Goal: Task Accomplishment & Management: Manage account settings

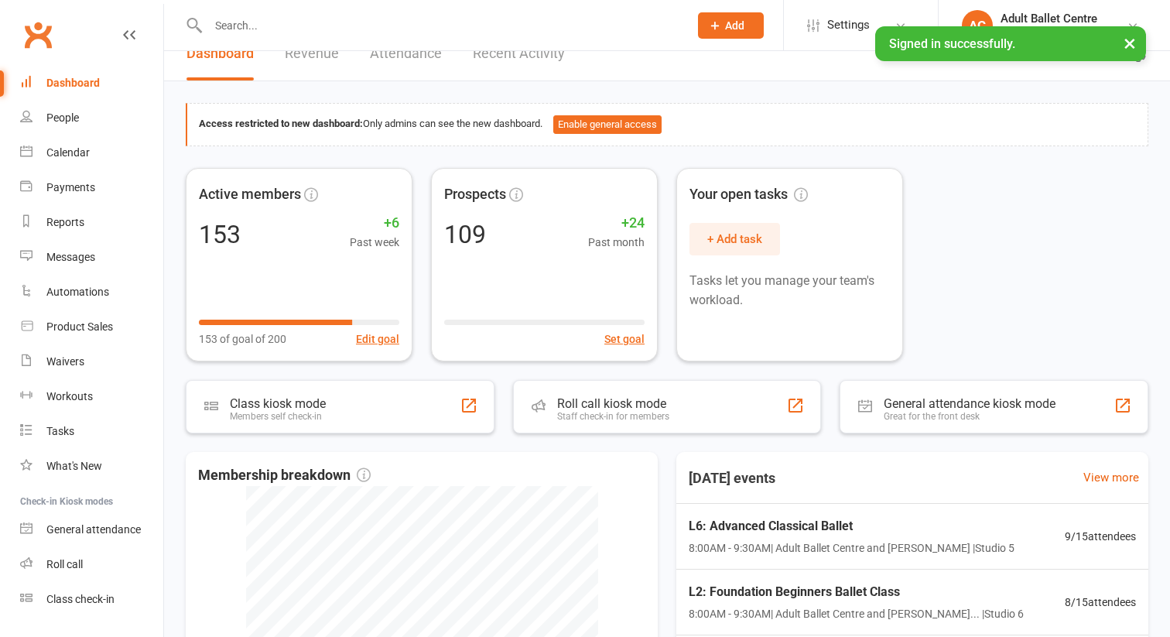
scroll to position [11, 0]
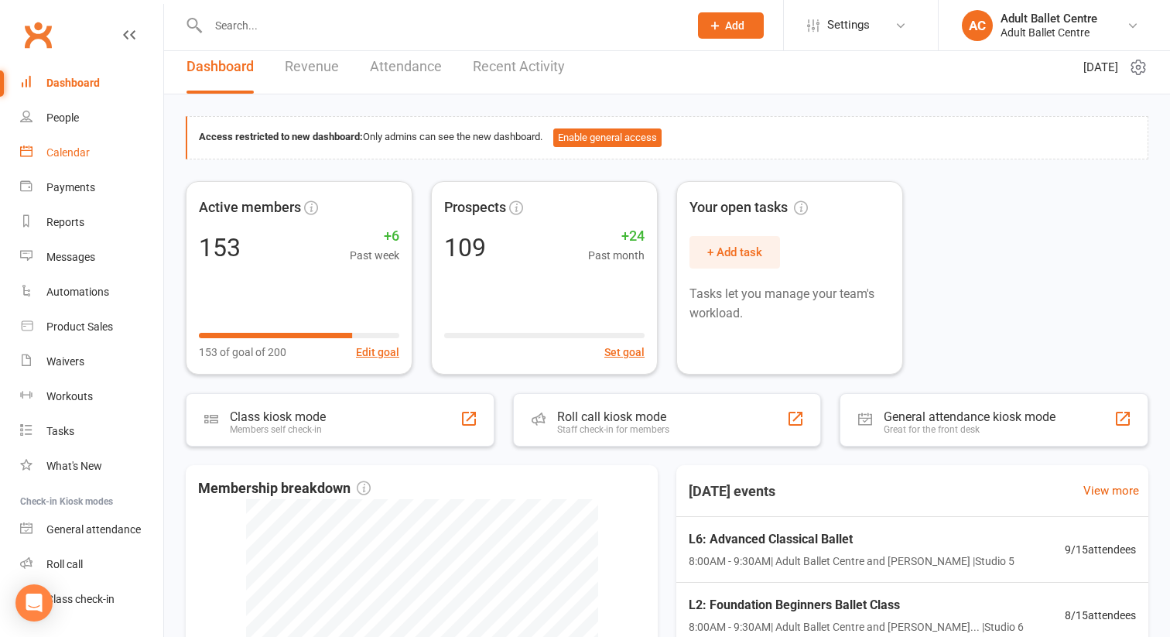
click at [70, 156] on div "Calendar" at bounding box center [67, 152] width 43 height 12
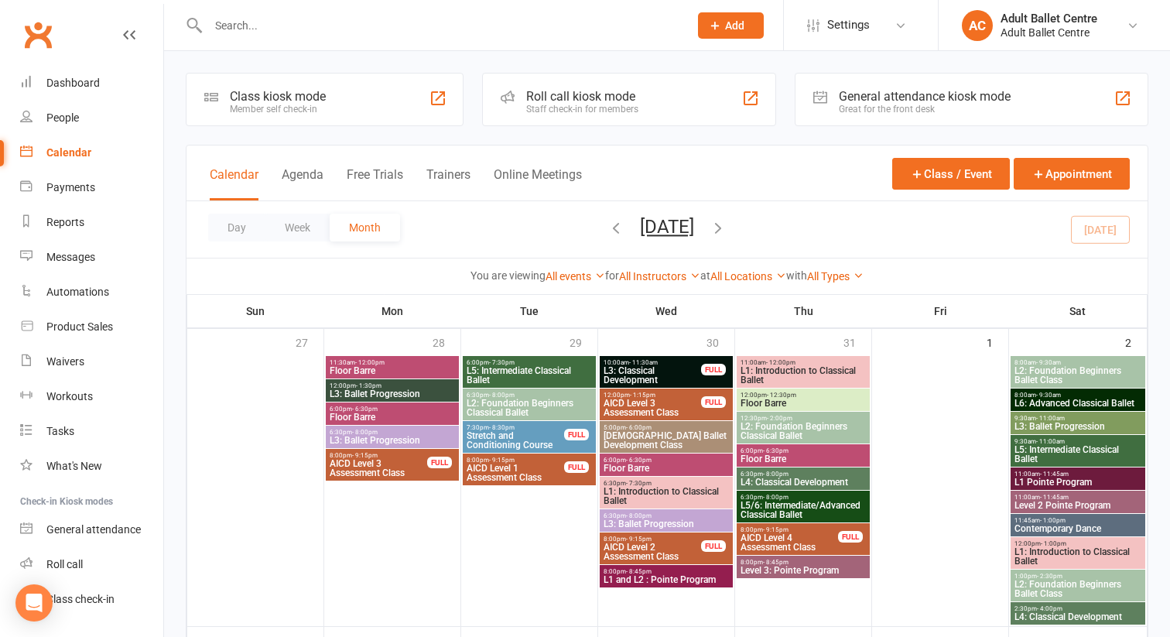
scroll to position [22, 0]
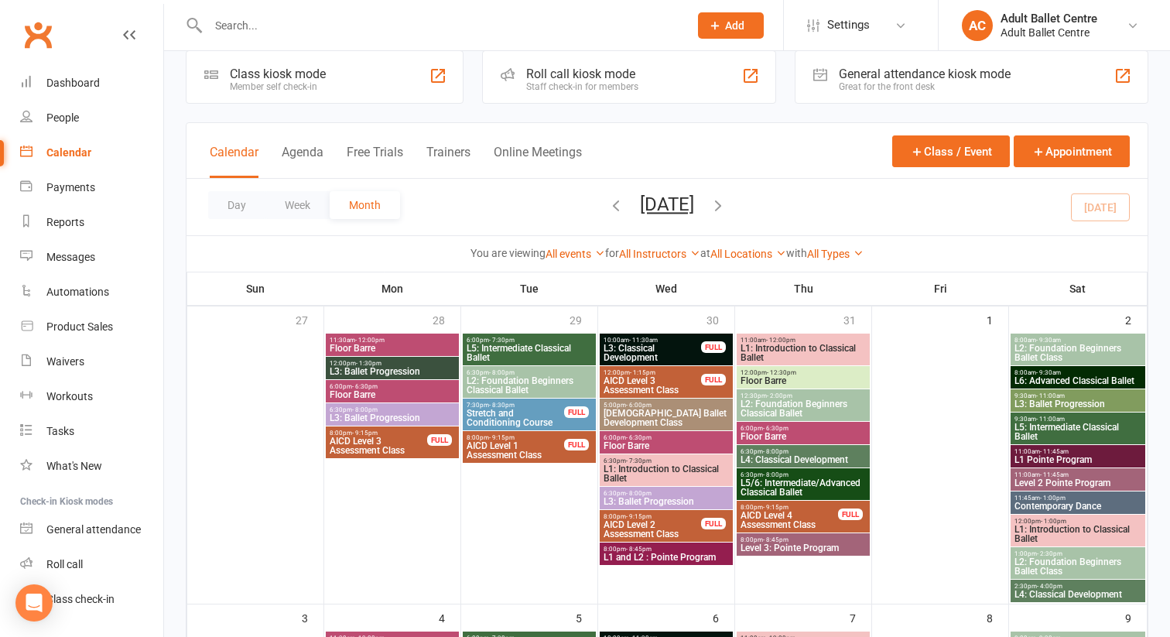
click at [1036, 350] on span "L2: Foundation Beginners Ballet Class" at bounding box center [1078, 353] width 128 height 19
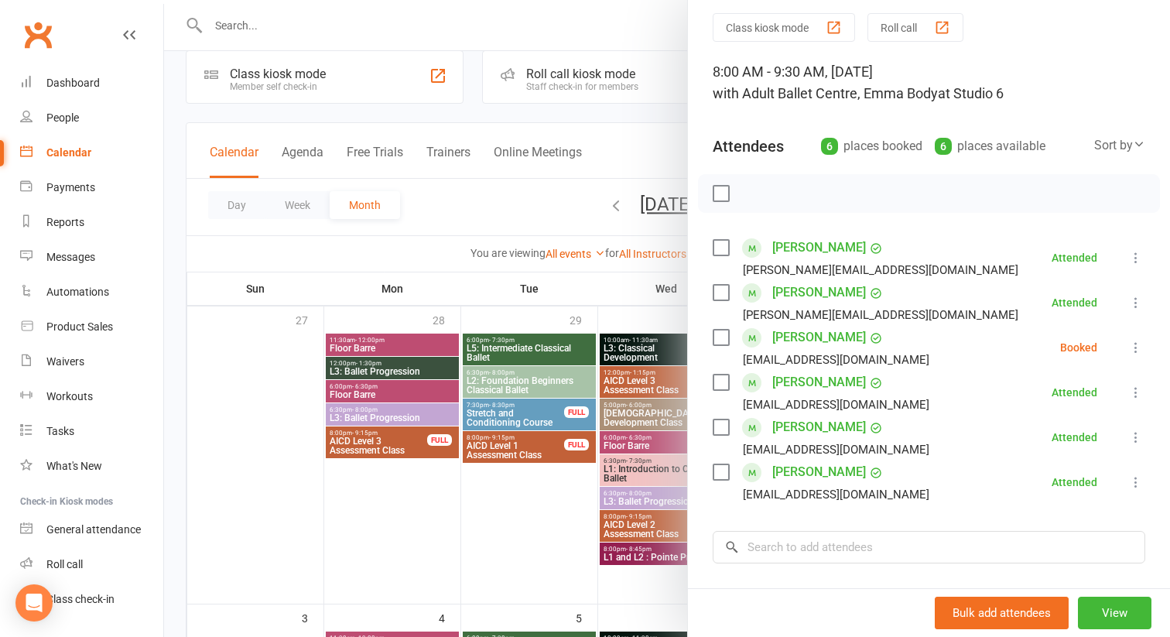
scroll to position [57, 0]
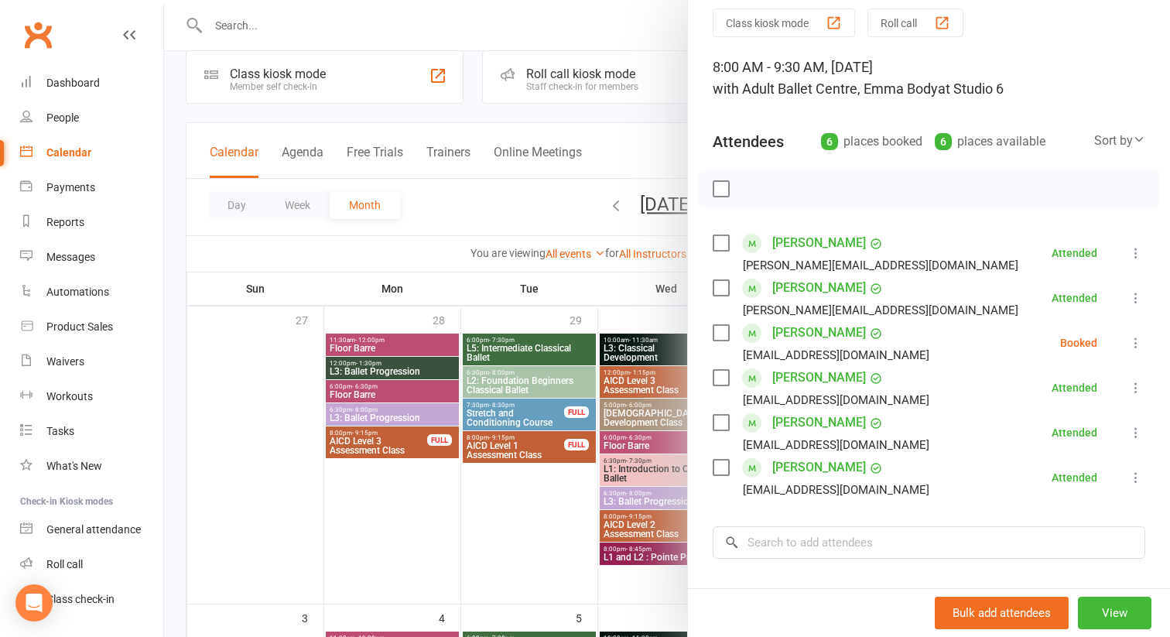
click at [1131, 340] on icon at bounding box center [1135, 342] width 15 height 15
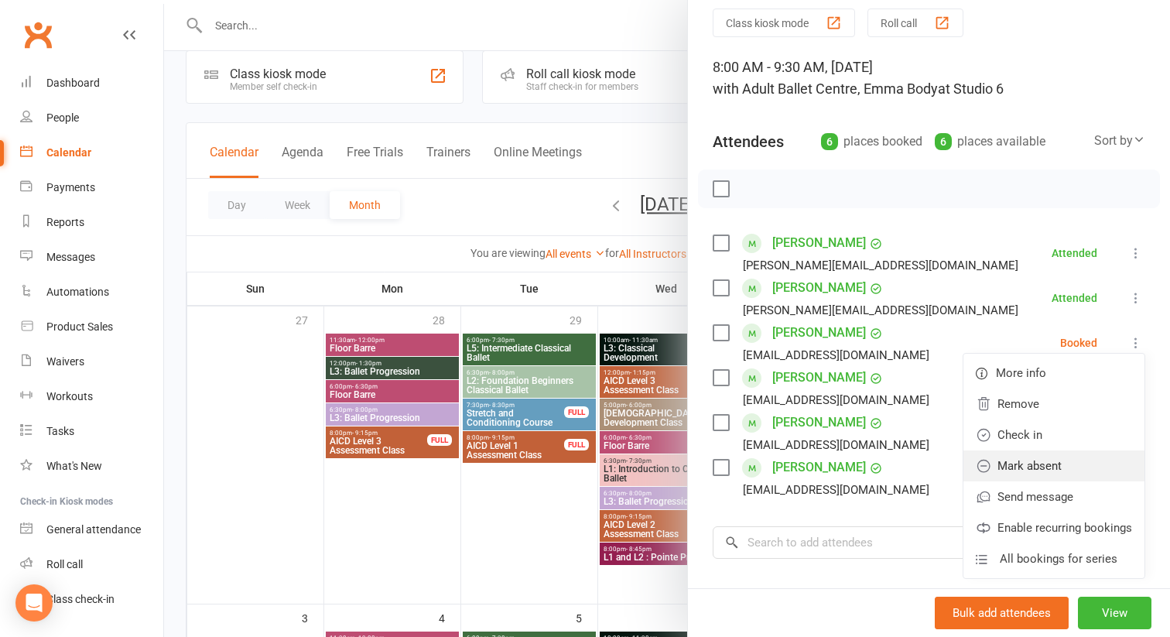
click at [1062, 464] on link "Mark absent" at bounding box center [1053, 465] width 181 height 31
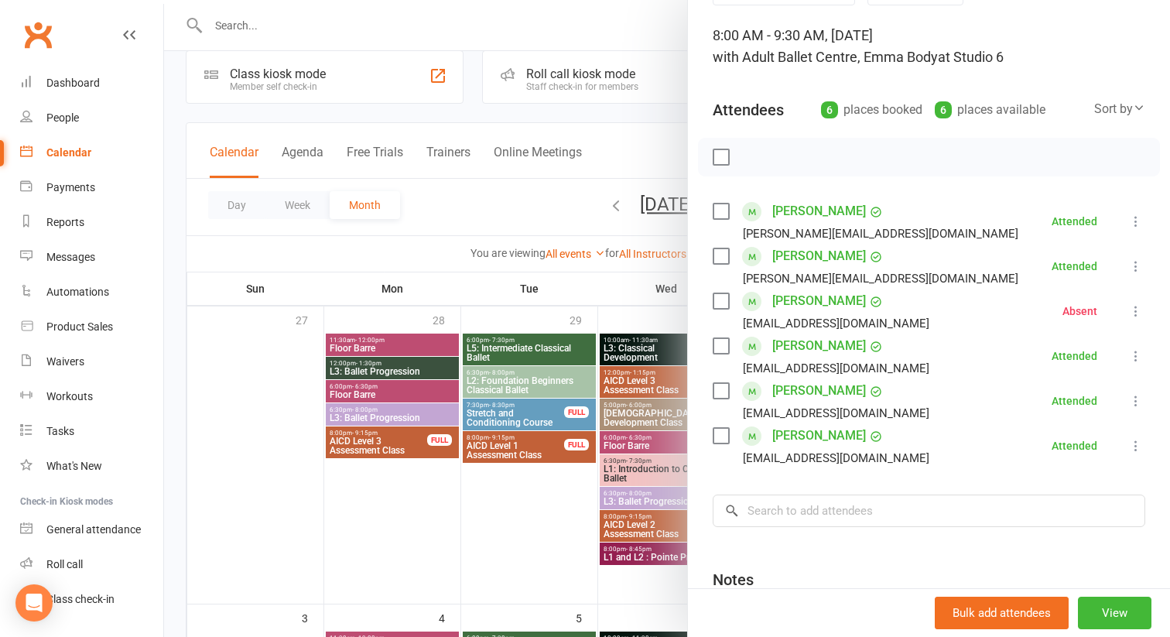
scroll to position [106, 0]
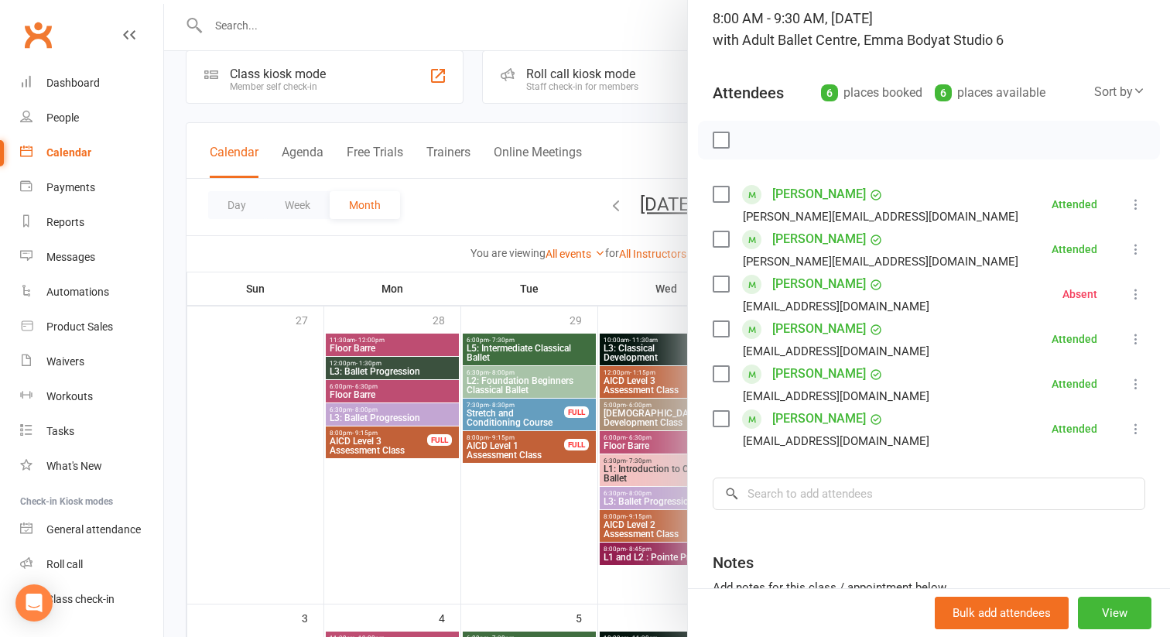
click at [1141, 296] on icon at bounding box center [1135, 293] width 15 height 15
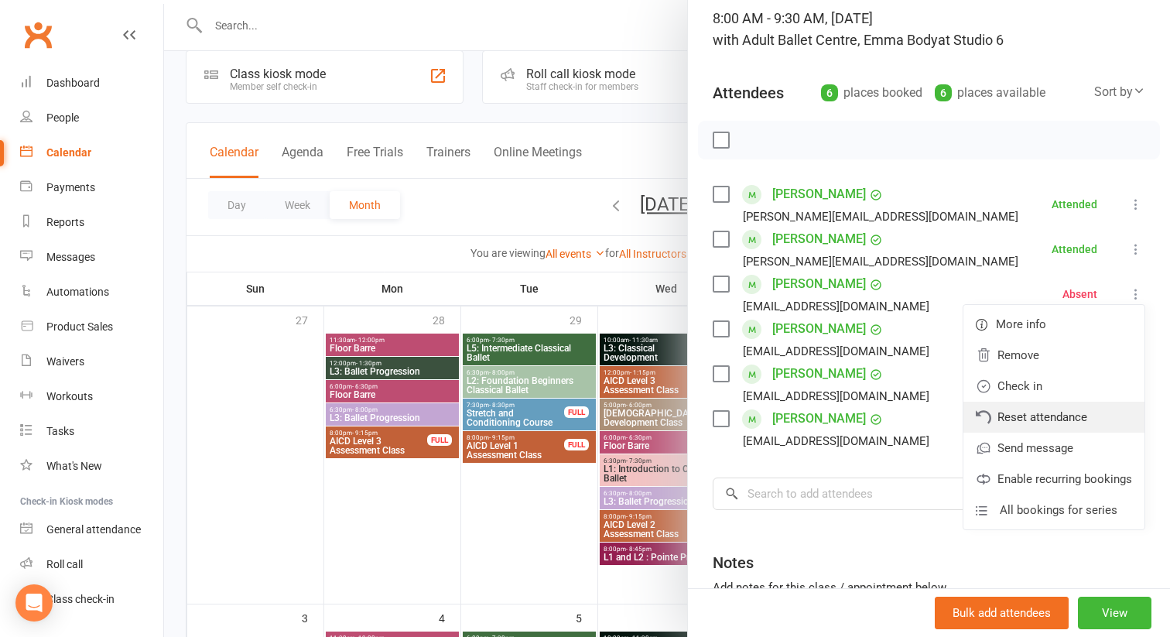
click at [1079, 414] on link "Reset attendance" at bounding box center [1053, 417] width 181 height 31
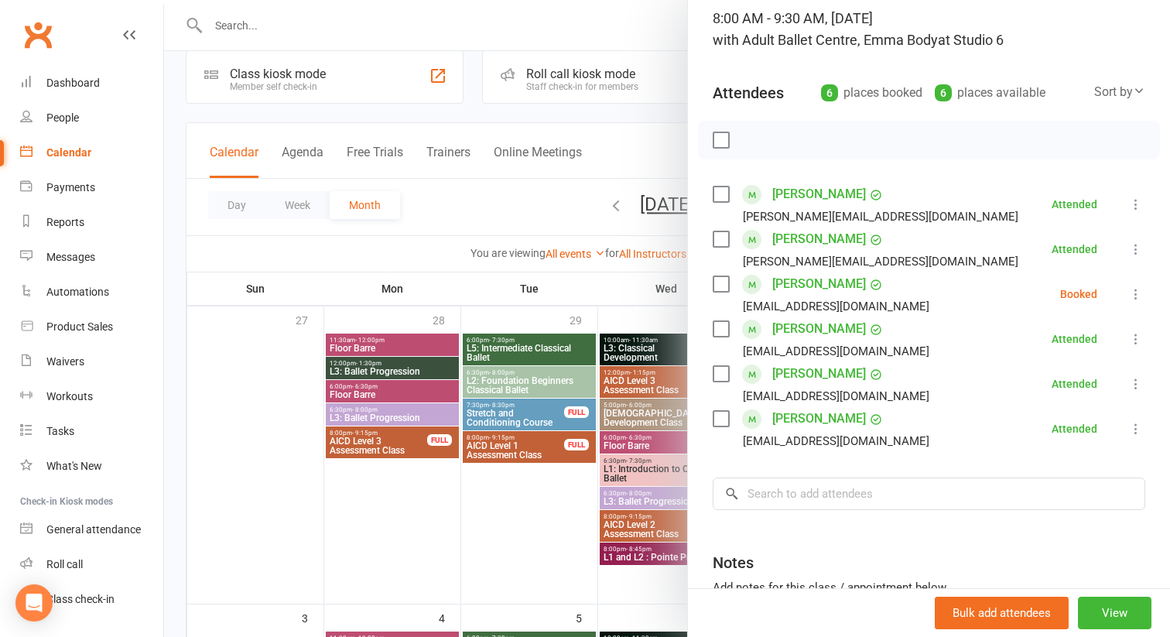
click at [652, 156] on div at bounding box center [667, 318] width 1006 height 637
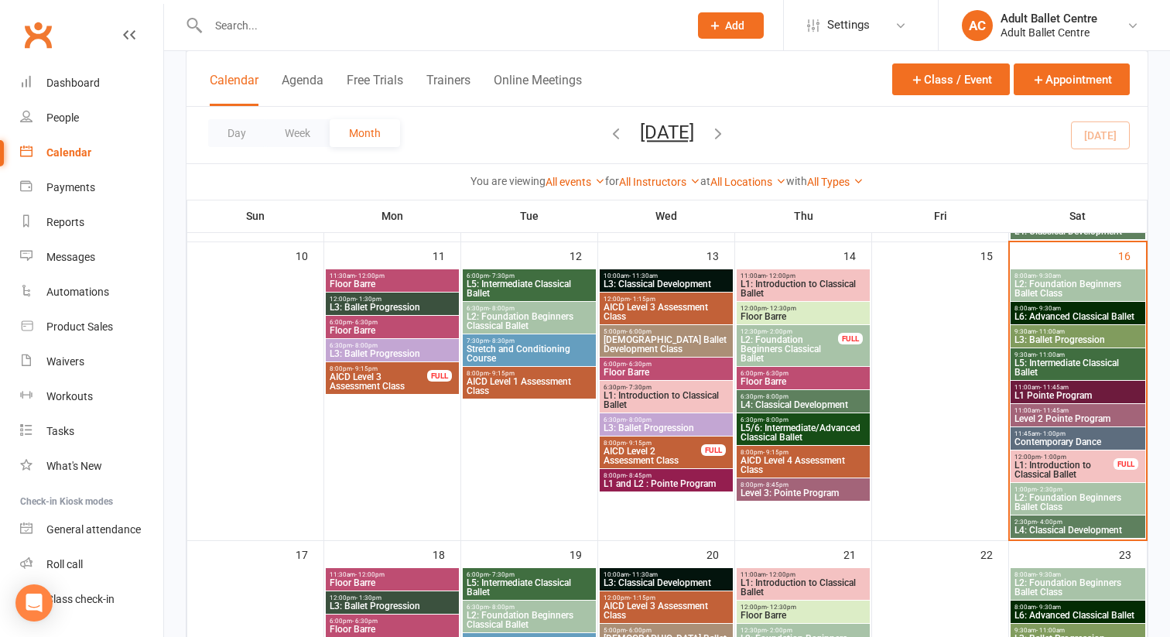
scroll to position [668, 0]
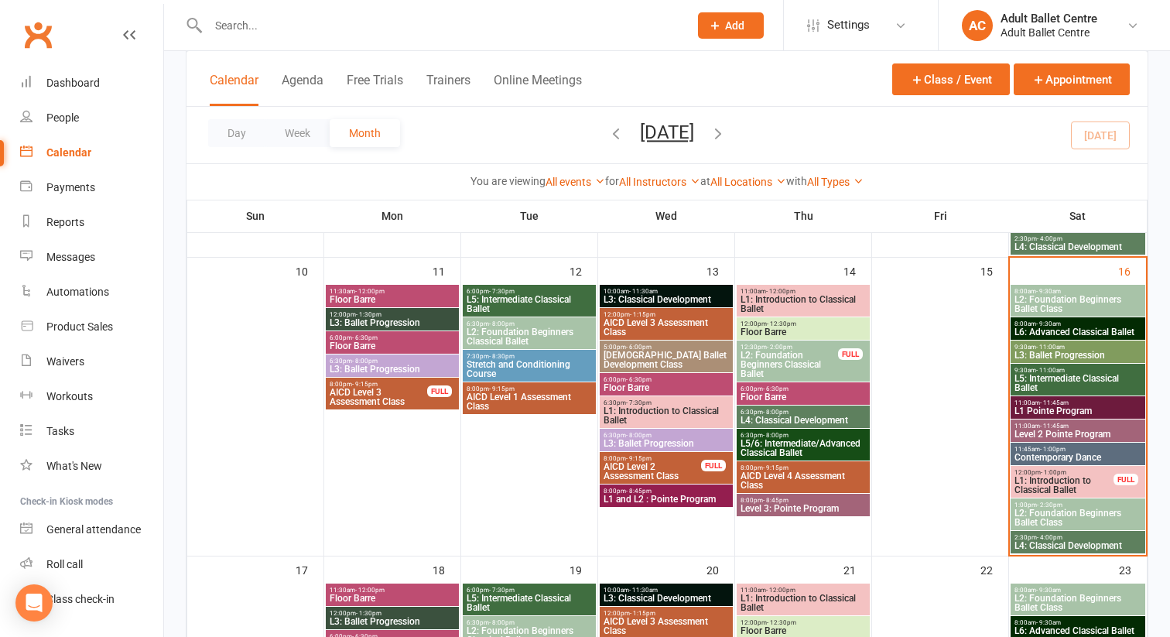
click at [1024, 302] on span "L2: Foundation Beginners Ballet Class" at bounding box center [1078, 304] width 128 height 19
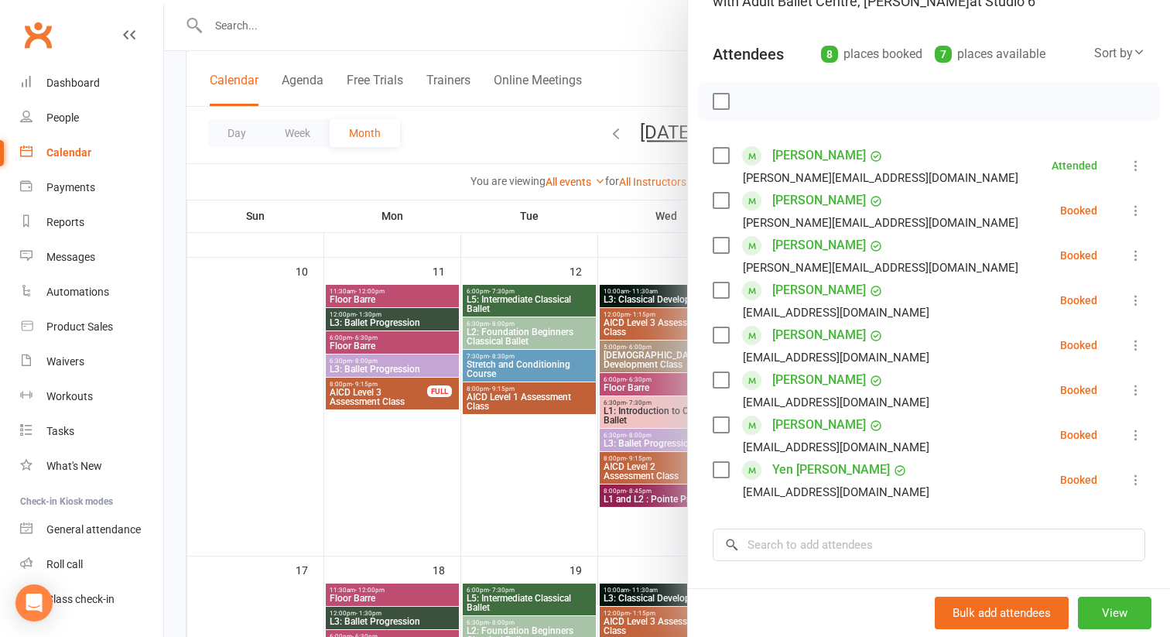
scroll to position [156, 0]
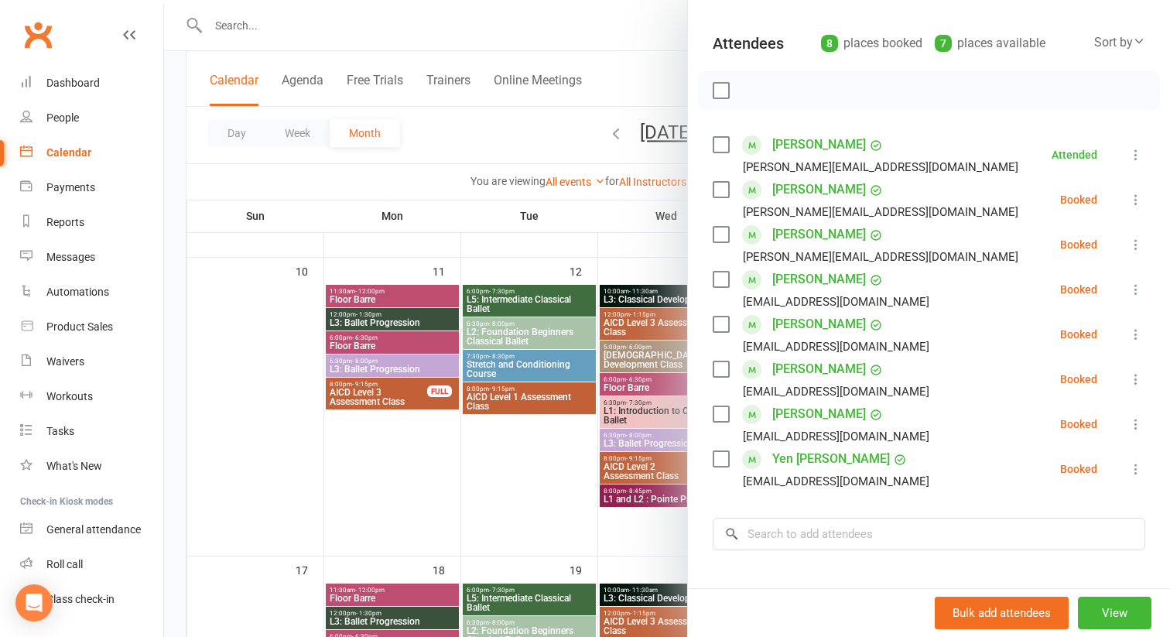
click at [1134, 200] on icon at bounding box center [1135, 199] width 15 height 15
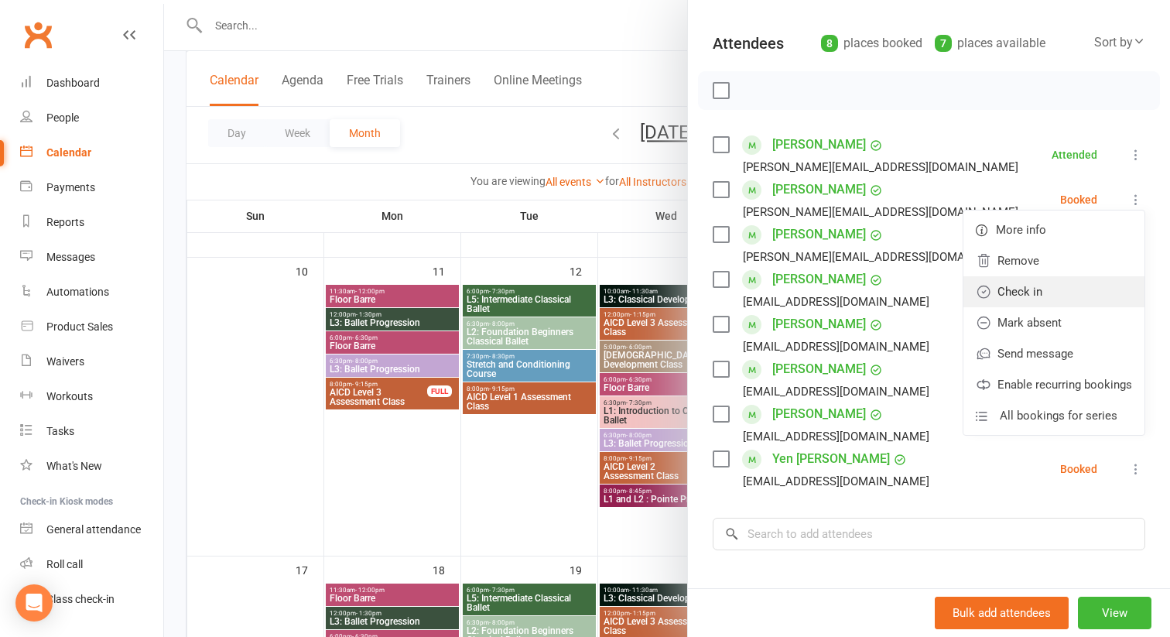
click at [1086, 286] on link "Check in" at bounding box center [1053, 291] width 181 height 31
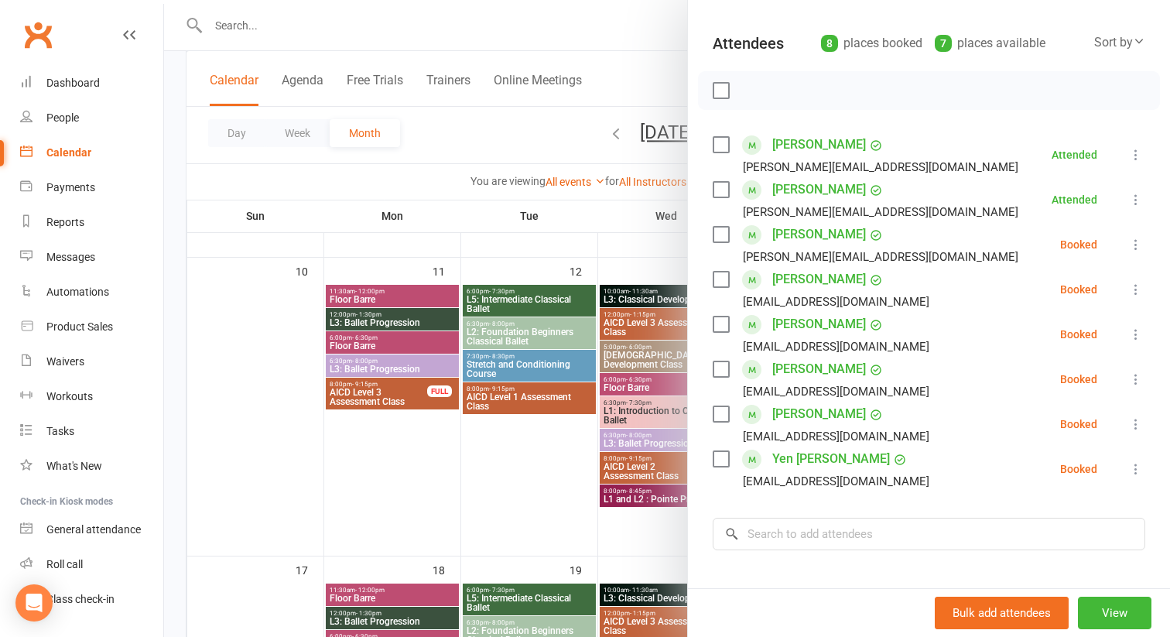
click at [1129, 247] on icon at bounding box center [1135, 244] width 15 height 15
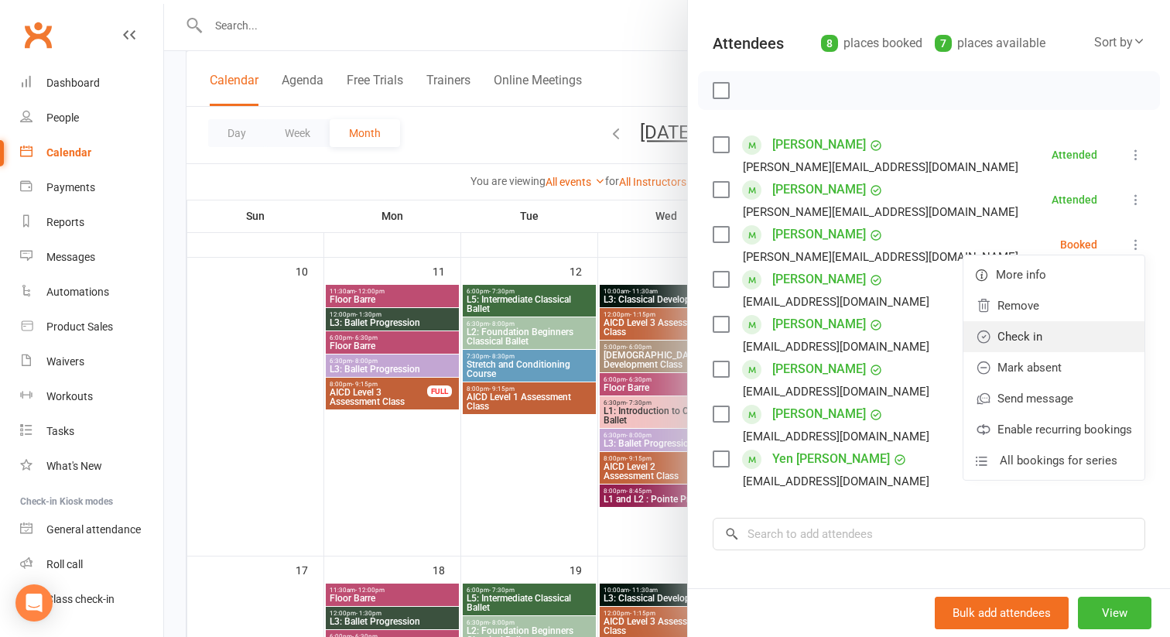
click at [1086, 335] on link "Check in" at bounding box center [1053, 336] width 181 height 31
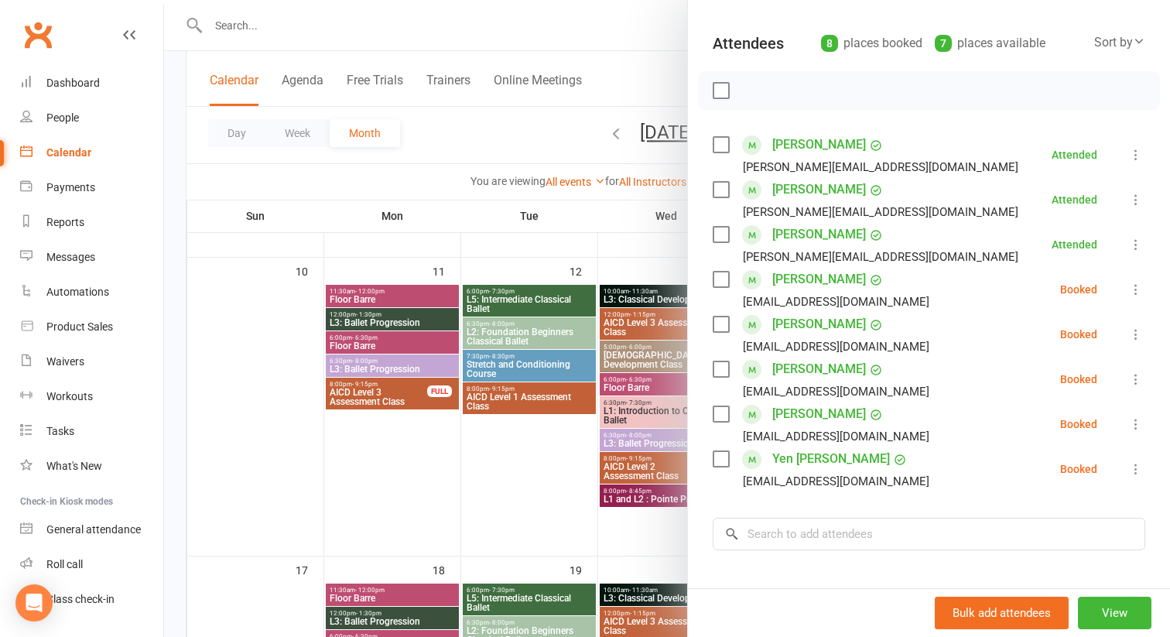
click at [1134, 282] on icon at bounding box center [1135, 289] width 15 height 15
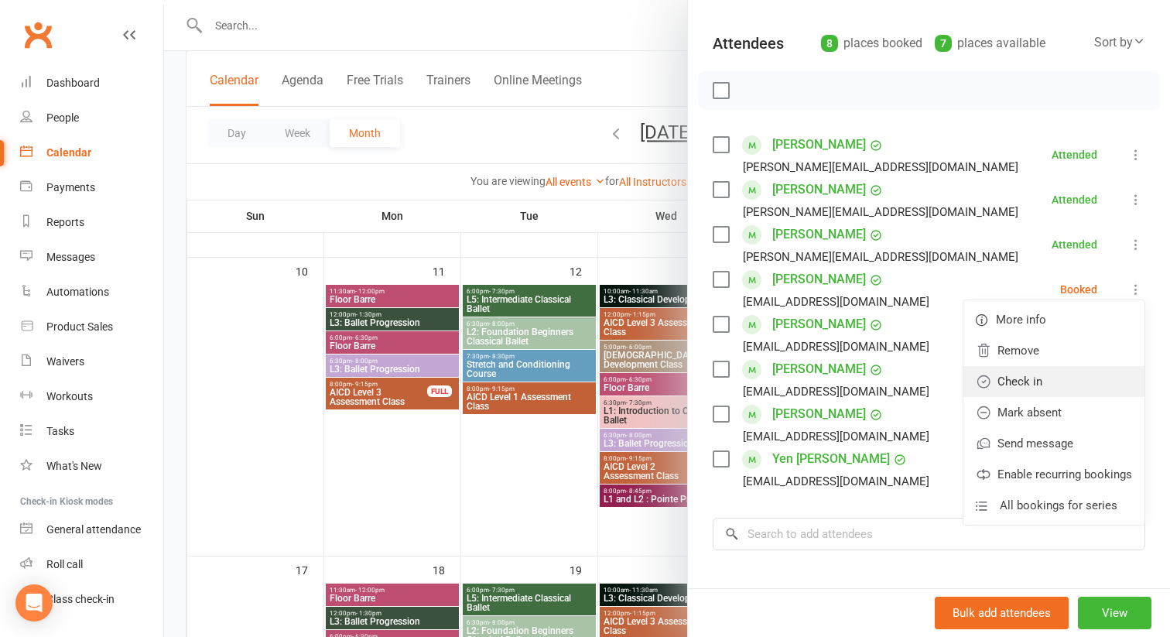
click at [1093, 381] on link "Check in" at bounding box center [1053, 381] width 181 height 31
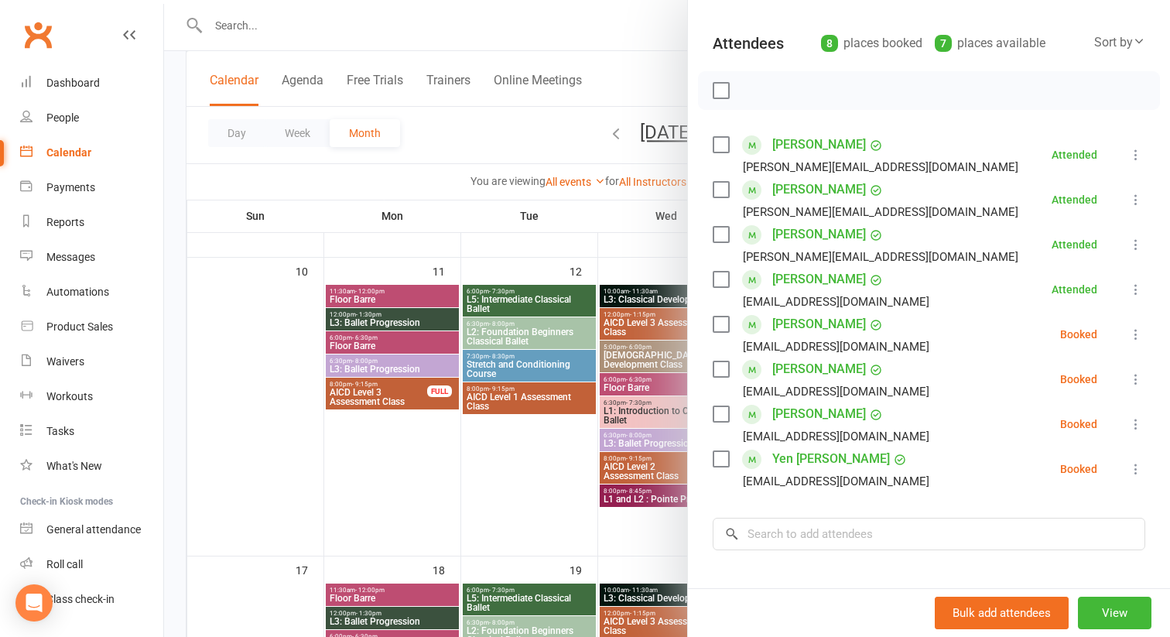
click at [1135, 332] on icon at bounding box center [1135, 334] width 15 height 15
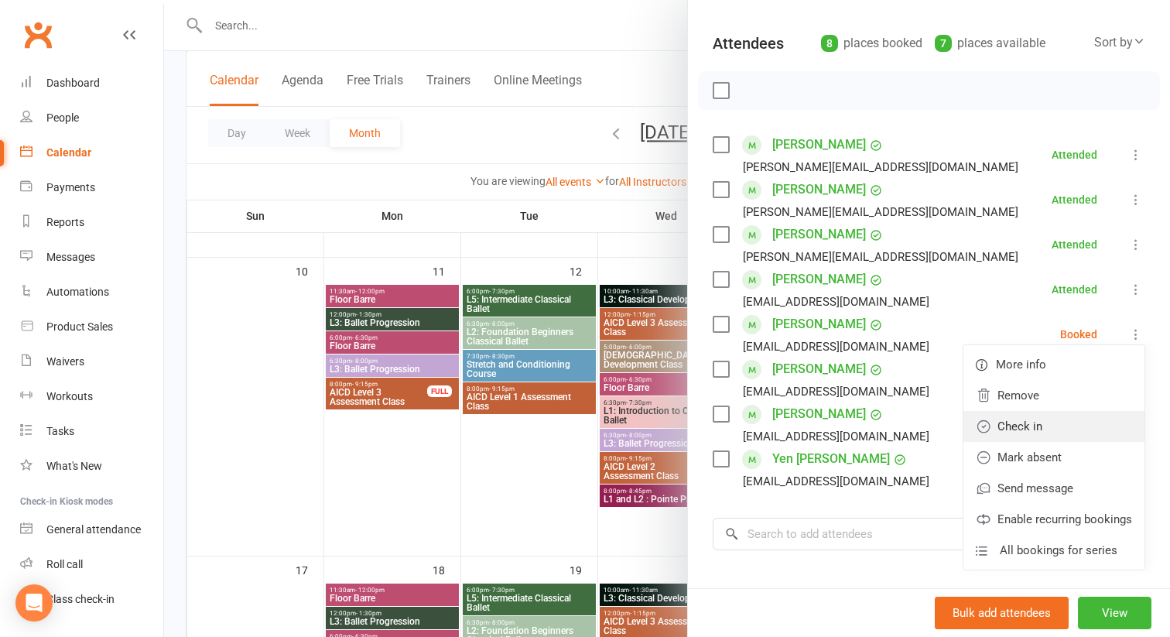
click at [1076, 424] on link "Check in" at bounding box center [1053, 426] width 181 height 31
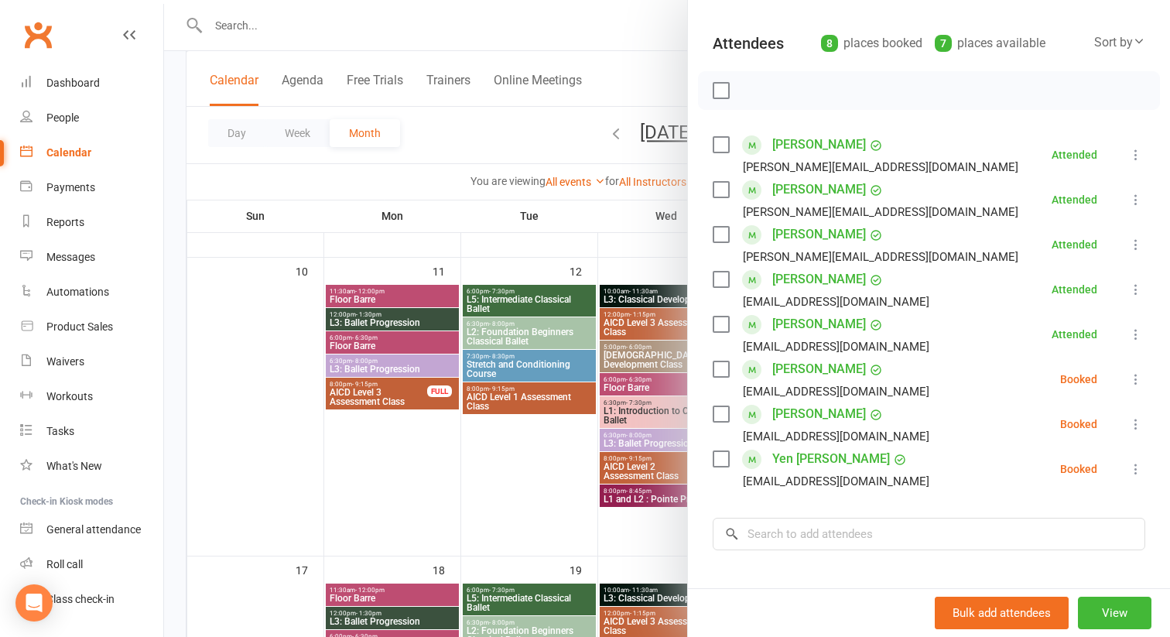
click at [1134, 378] on icon at bounding box center [1135, 378] width 15 height 15
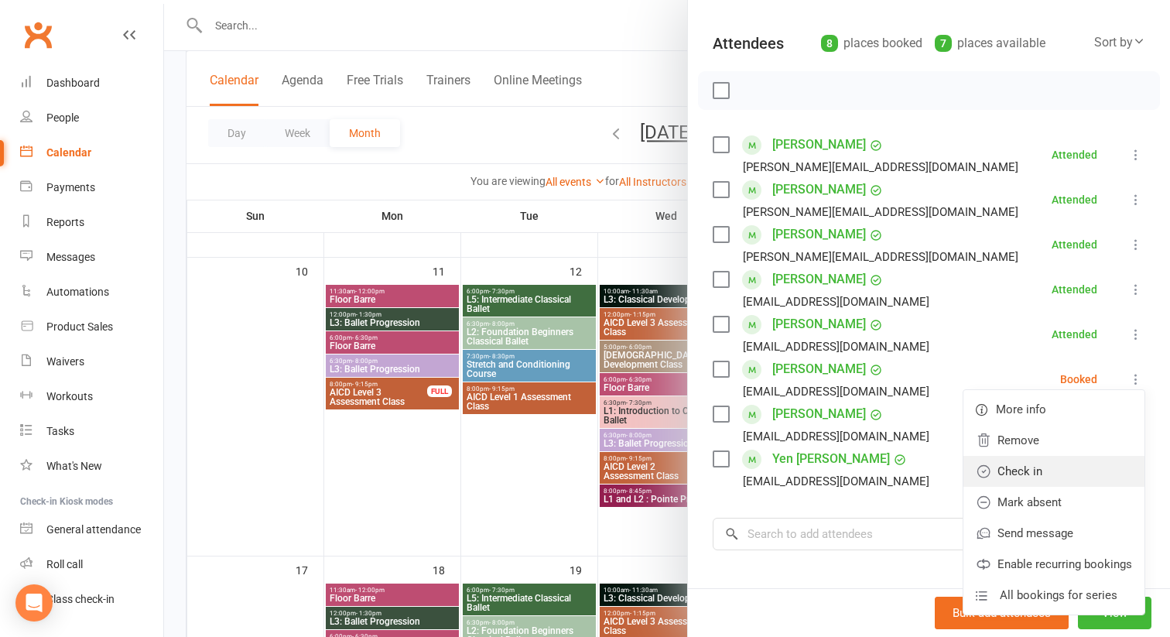
click at [1065, 470] on link "Check in" at bounding box center [1053, 471] width 181 height 31
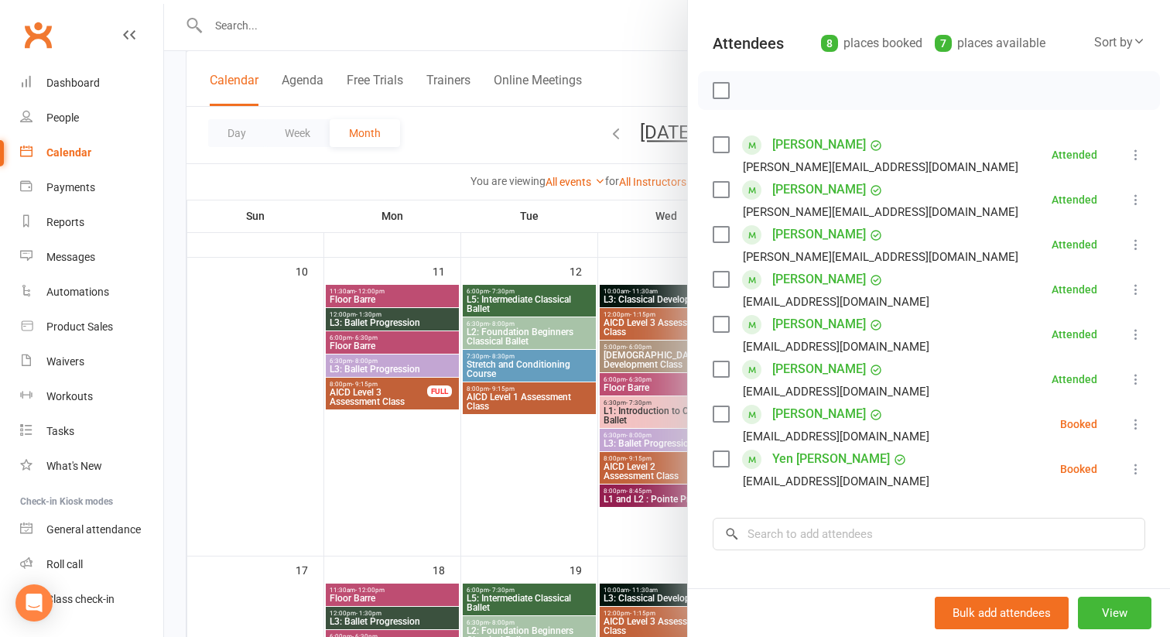
click at [1133, 421] on icon at bounding box center [1135, 423] width 15 height 15
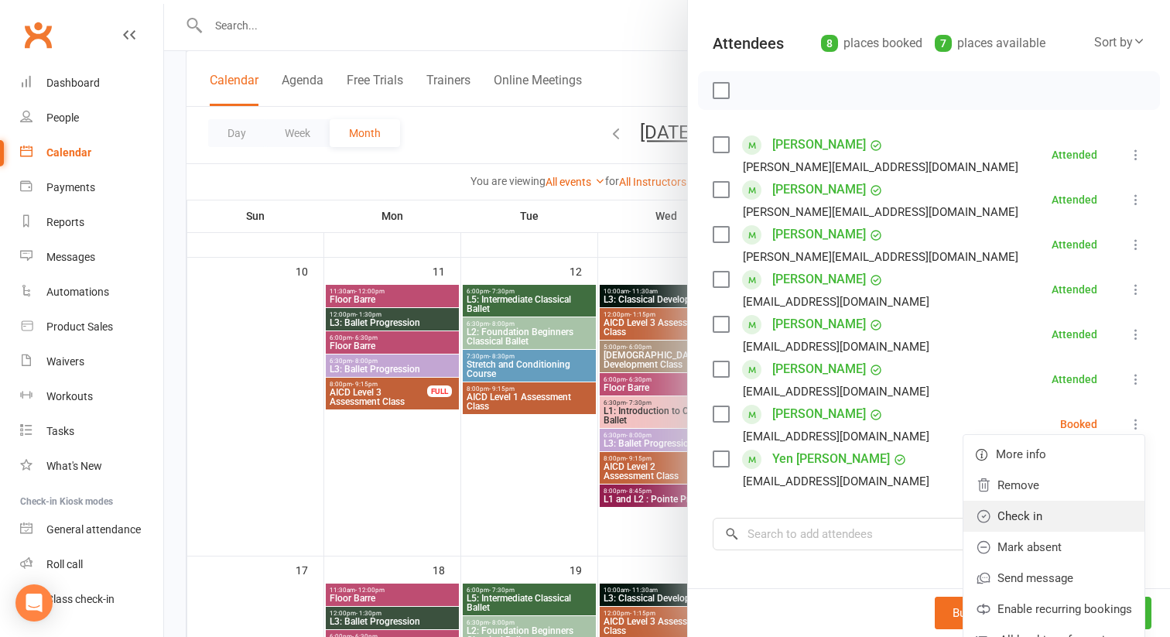
click at [1065, 513] on link "Check in" at bounding box center [1053, 516] width 181 height 31
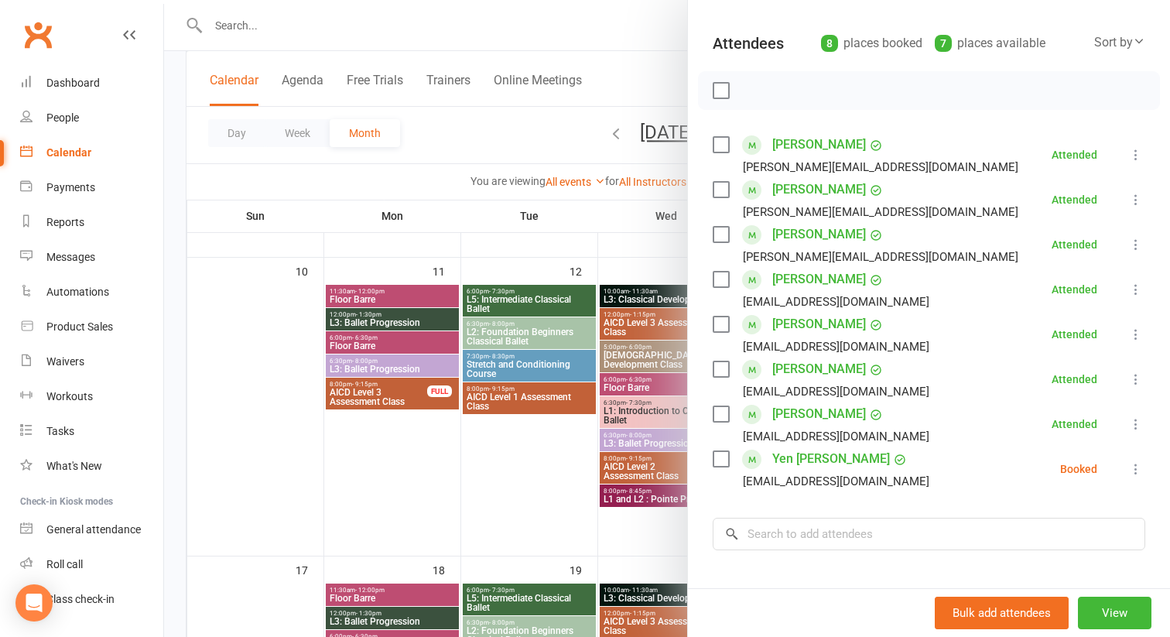
click at [1130, 470] on icon at bounding box center [1135, 468] width 15 height 15
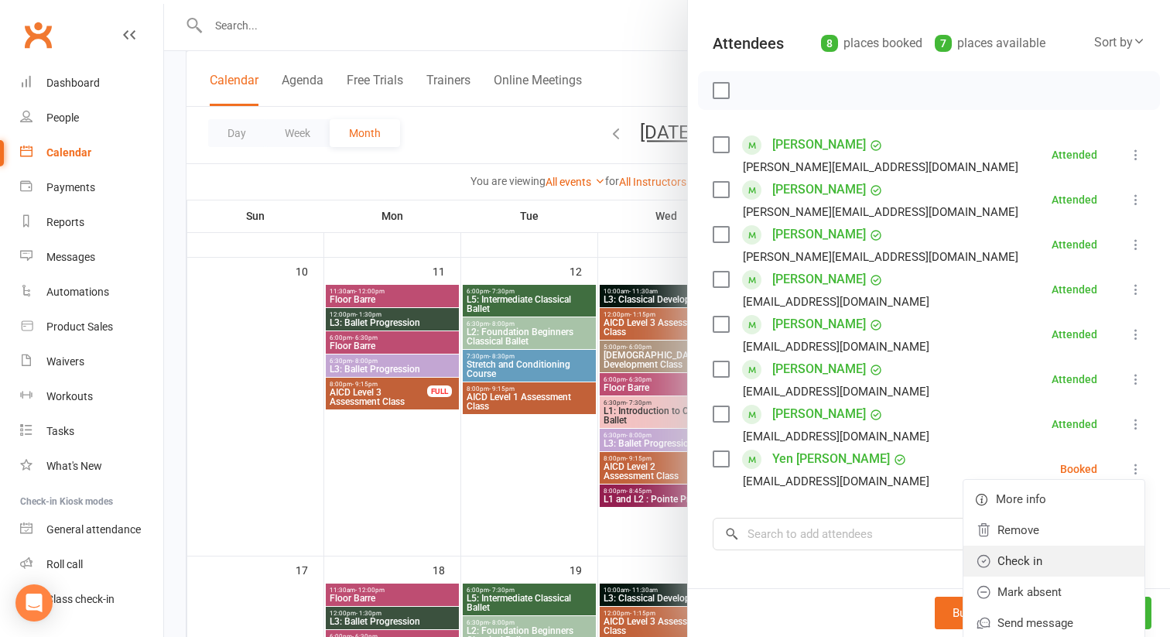
click at [1060, 560] on link "Check in" at bounding box center [1053, 561] width 181 height 31
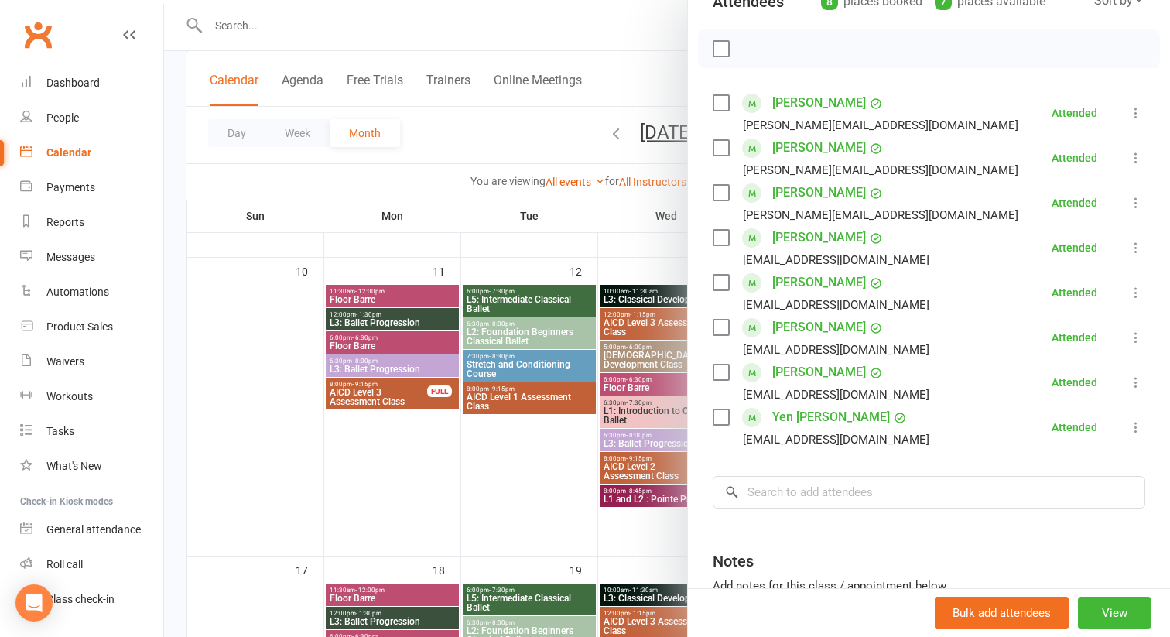
scroll to position [219, 0]
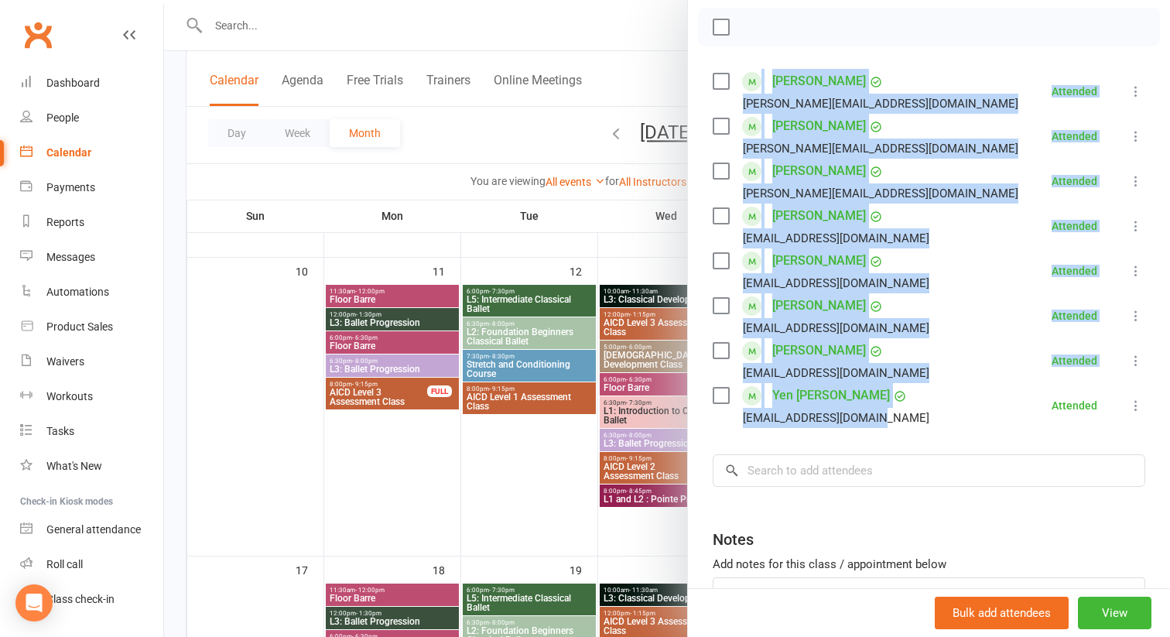
drag, startPoint x: 785, startPoint y: 67, endPoint x: 931, endPoint y: 416, distance: 379.1
click at [931, 416] on div "Class kiosk mode Roll call 8:00 AM - 9:30 AM, [DATE] with Adult Ballet Centre, …" at bounding box center [929, 276] width 482 height 859
copy ul "[PERSON_NAME] [PERSON_NAME][EMAIL_ADDRESS][DOMAIN_NAME] Attended More info Remo…"
click at [834, 76] on link "[PERSON_NAME]" at bounding box center [819, 81] width 94 height 25
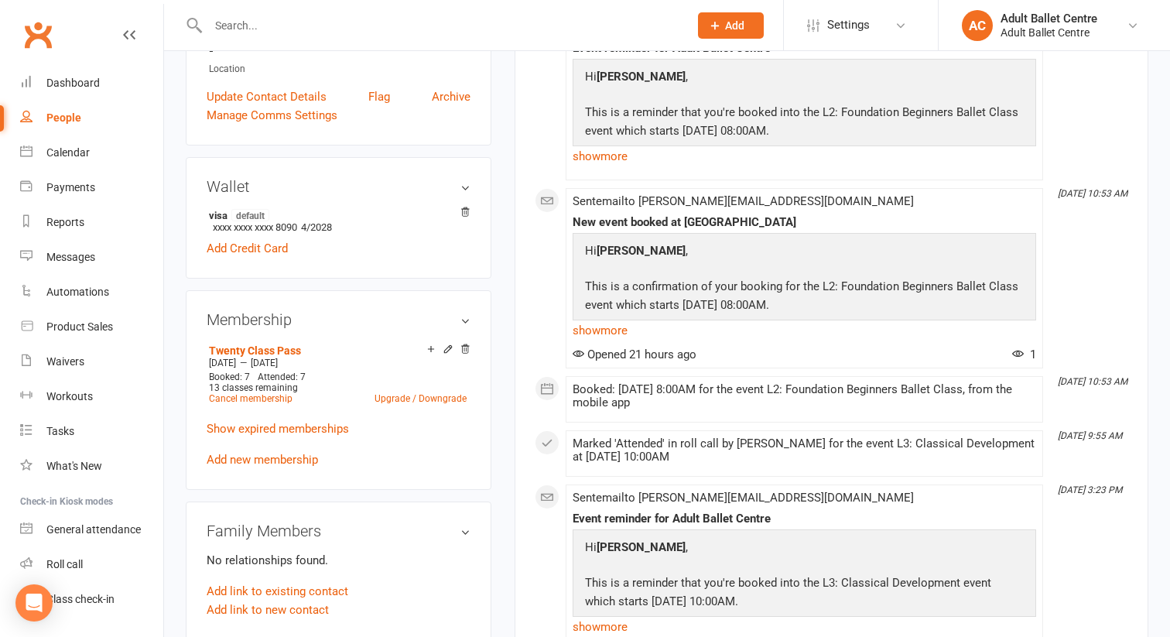
scroll to position [374, 0]
click at [445, 344] on icon at bounding box center [448, 349] width 11 height 11
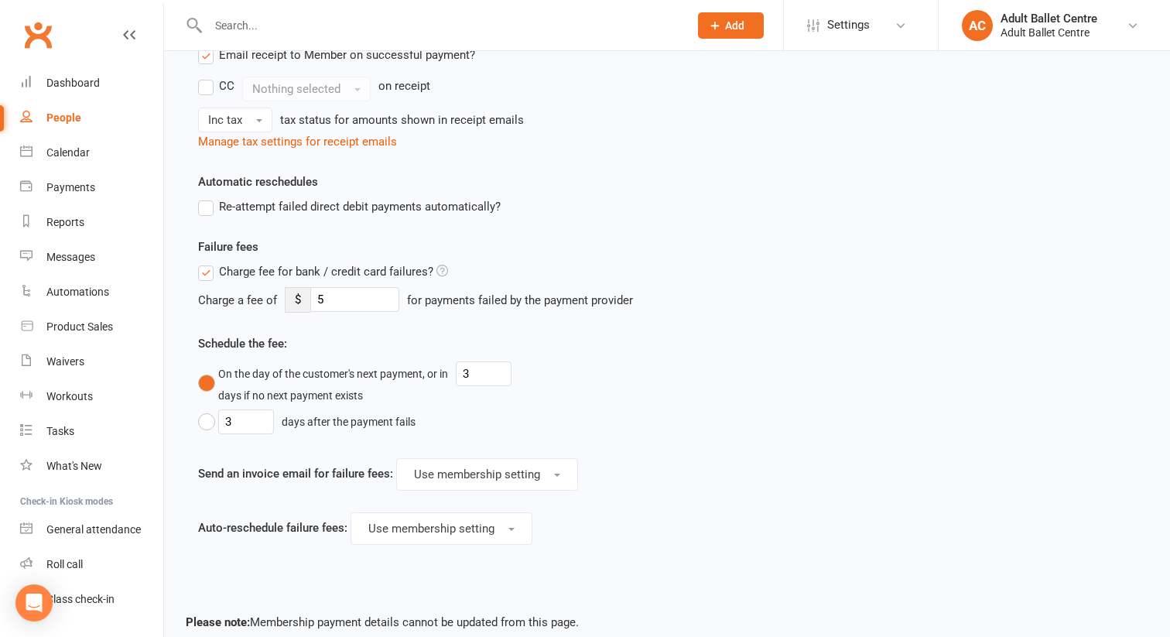
scroll to position [1139, 0]
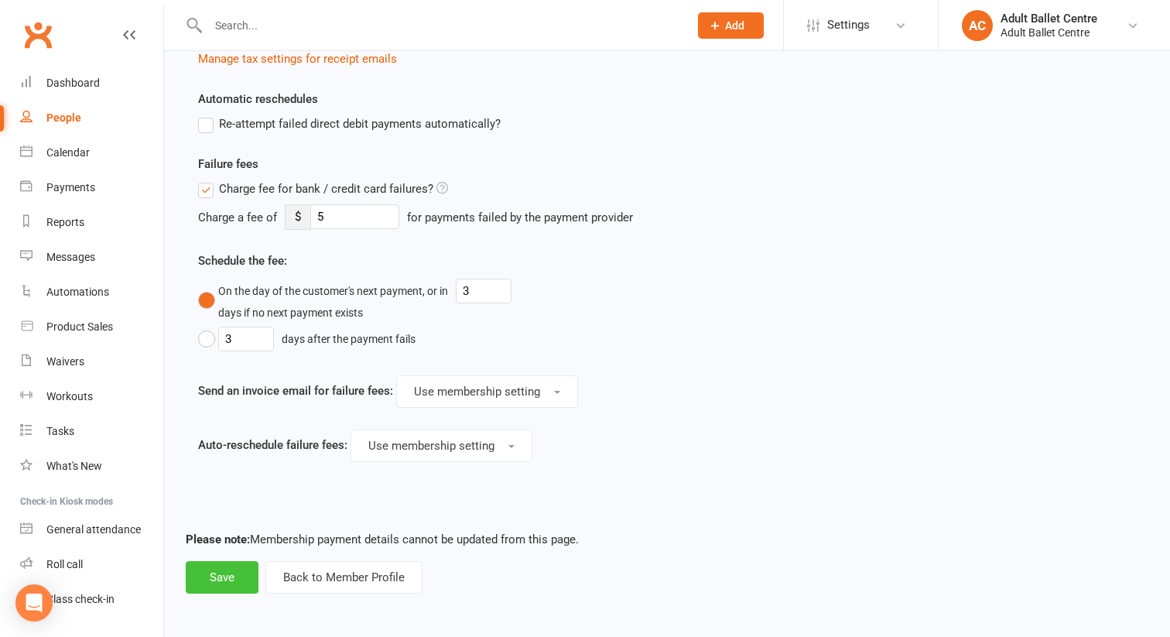
click at [238, 573] on button "Save" at bounding box center [222, 577] width 73 height 32
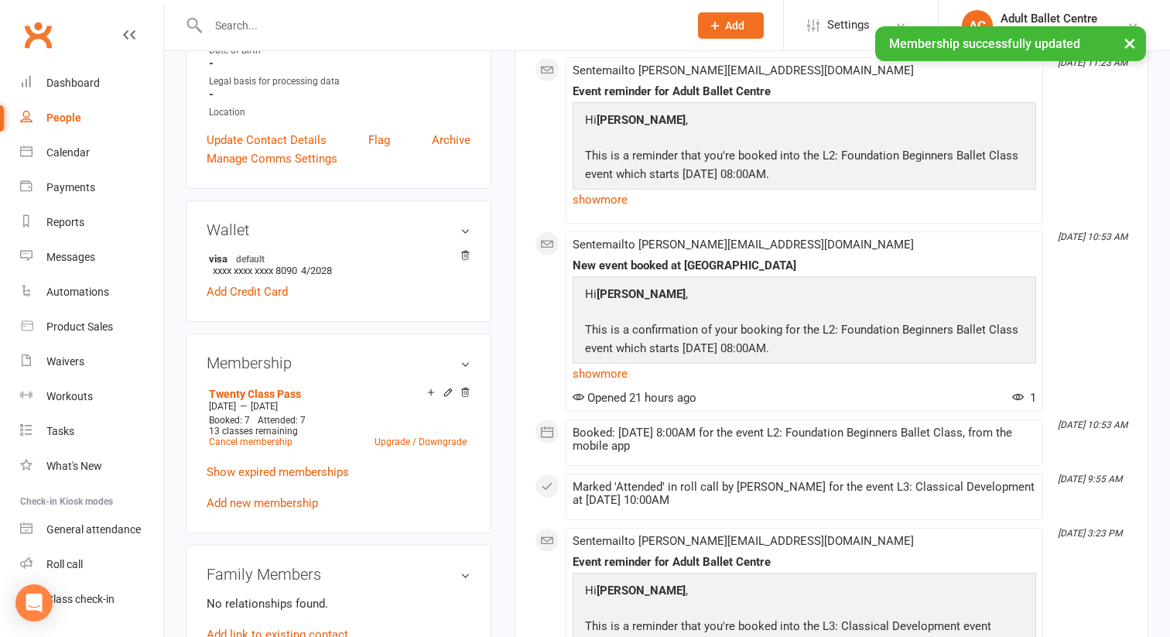
scroll to position [417, 0]
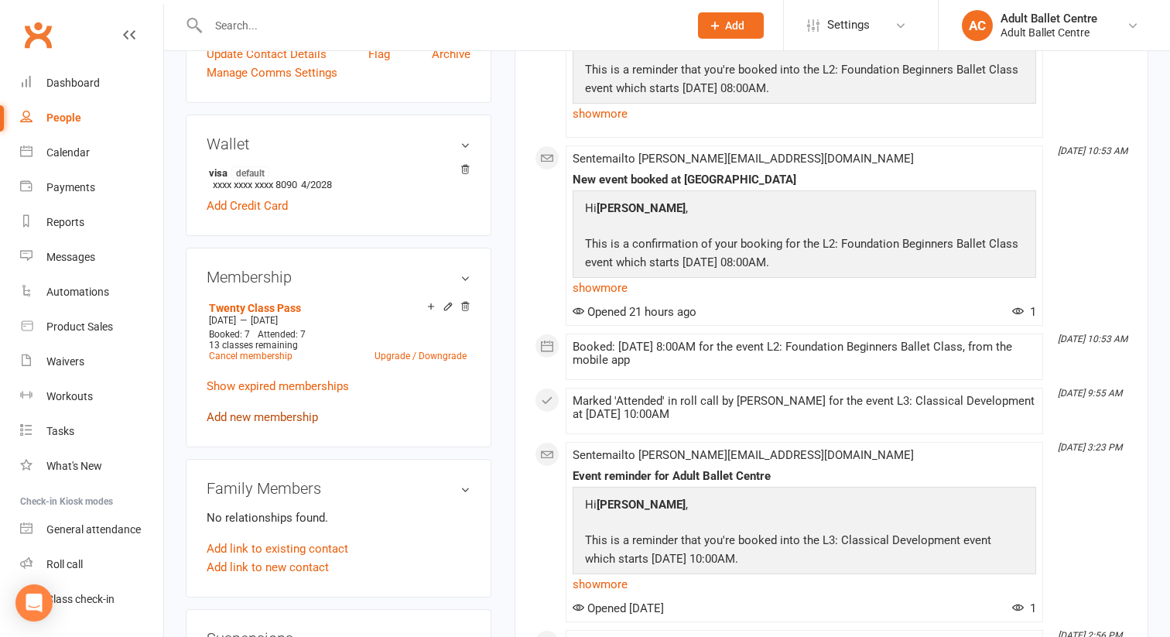
click at [301, 410] on link "Add new membership" at bounding box center [262, 417] width 111 height 14
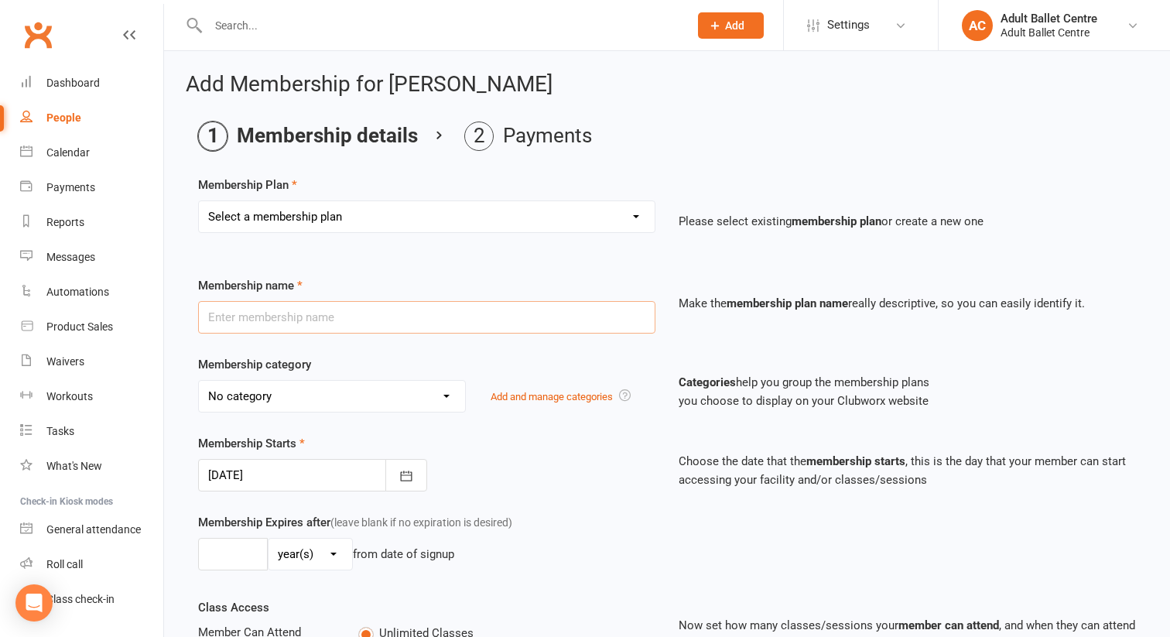
click at [335, 320] on input "text" at bounding box center [426, 317] width 457 height 32
click at [69, 124] on link "People" at bounding box center [91, 118] width 143 height 35
select select "100"
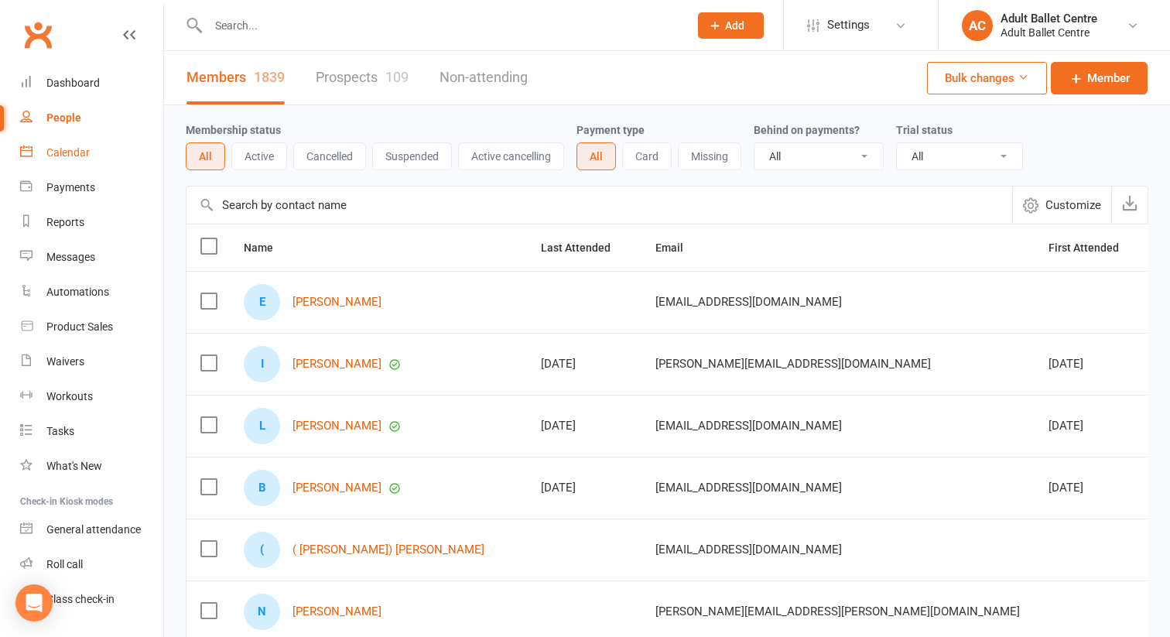
click at [75, 154] on div "Calendar" at bounding box center [67, 152] width 43 height 12
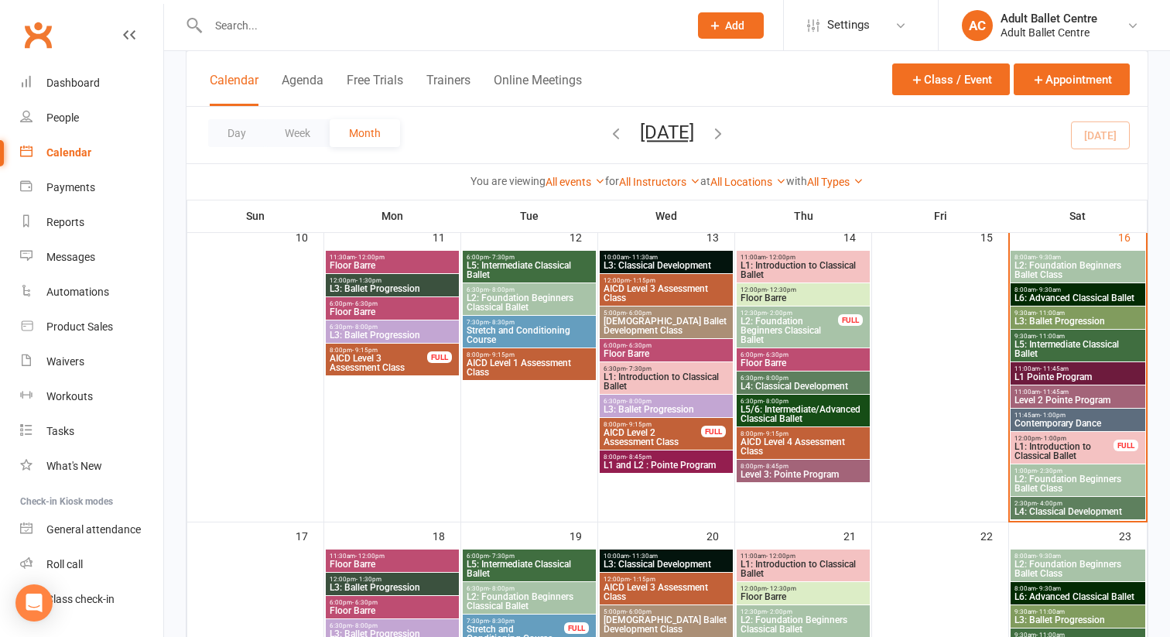
scroll to position [693, 0]
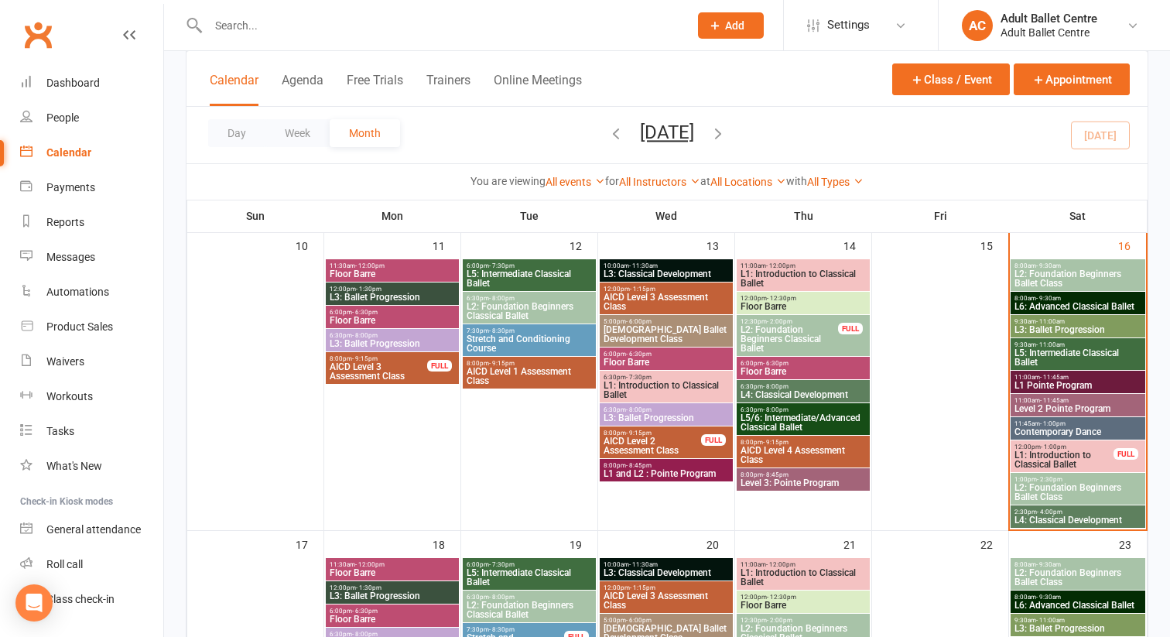
click at [1021, 273] on span "L2: Foundation Beginners Ballet Class" at bounding box center [1078, 278] width 128 height 19
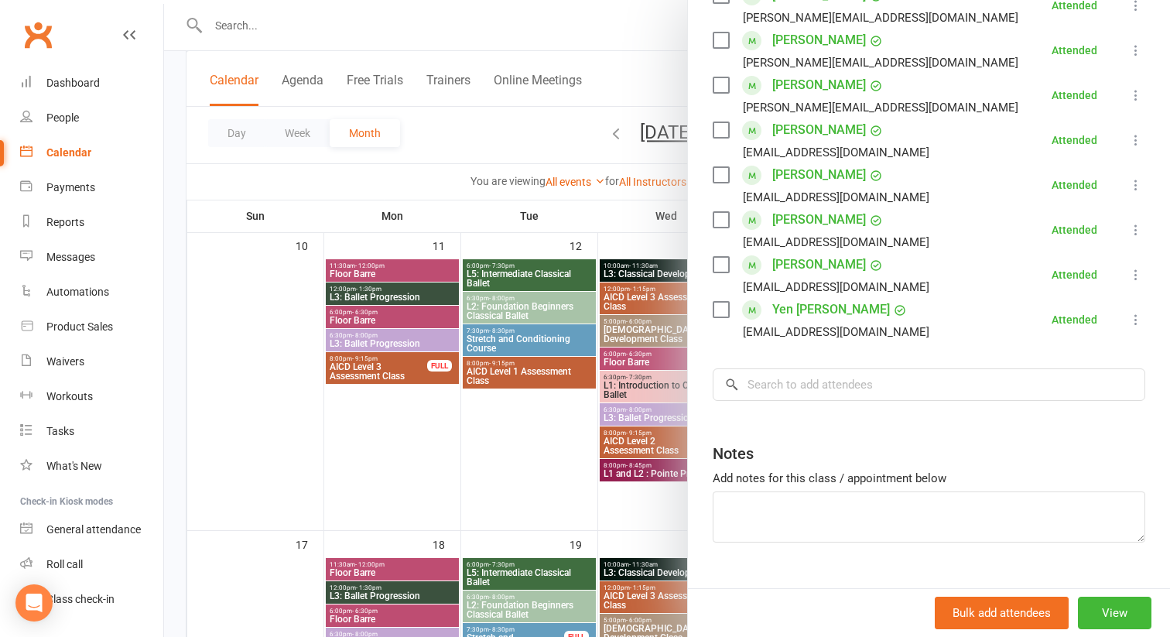
scroll to position [306, 0]
click at [62, 118] on div "People" at bounding box center [62, 117] width 32 height 12
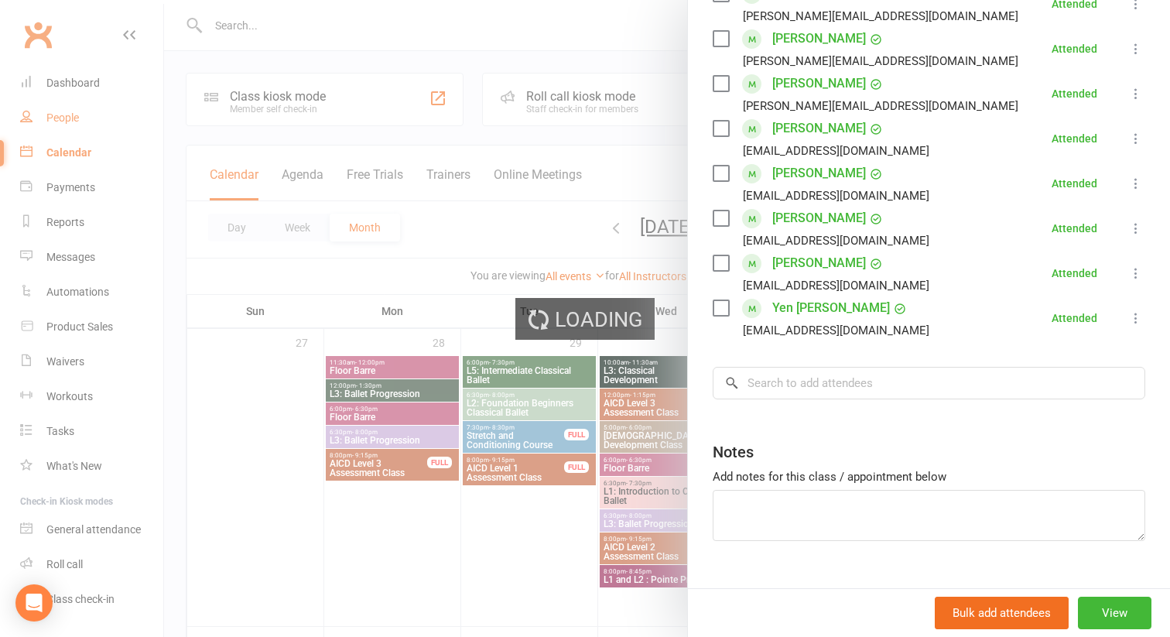
select select "100"
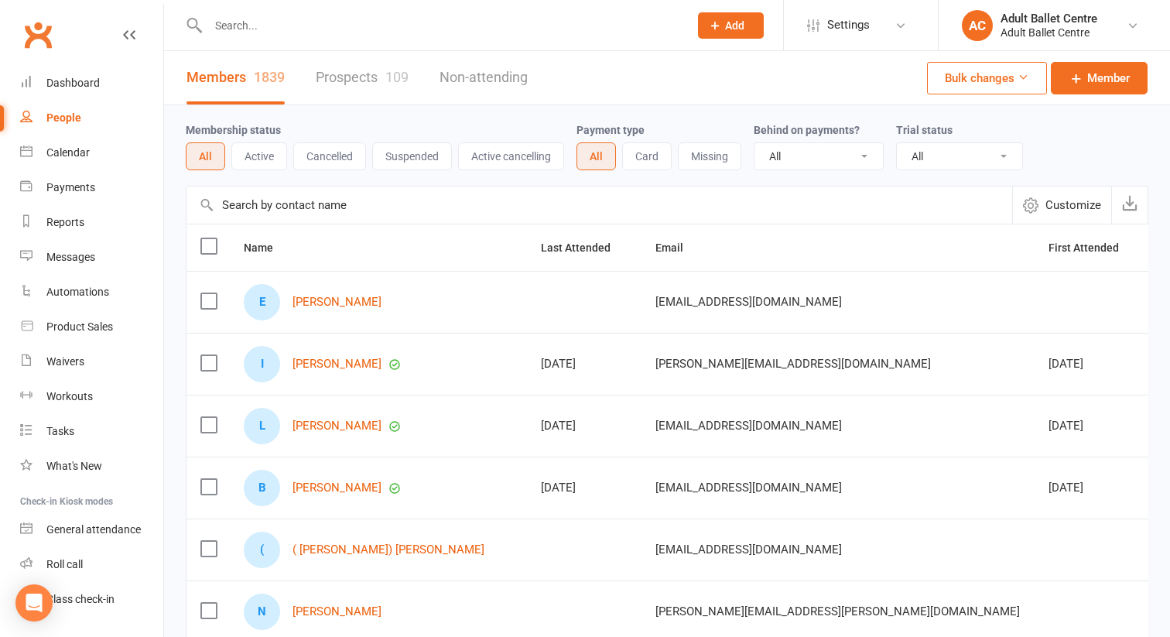
click at [58, 112] on div "People" at bounding box center [63, 117] width 35 height 12
click at [79, 156] on div "Calendar" at bounding box center [67, 152] width 43 height 12
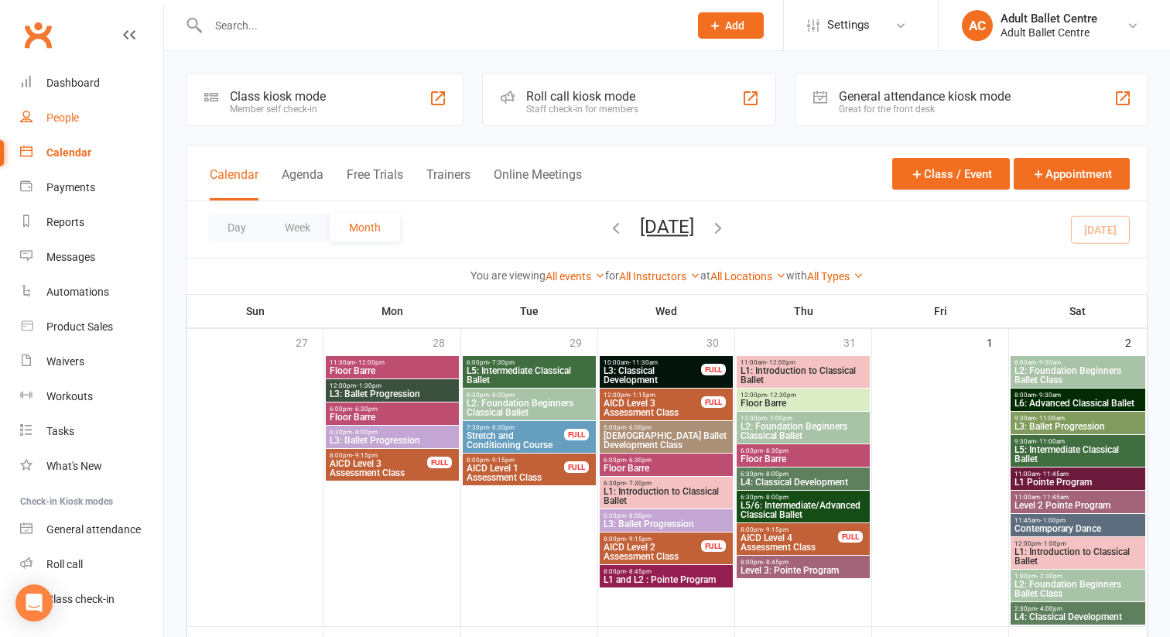
click at [68, 125] on link "People" at bounding box center [91, 118] width 143 height 35
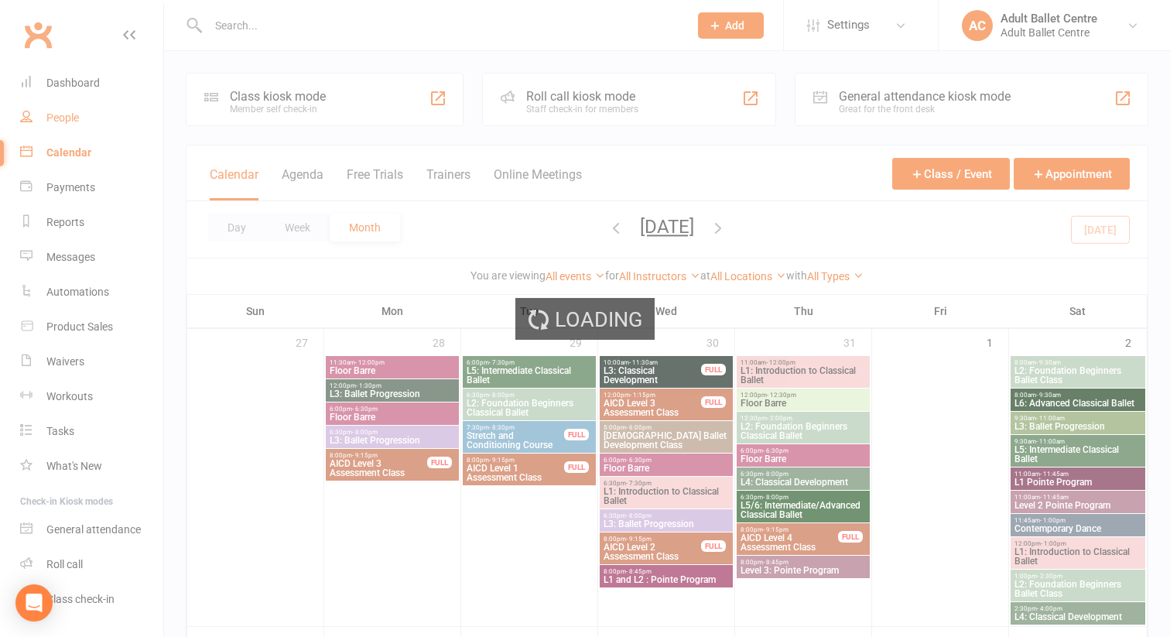
select select "100"
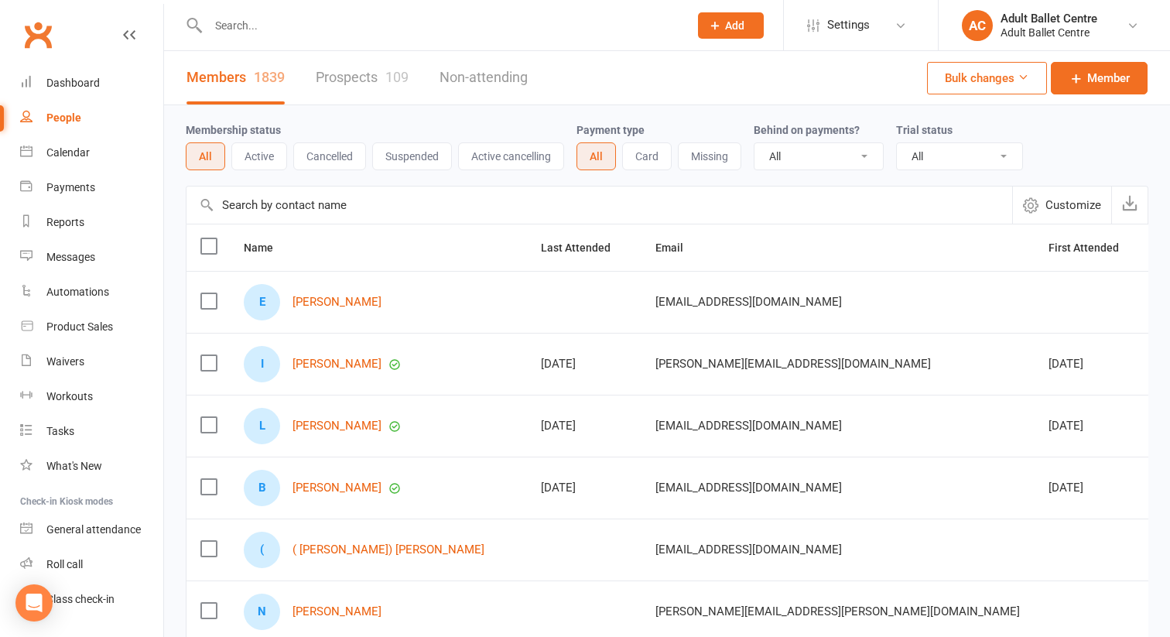
click at [232, 29] on input "text" at bounding box center [441, 26] width 474 height 22
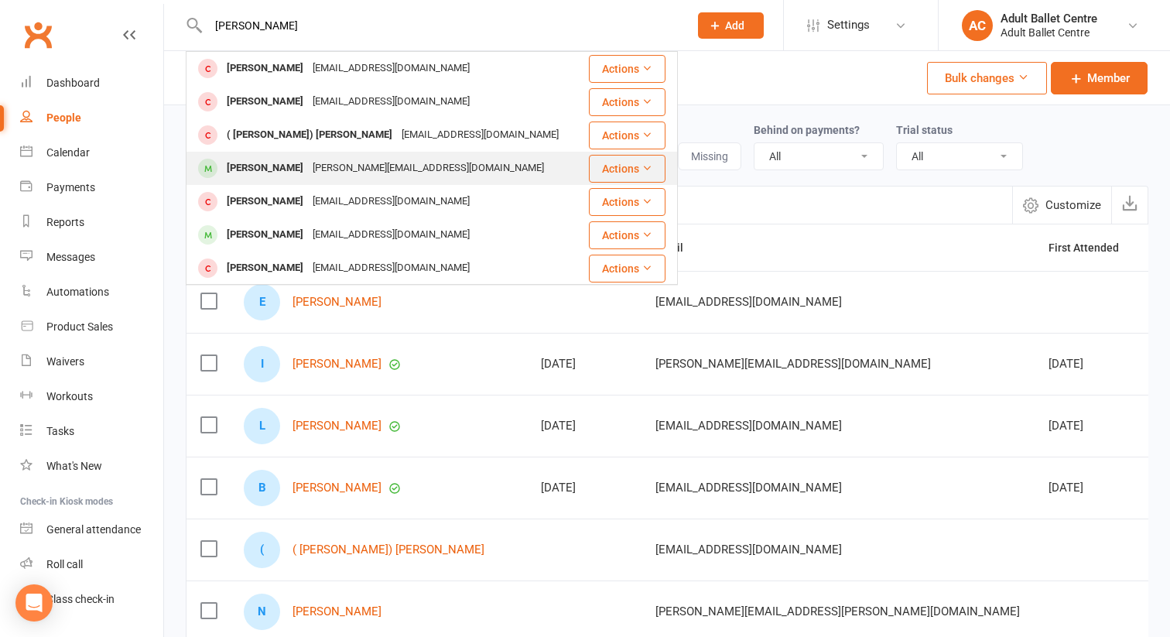
type input "[PERSON_NAME]"
click at [241, 166] on div "[PERSON_NAME]" at bounding box center [265, 168] width 86 height 22
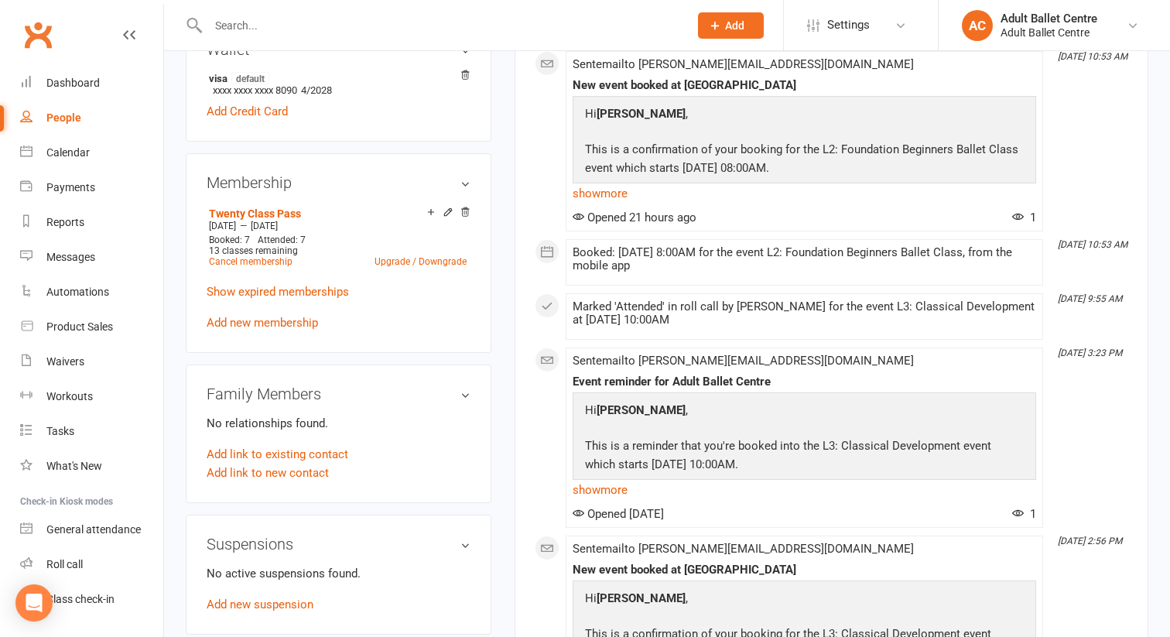
scroll to position [513, 0]
click at [253, 314] on link "Add new membership" at bounding box center [262, 321] width 111 height 14
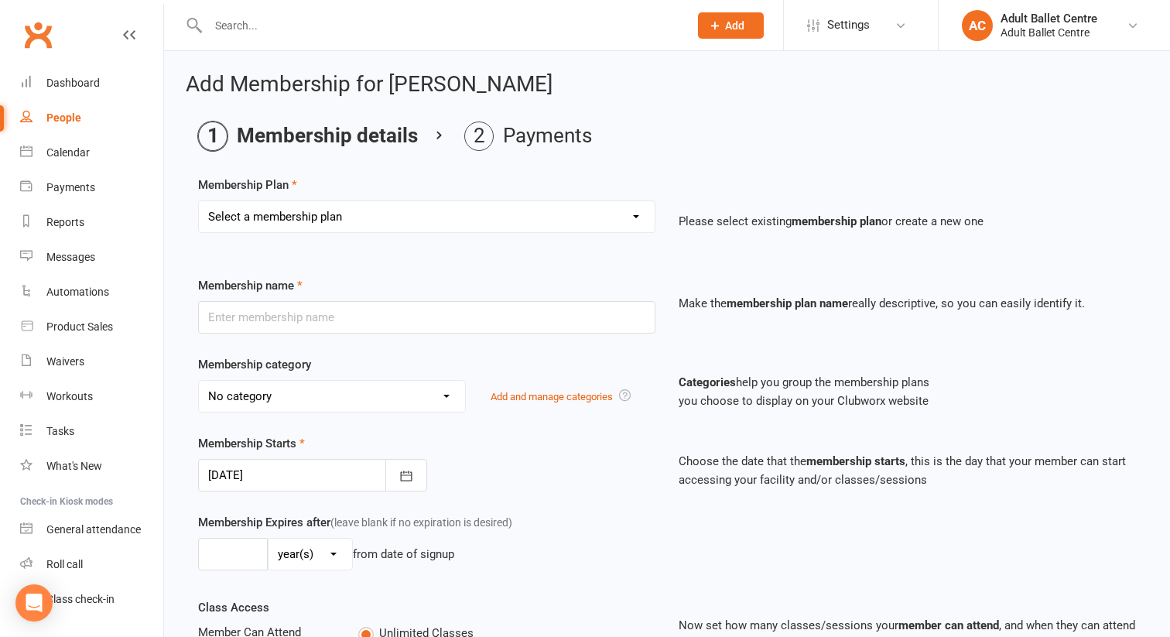
click at [292, 224] on select "Select a membership plan Create new Membership Plan Ballet Lounge - Yearly Unli…" at bounding box center [427, 216] width 456 height 31
select select "7"
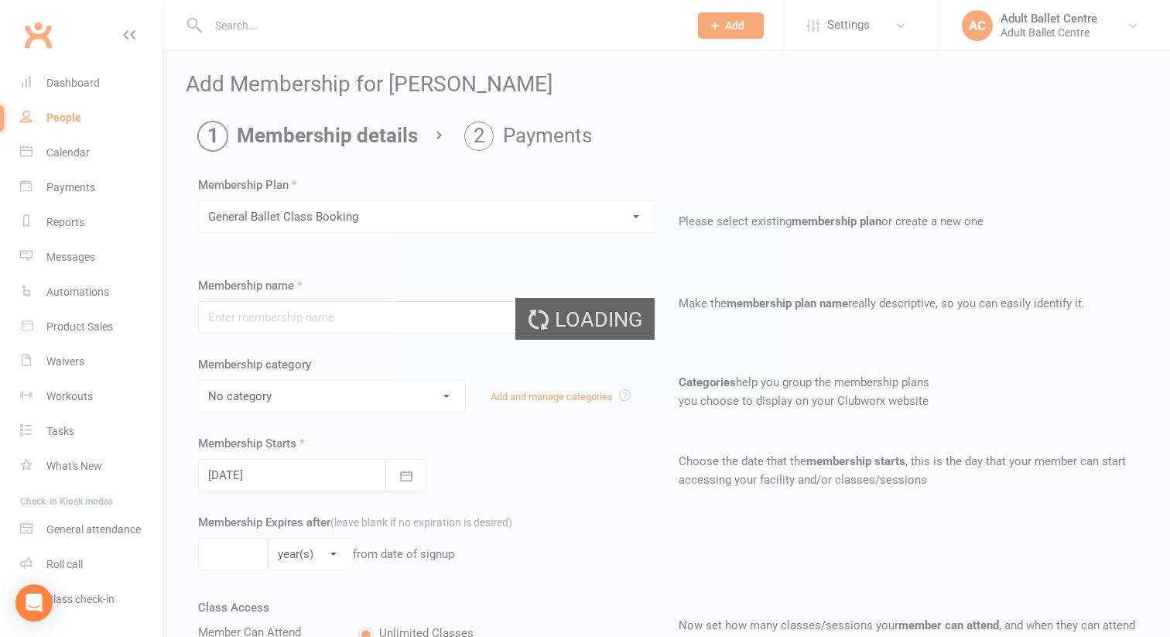
type input "General Ballet Class Booking"
select select "4"
type input "1"
select select "2"
type input "1"
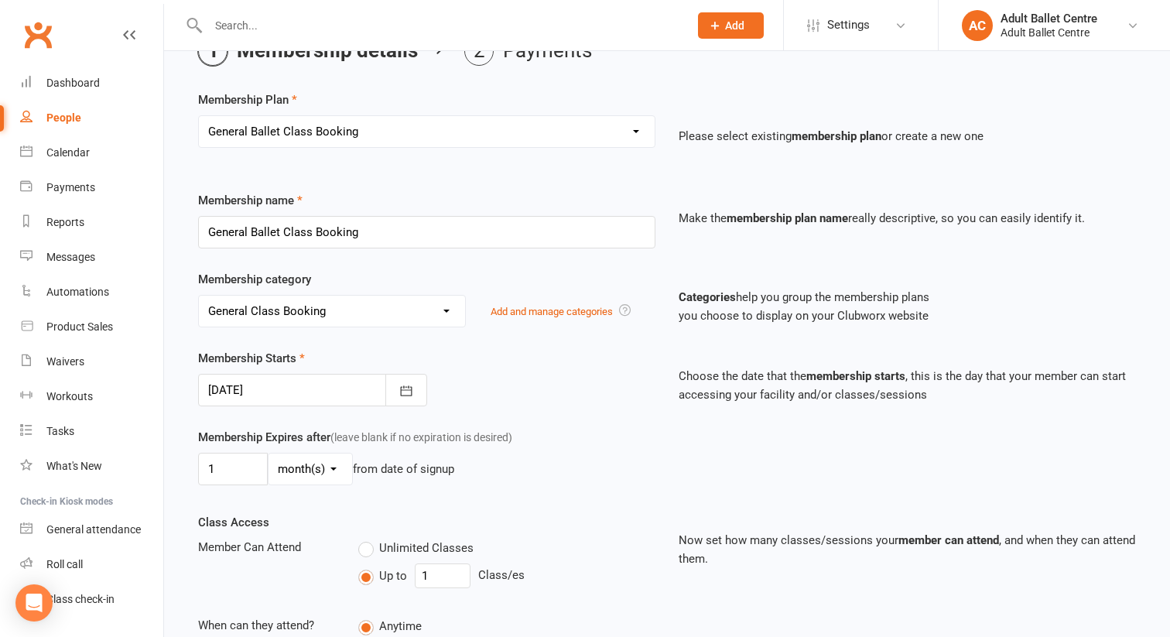
scroll to position [52, 0]
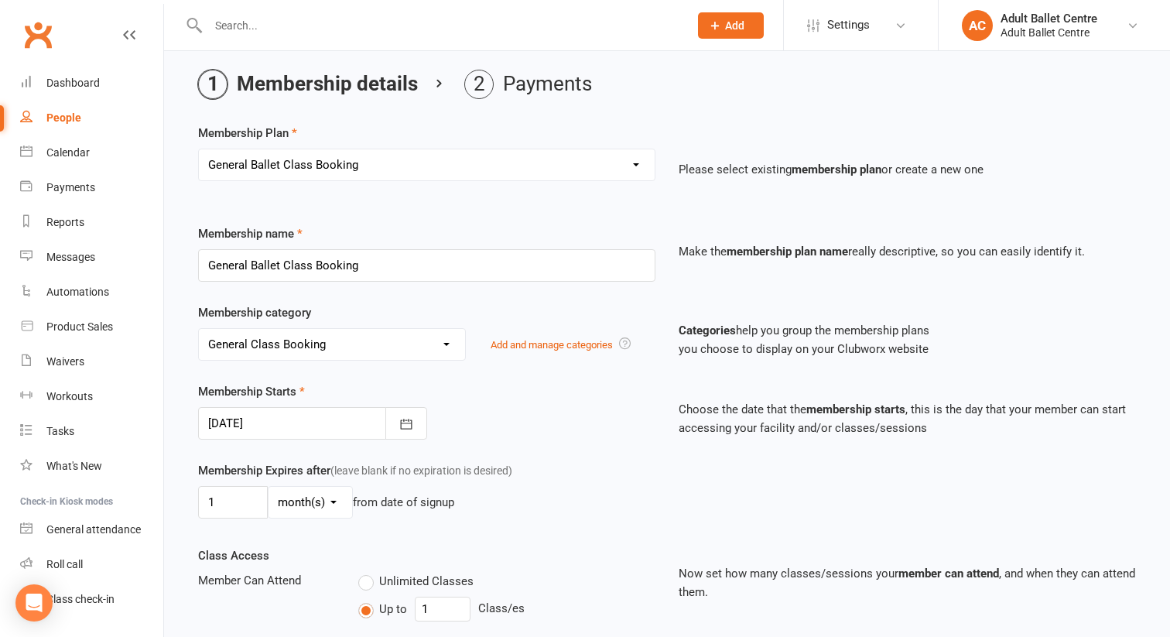
click at [68, 113] on div "People" at bounding box center [63, 117] width 35 height 12
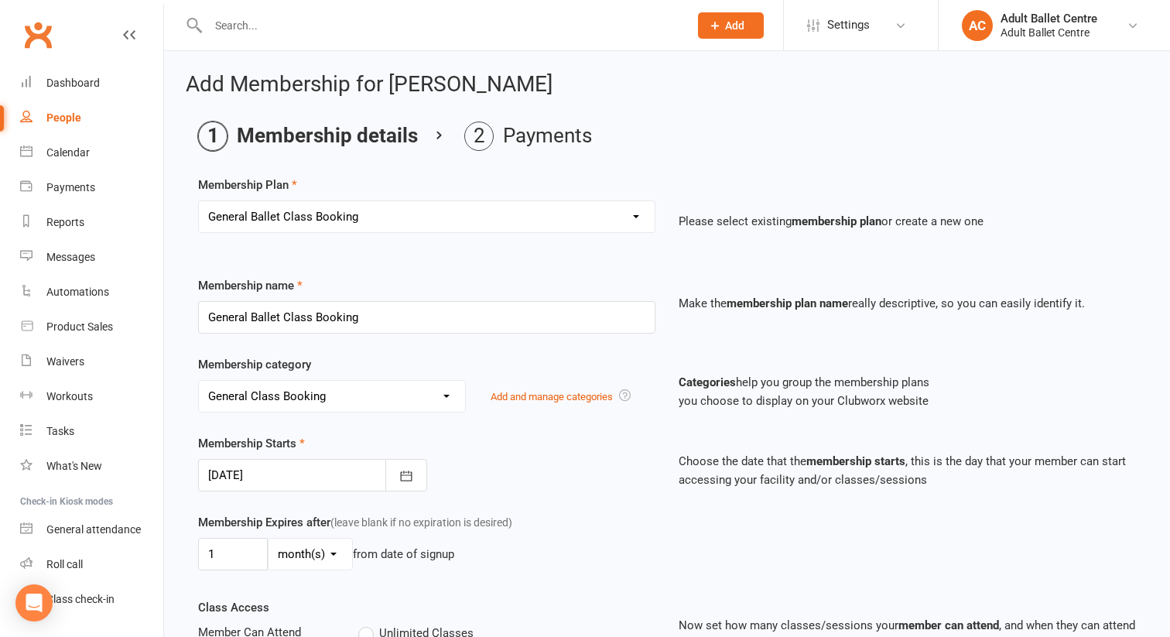
select select "100"
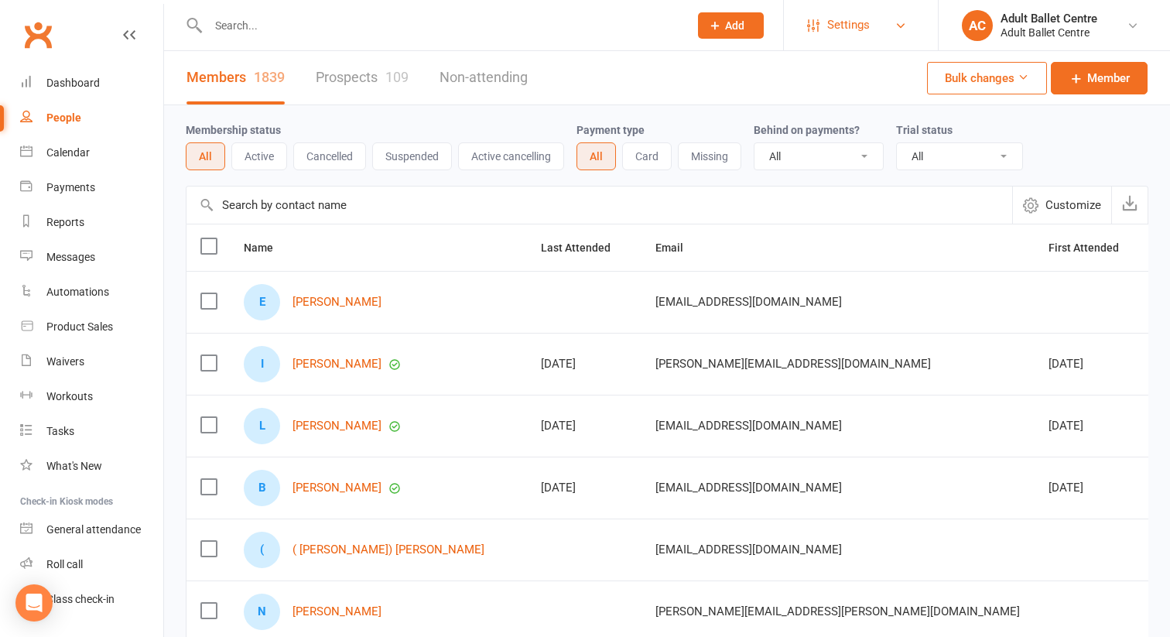
click at [857, 24] on span "Settings" at bounding box center [848, 25] width 43 height 35
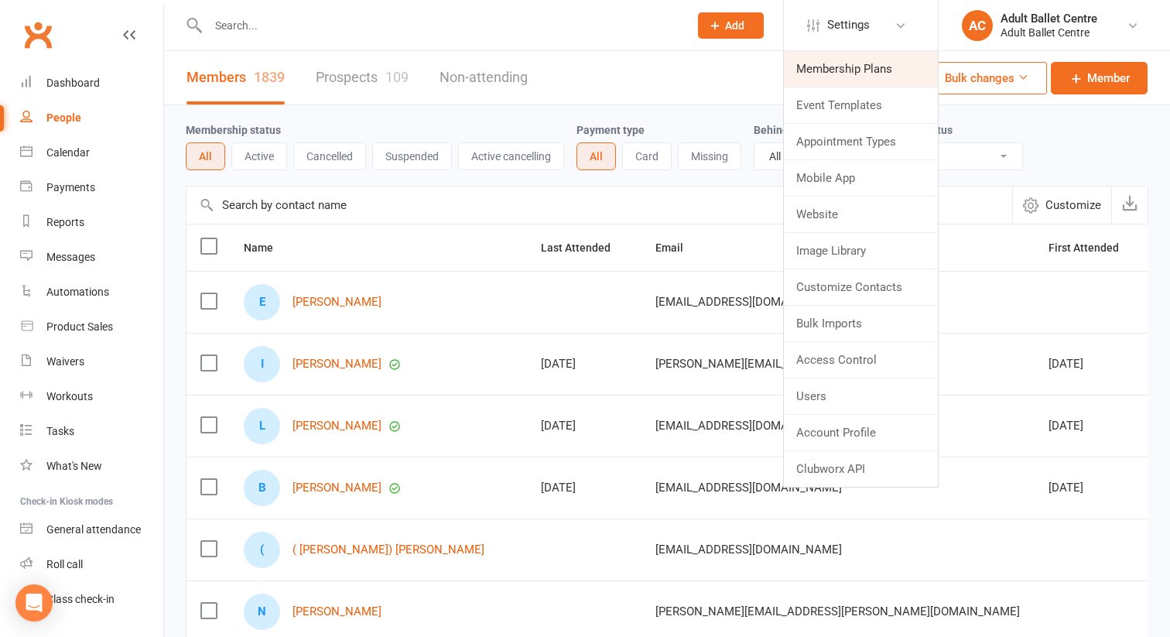
click at [849, 59] on link "Membership Plans" at bounding box center [861, 69] width 154 height 36
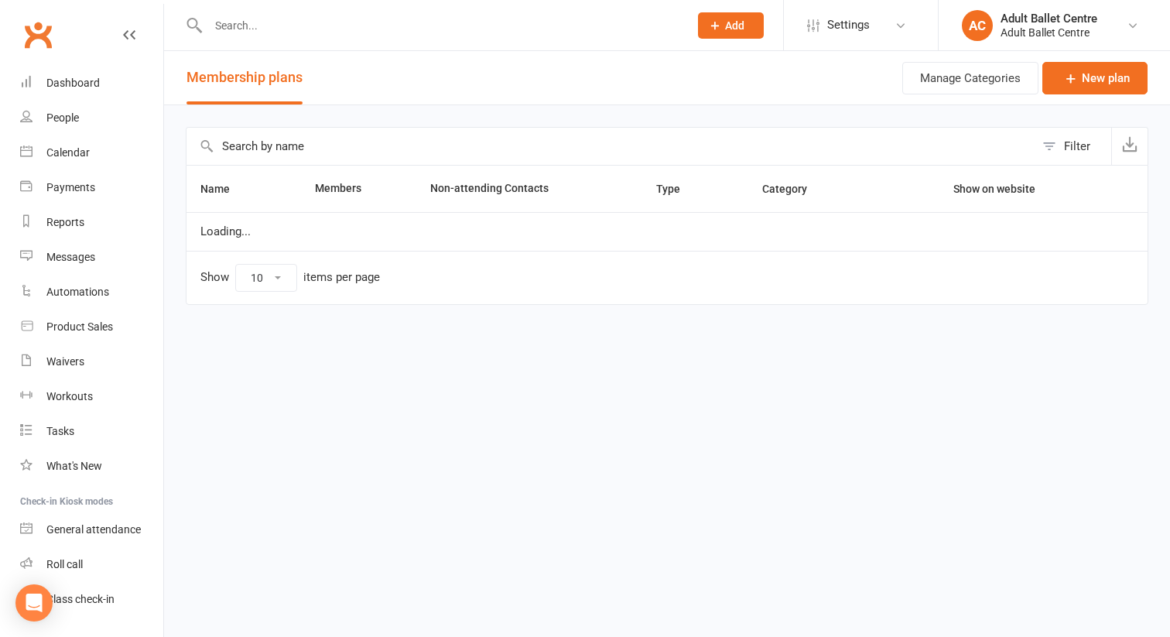
select select "50"
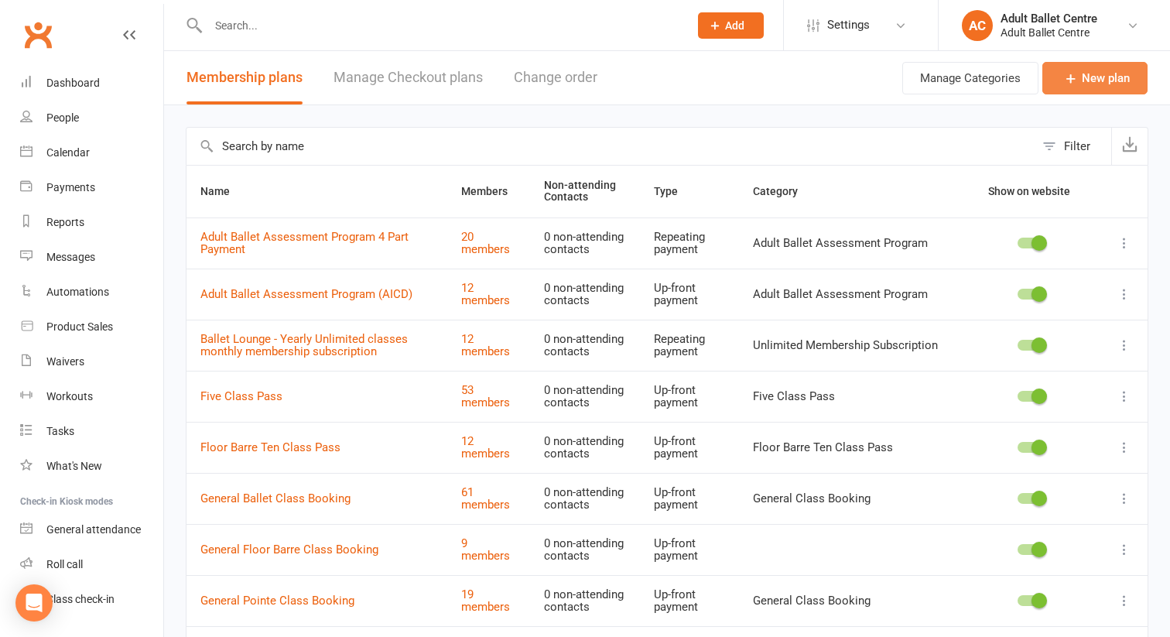
click at [1072, 84] on icon at bounding box center [1070, 77] width 15 height 15
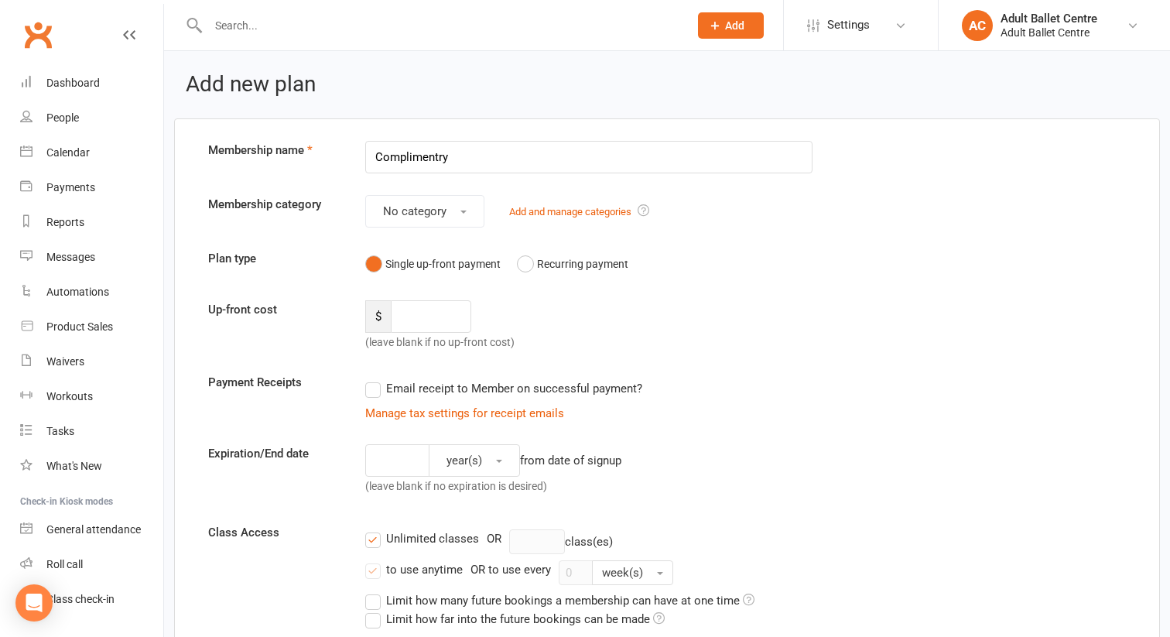
scroll to position [7, 0]
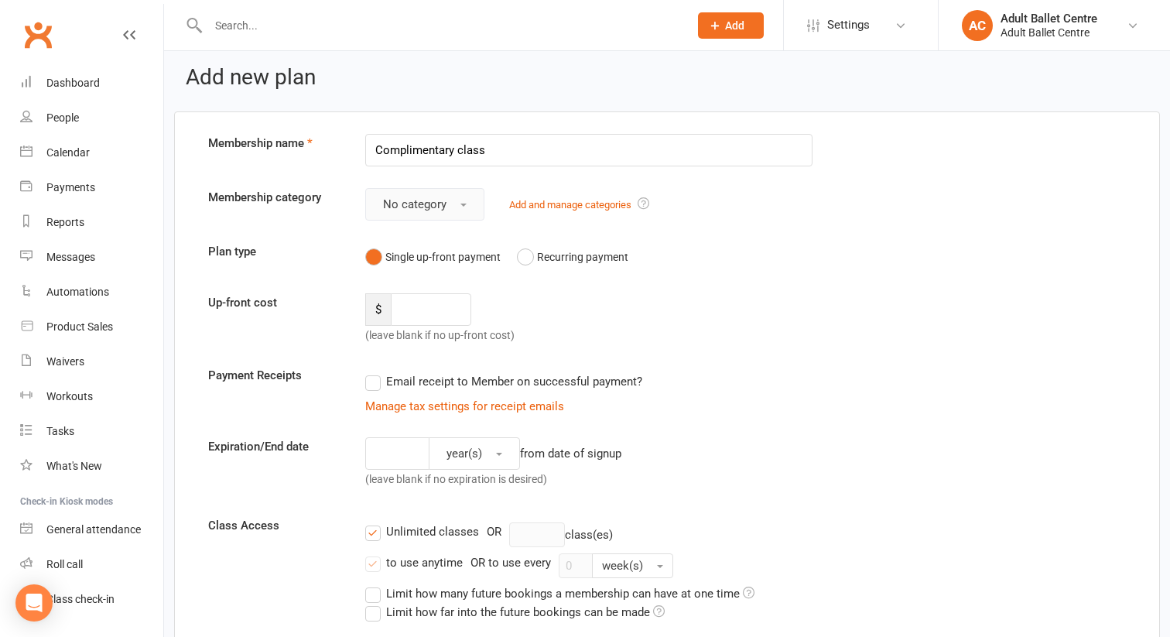
type input "Complimentary class"
click at [446, 204] on button "No category" at bounding box center [424, 204] width 119 height 32
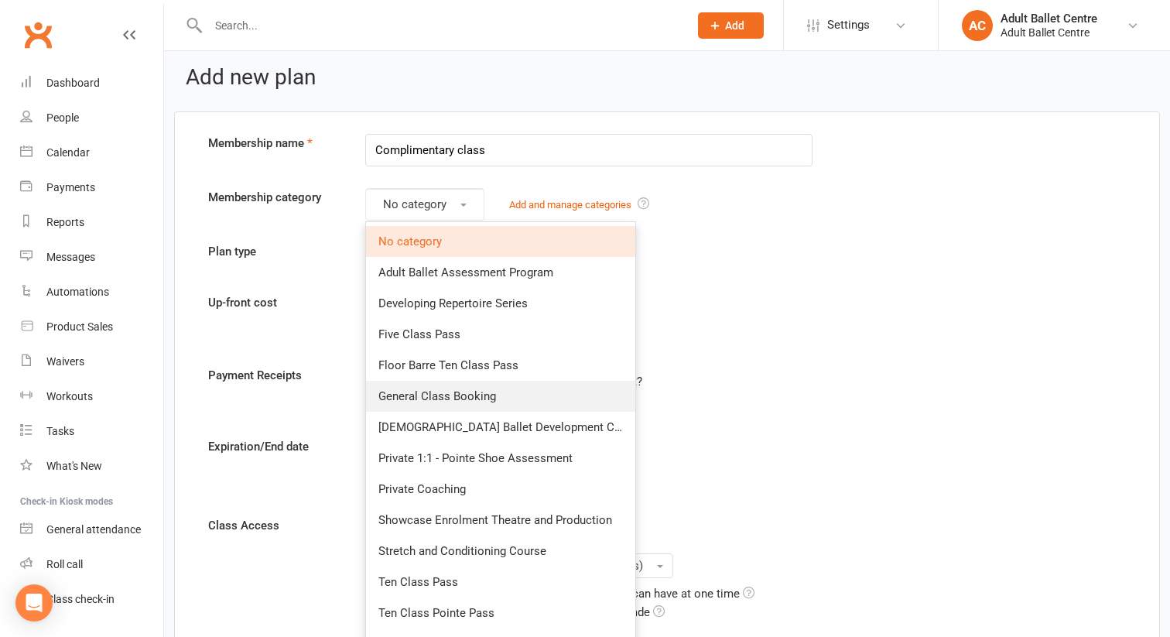
click at [435, 394] on span "General Class Booking" at bounding box center [437, 396] width 118 height 14
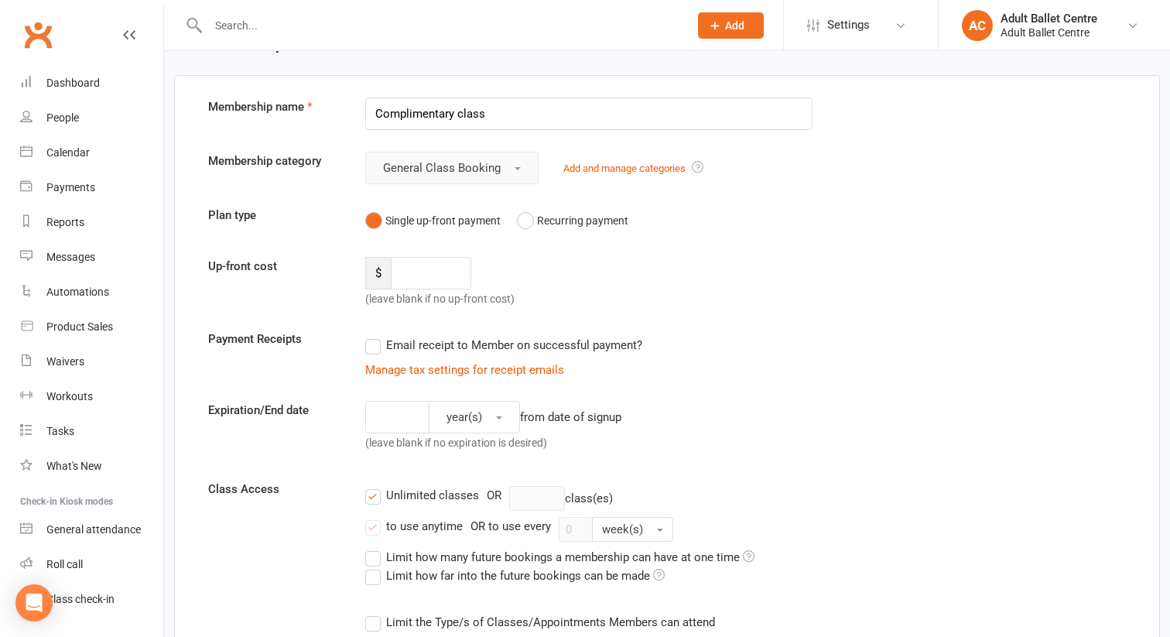
scroll to position [53, 0]
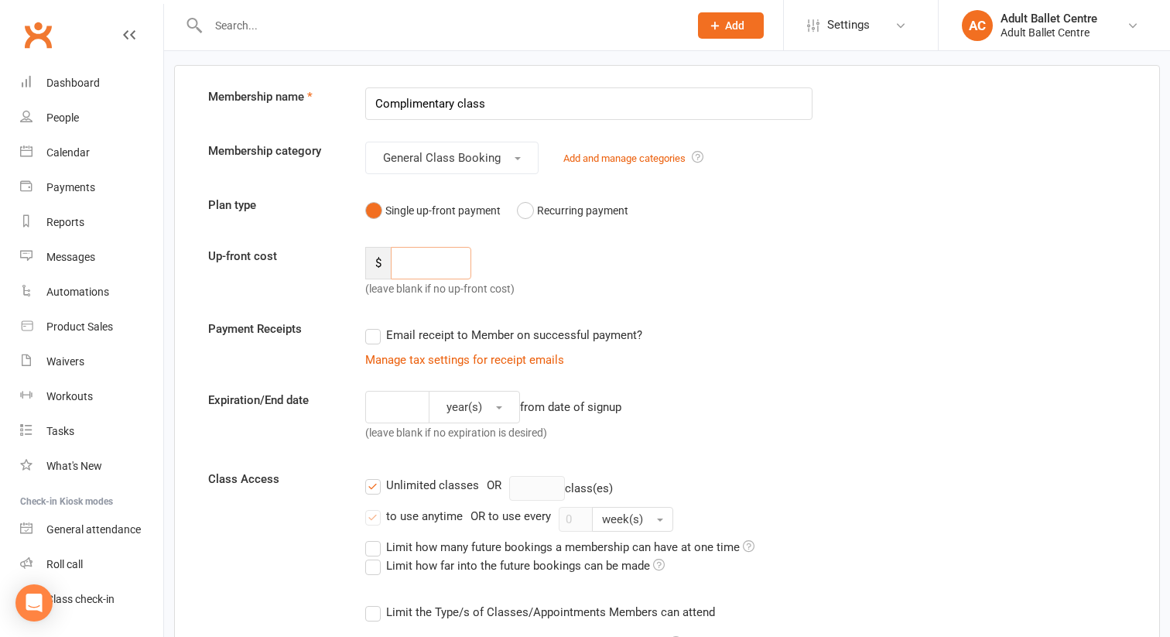
click at [445, 263] on input "number" at bounding box center [431, 263] width 80 height 32
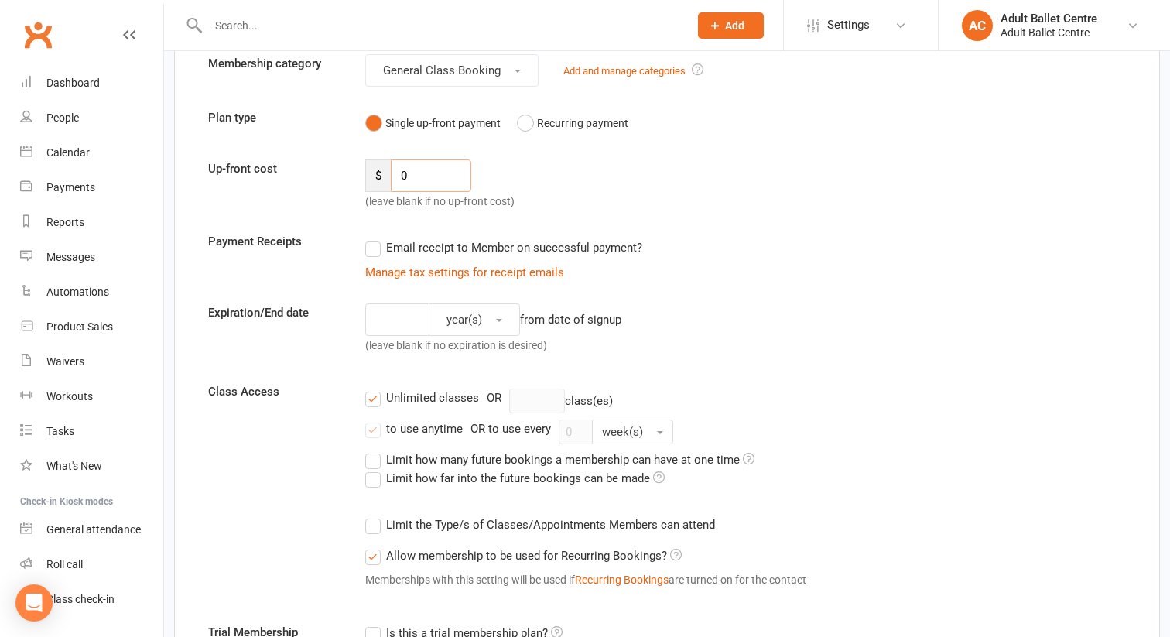
scroll to position [145, 0]
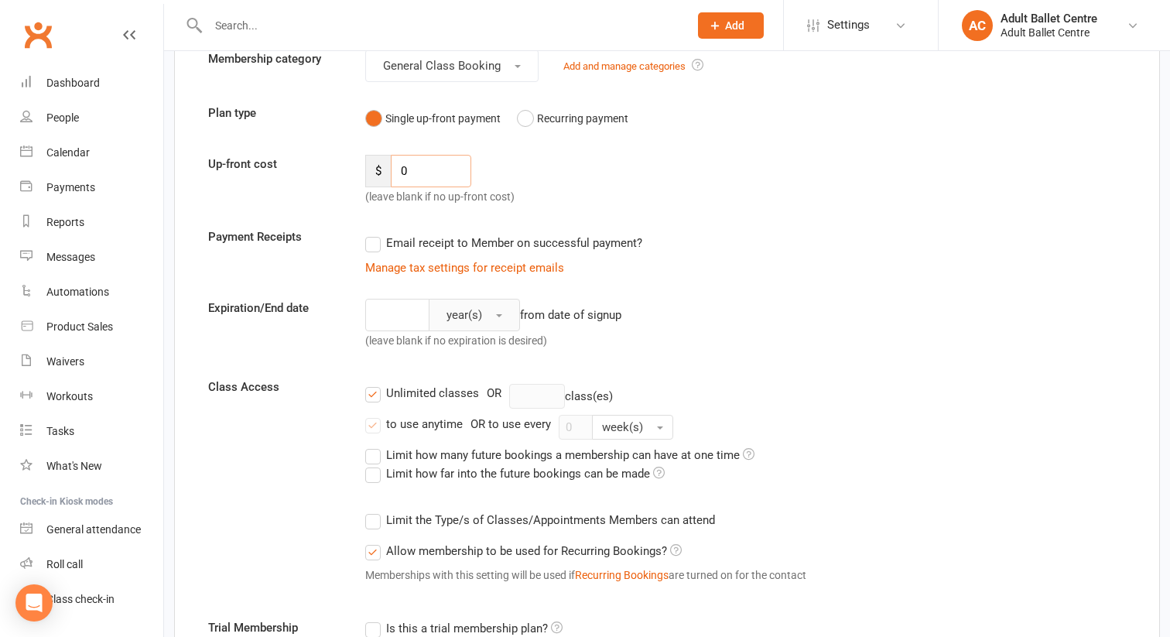
type input "0"
click at [485, 319] on button "year(s)" at bounding box center [474, 315] width 91 height 32
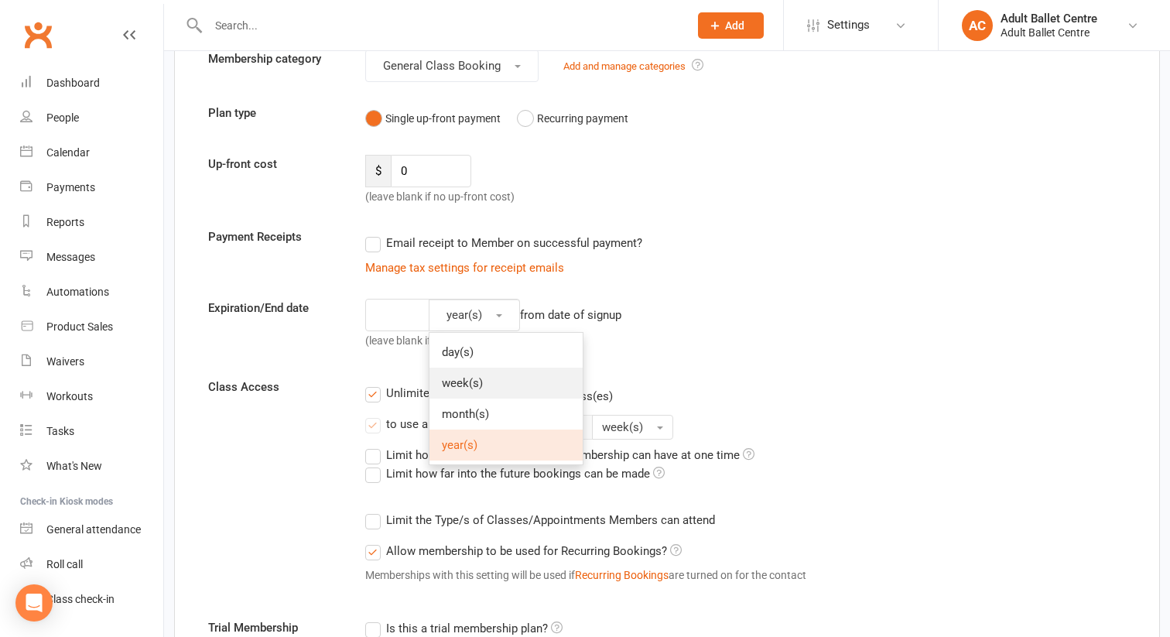
click at [467, 382] on span "week(s)" at bounding box center [462, 383] width 41 height 14
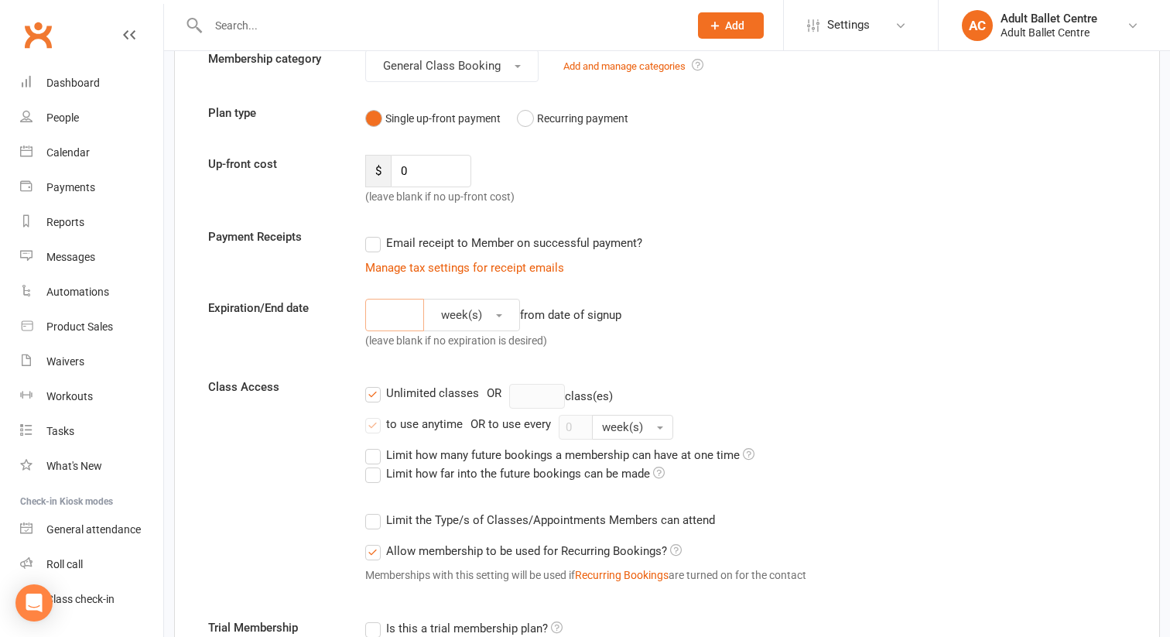
click at [390, 316] on input "number" at bounding box center [394, 315] width 59 height 32
type input "1"
click at [664, 320] on div "1 week(s) from date of signup (leave blank if no expiration is desired)" at bounding box center [589, 327] width 470 height 57
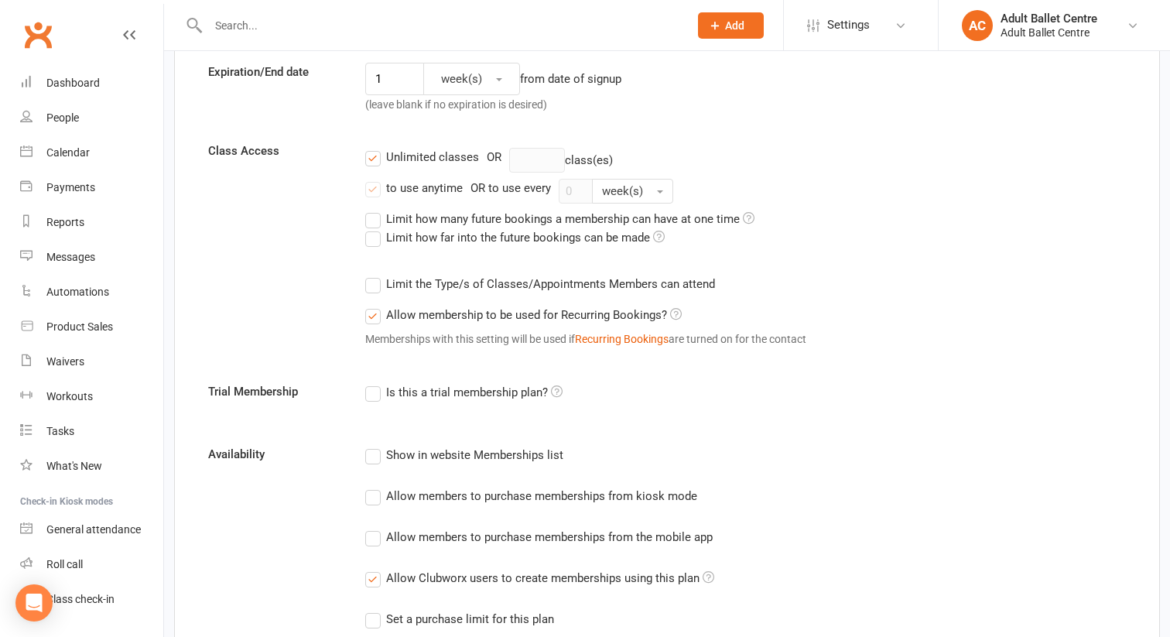
scroll to position [380, 0]
click at [375, 287] on label "Limit the Type/s of Classes/Appointments Members can attend" at bounding box center [540, 285] width 350 height 19
click at [375, 276] on input "Limit the Type/s of Classes/Appointments Members can attend" at bounding box center [370, 276] width 10 height 0
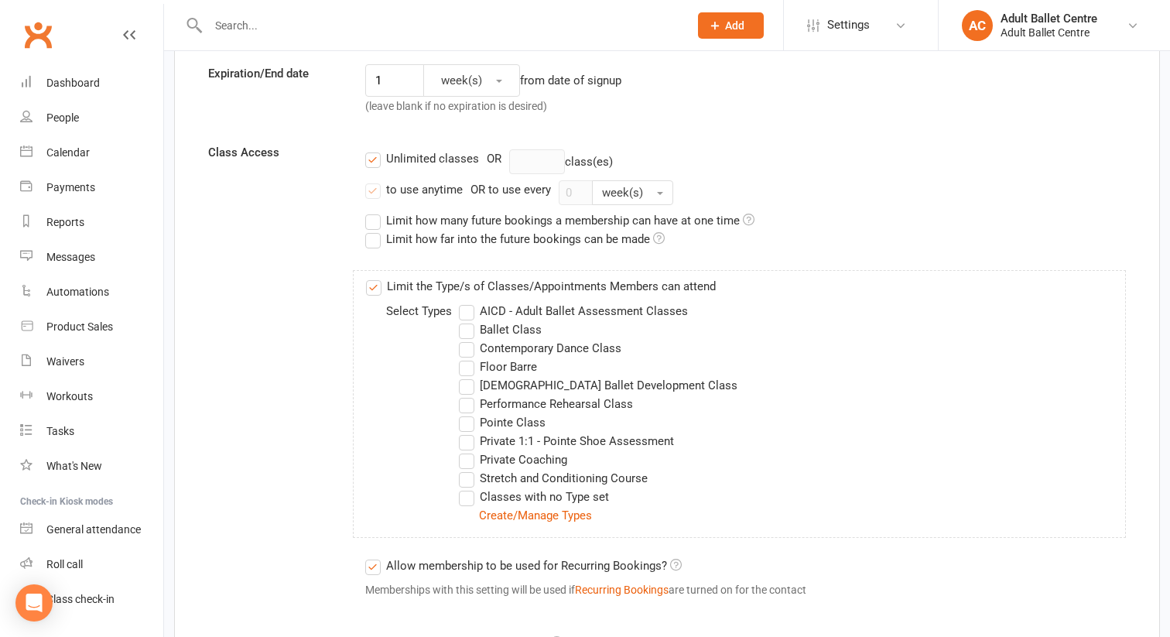
click at [469, 327] on label "Ballet Class" at bounding box center [500, 329] width 83 height 19
click at [469, 320] on input "Ballet Class" at bounding box center [464, 320] width 10 height 0
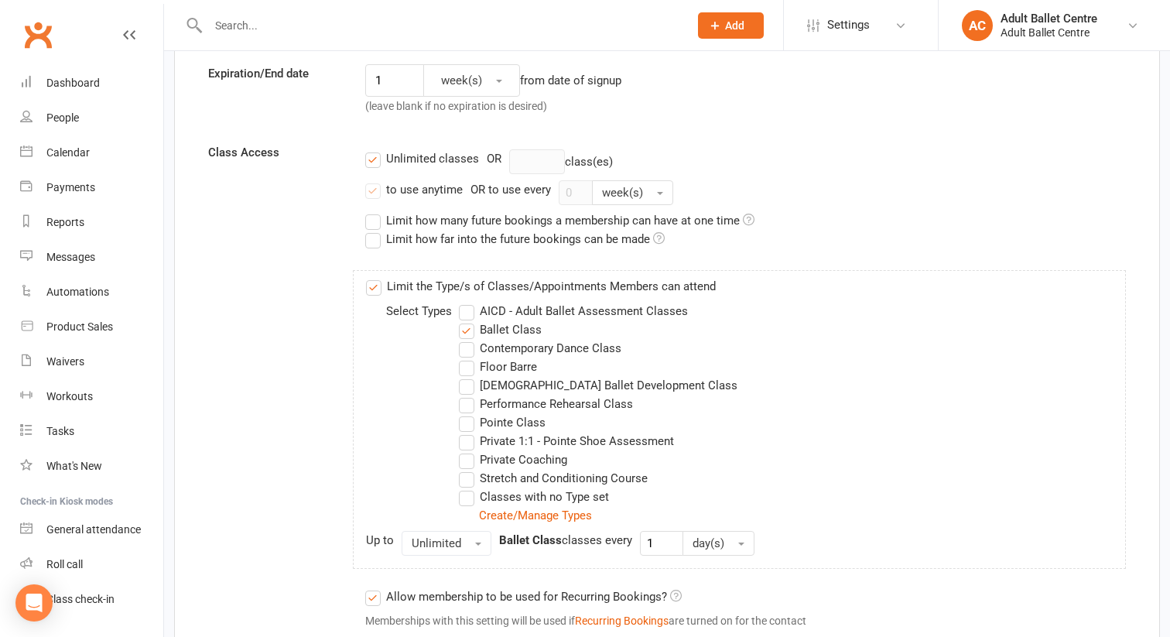
click at [470, 347] on label "Contemporary Dance Class" at bounding box center [540, 348] width 162 height 19
click at [469, 339] on input "Contemporary Dance Class" at bounding box center [464, 339] width 10 height 0
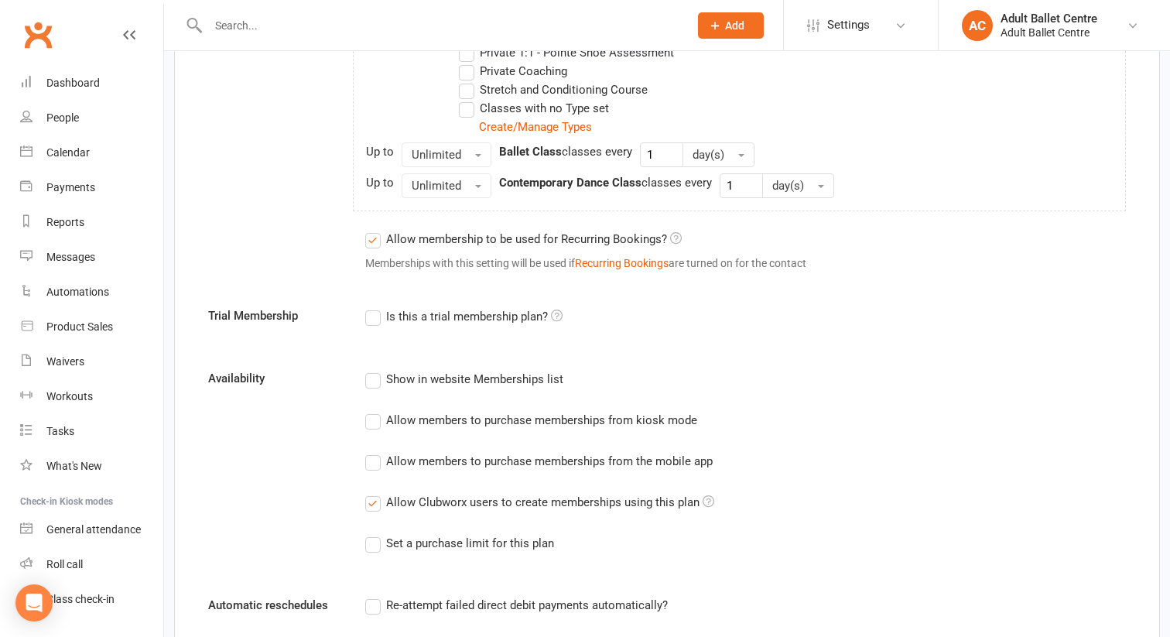
scroll to position [796, 0]
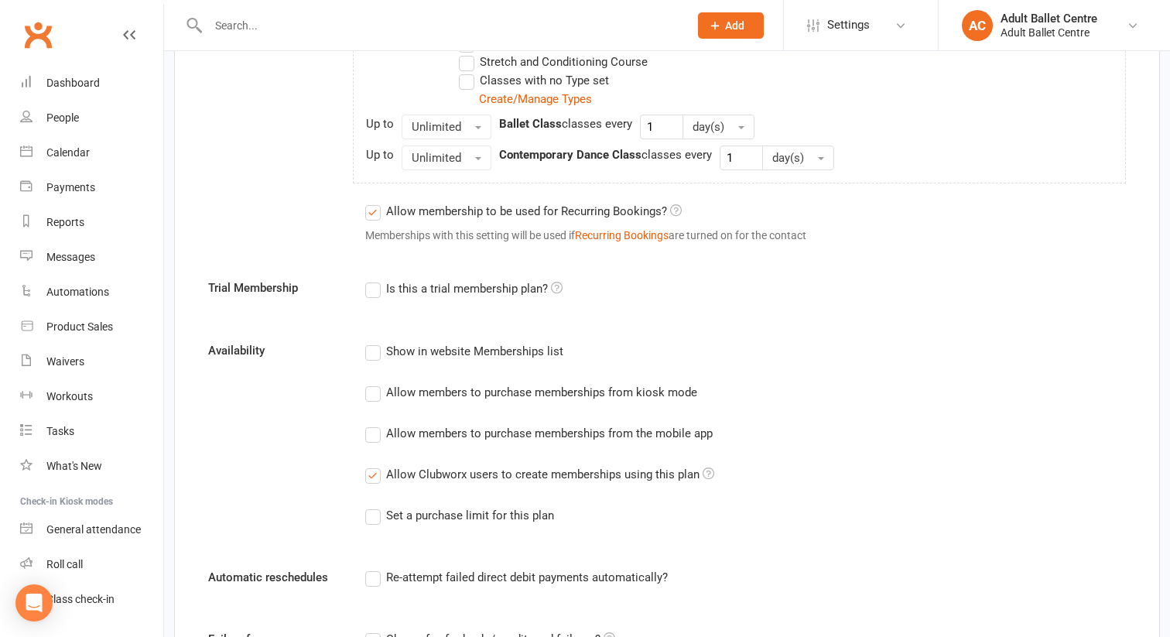
click at [373, 433] on label "Allow members to purchase memberships from the mobile app" at bounding box center [538, 433] width 347 height 19
click at [373, 424] on input "Allow members to purchase memberships from the mobile app" at bounding box center [370, 424] width 10 height 0
click at [376, 433] on label "Allow members to purchase memberships from the mobile app" at bounding box center [538, 433] width 347 height 19
click at [375, 424] on input "Allow members to purchase memberships from the mobile app" at bounding box center [370, 424] width 10 height 0
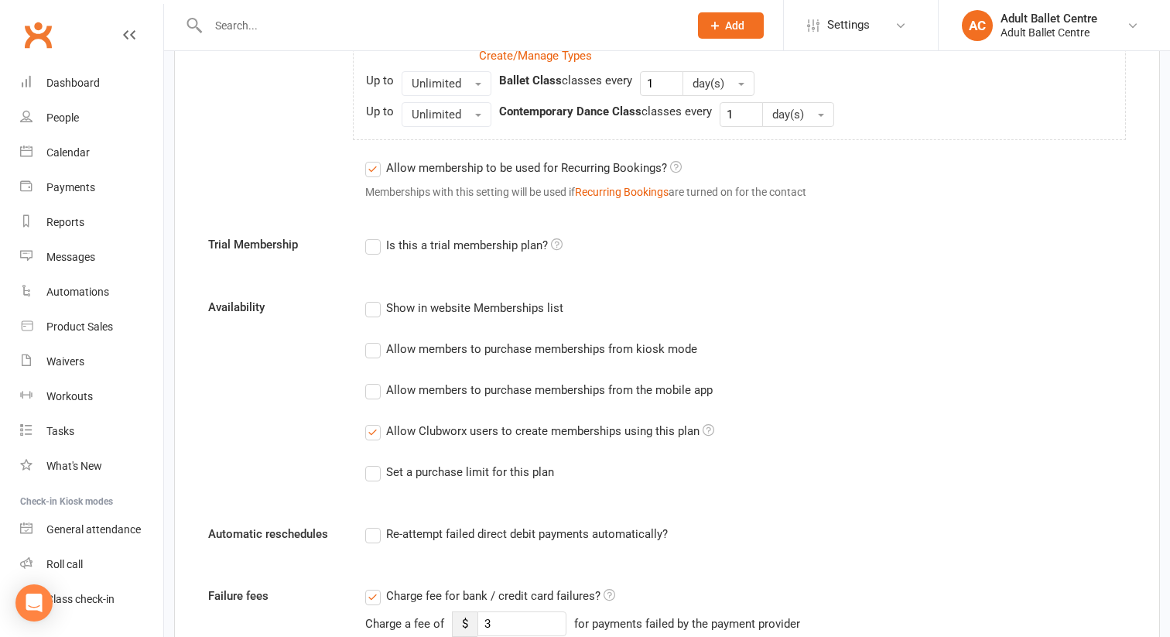
scroll to position [841, 0]
click at [378, 467] on label "Set a purchase limit for this plan" at bounding box center [459, 470] width 189 height 19
click at [375, 461] on input "Set a purchase limit for this plan" at bounding box center [370, 461] width 10 height 0
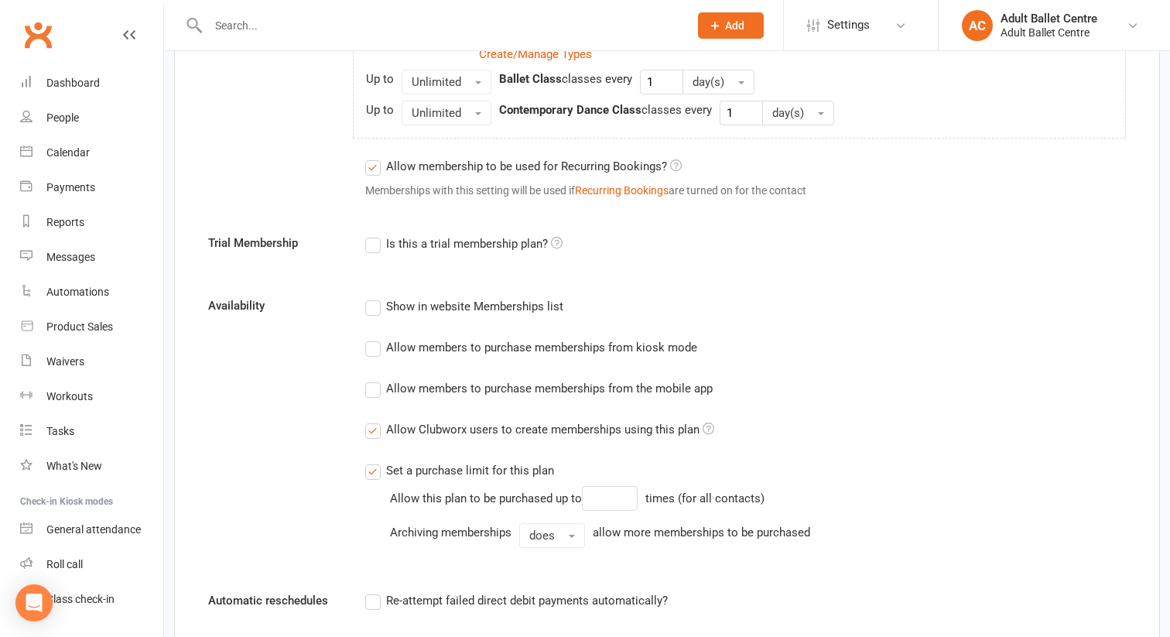
click at [377, 467] on label "Set a purchase limit for this plan" at bounding box center [459, 470] width 189 height 19
click at [375, 461] on input "Set a purchase limit for this plan" at bounding box center [370, 461] width 10 height 0
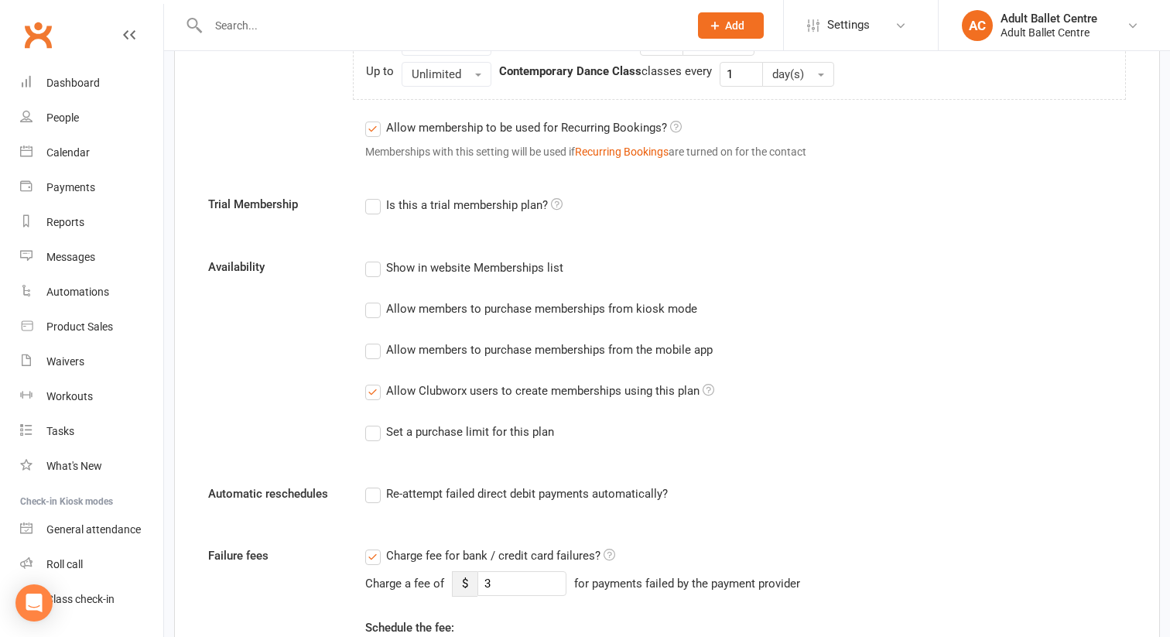
scroll to position [881, 0]
click at [375, 389] on label "Allow Clubworx users to create memberships using this plan" at bounding box center [539, 389] width 349 height 19
click at [375, 380] on input "Allow Clubworx users to create memberships using this plan" at bounding box center [370, 380] width 10 height 0
click at [371, 436] on label "Set a purchase limit for this plan" at bounding box center [459, 430] width 189 height 19
click at [371, 421] on input "Set a purchase limit for this plan" at bounding box center [370, 421] width 10 height 0
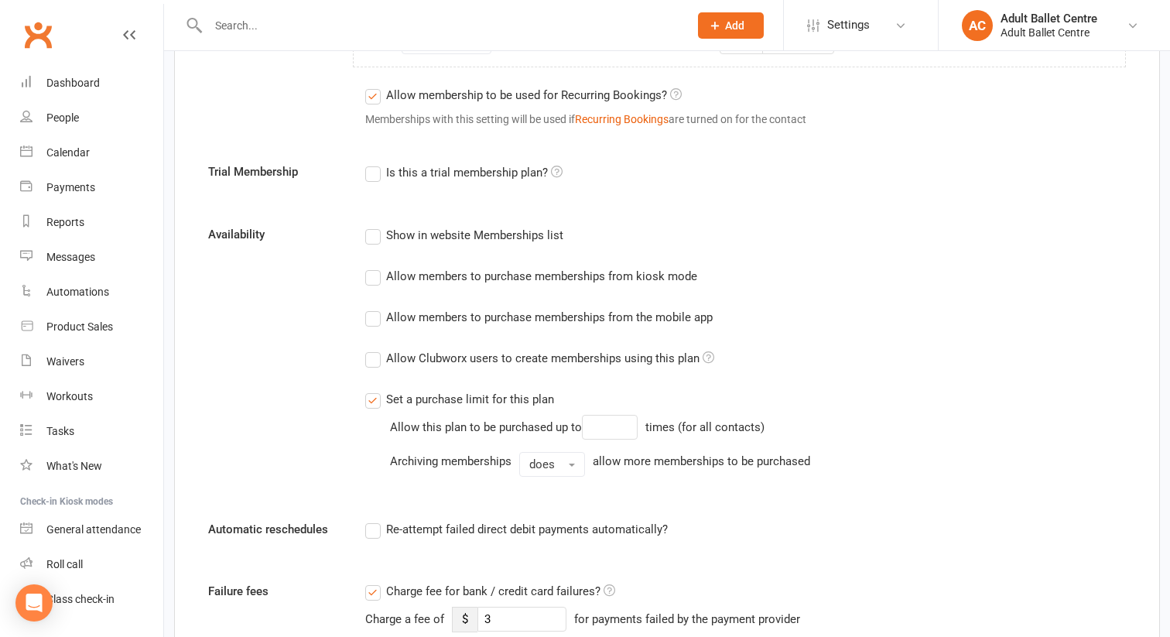
scroll to position [919, 0]
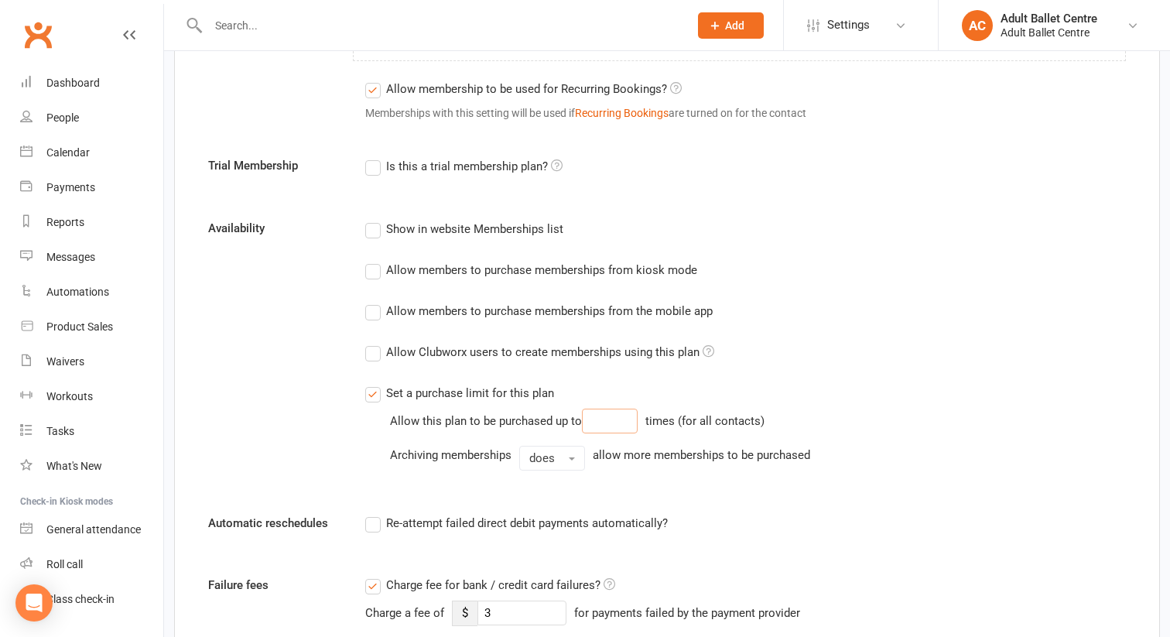
click at [612, 418] on input "number" at bounding box center [610, 421] width 56 height 25
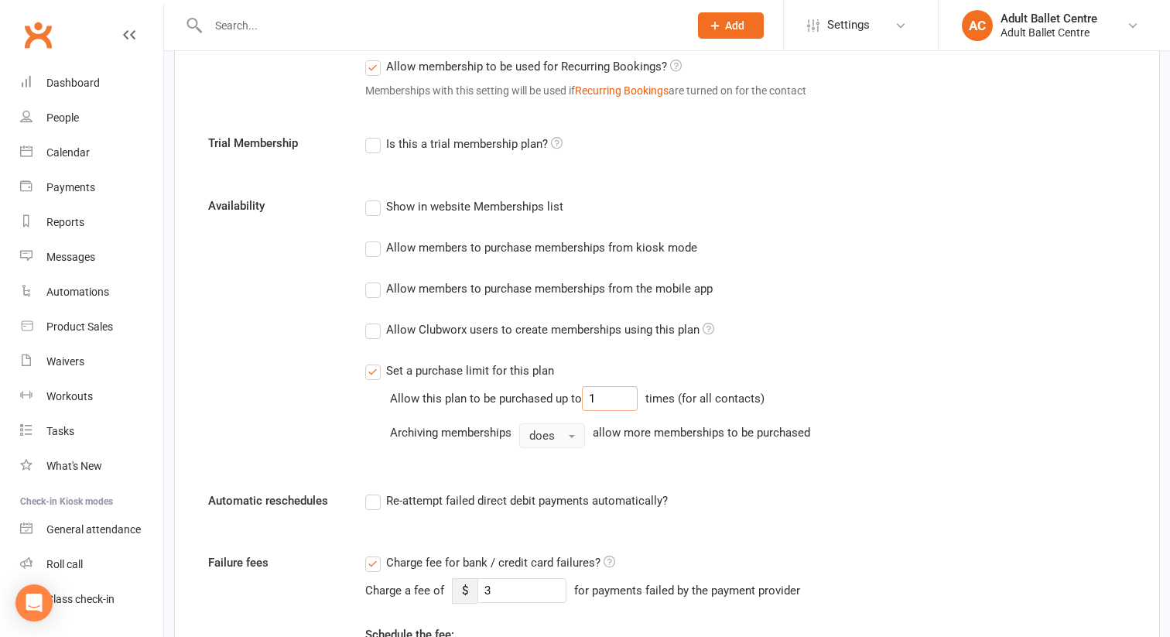
scroll to position [942, 0]
type input "1"
click at [564, 434] on button "does" at bounding box center [552, 434] width 66 height 25
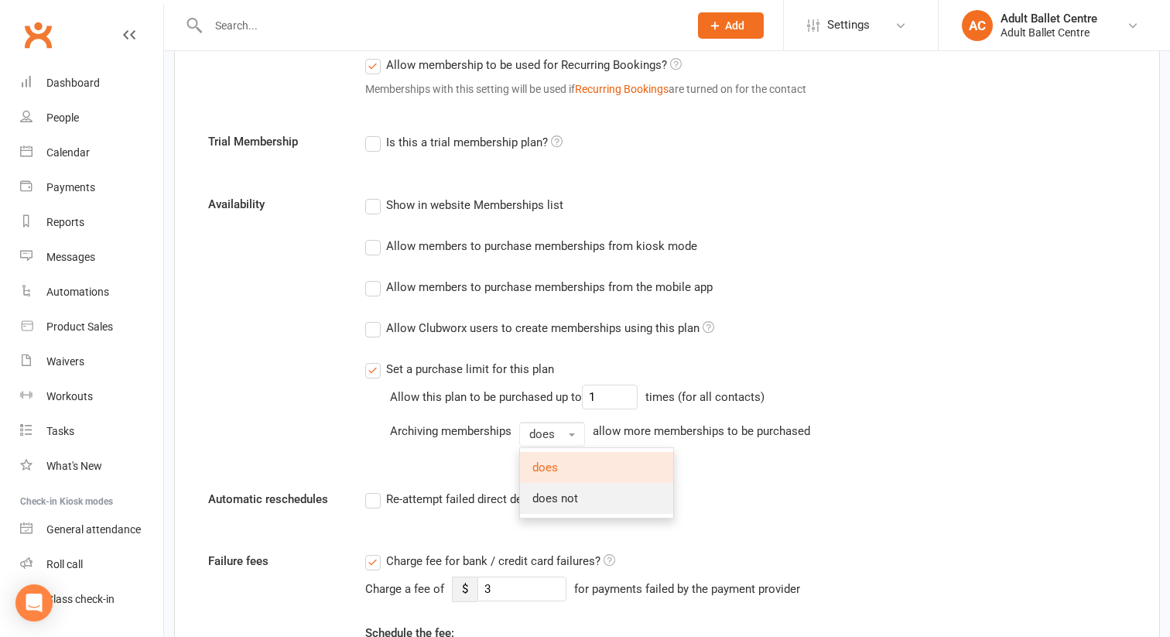
click at [557, 502] on span "does not" at bounding box center [555, 498] width 46 height 14
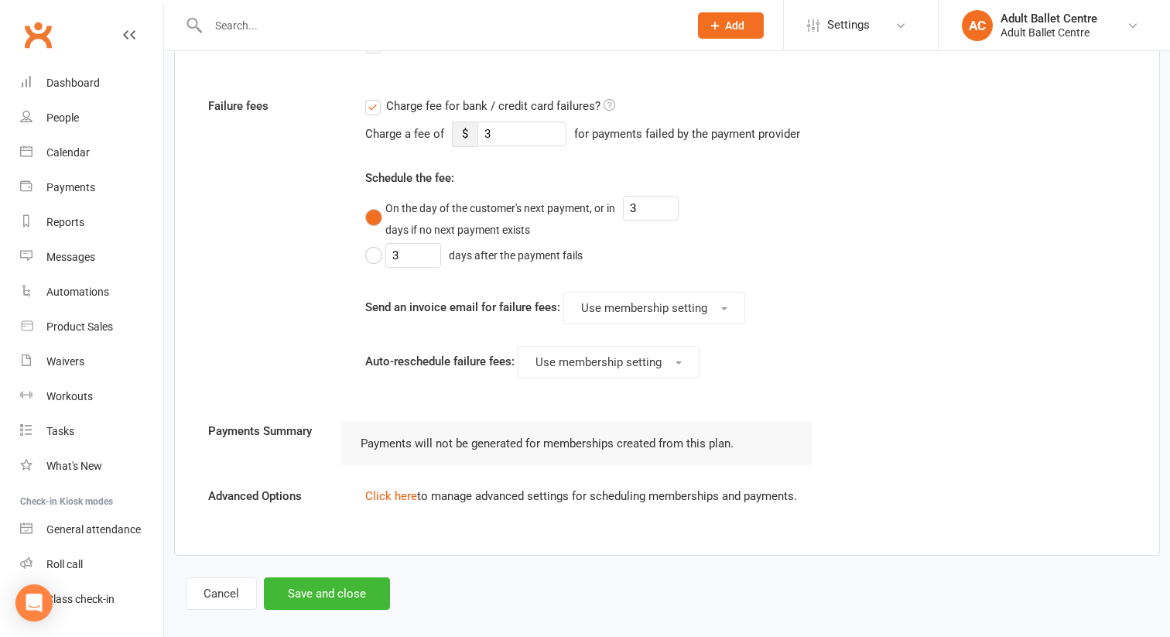
scroll to position [1430, 0]
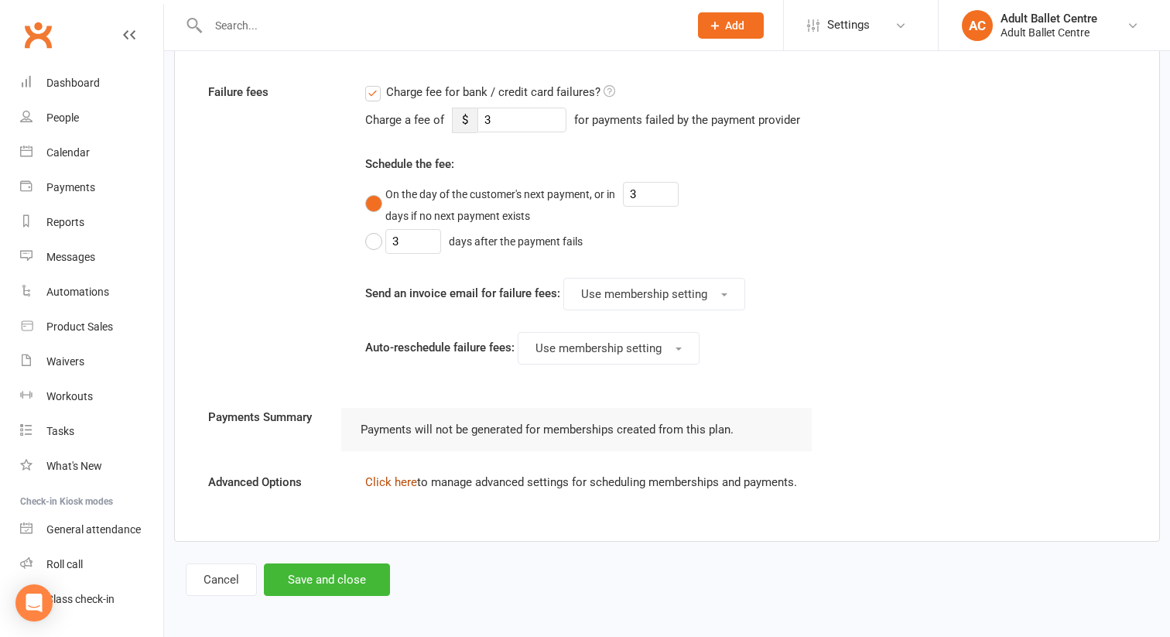
click at [390, 484] on link "Click here" at bounding box center [391, 482] width 52 height 14
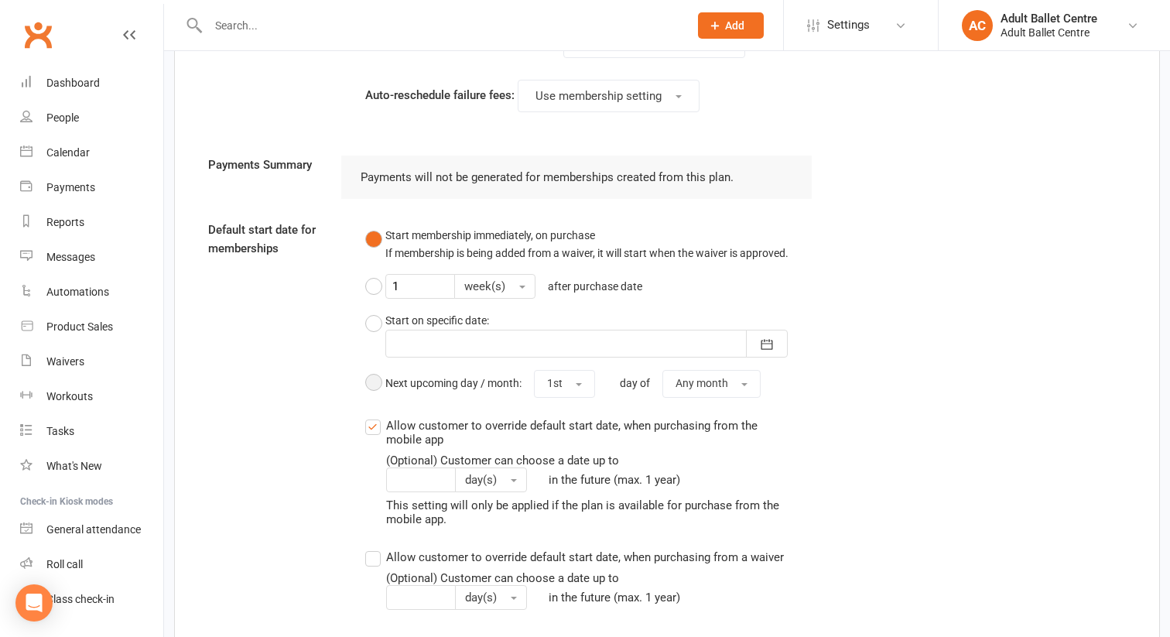
scroll to position [1688, 0]
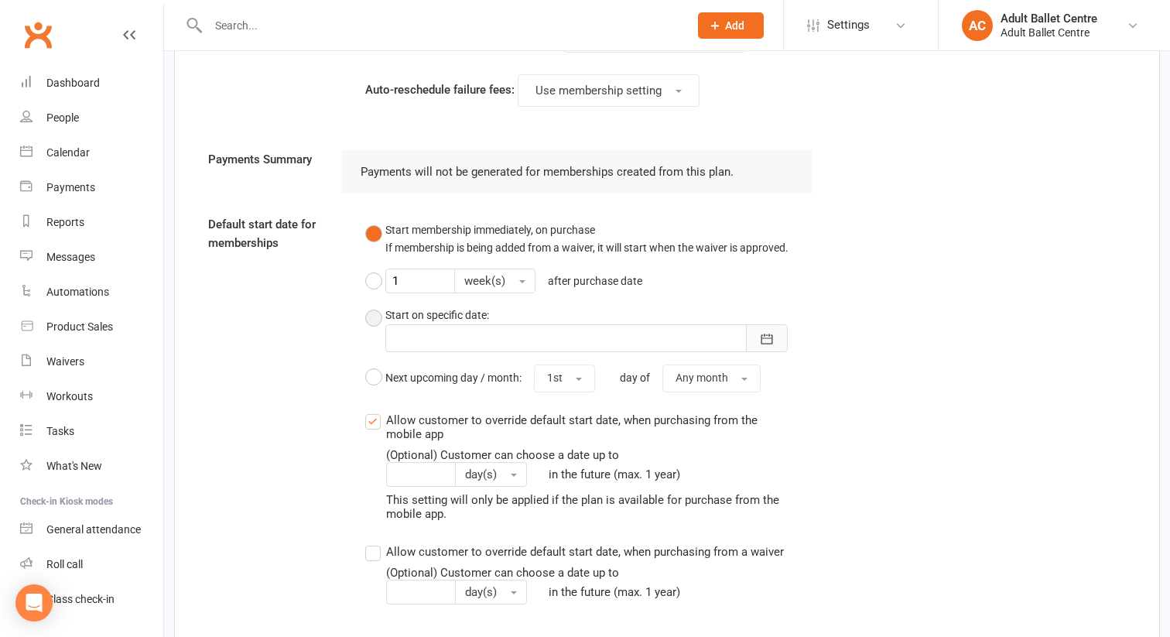
click at [765, 340] on icon "button" at bounding box center [766, 338] width 15 height 15
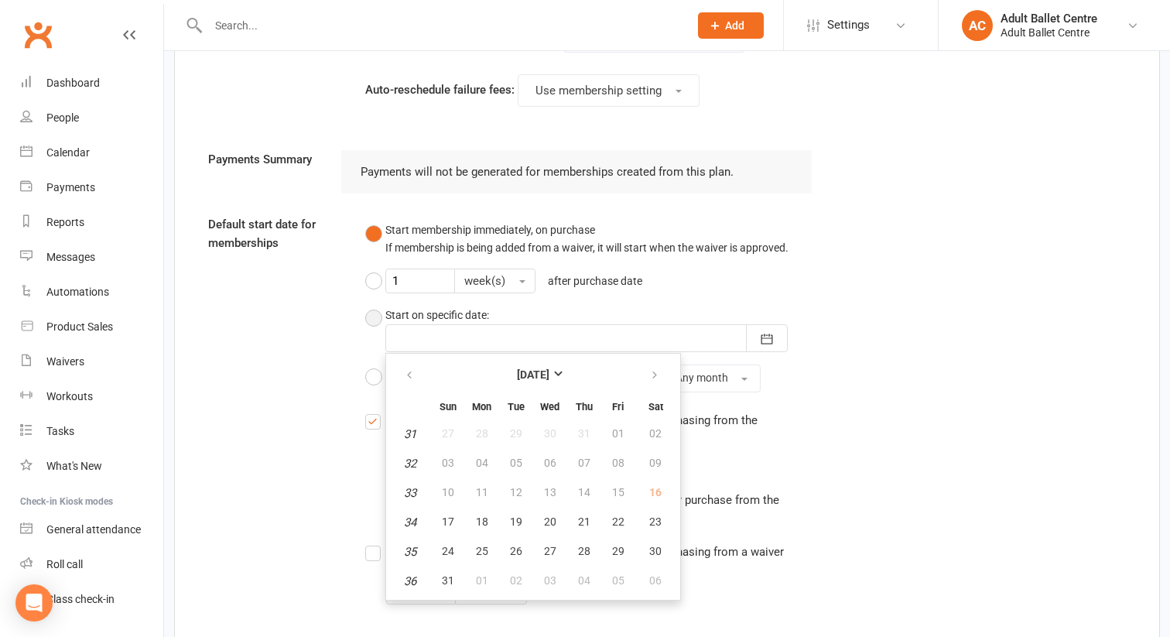
click at [653, 489] on td "16" at bounding box center [655, 493] width 39 height 28
click at [655, 485] on td "16" at bounding box center [655, 493] width 39 height 28
click at [854, 318] on div "Default start date for memberships Start membership immediately, on purchase If…" at bounding box center [667, 420] width 941 height 410
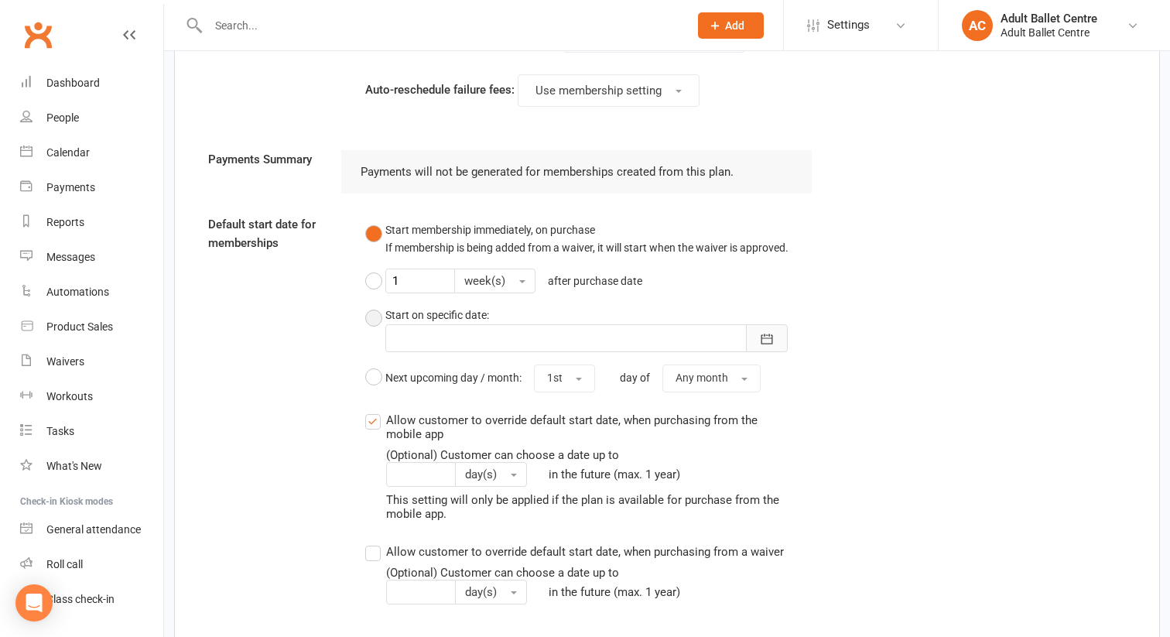
click at [764, 334] on icon "button" at bounding box center [767, 339] width 12 height 10
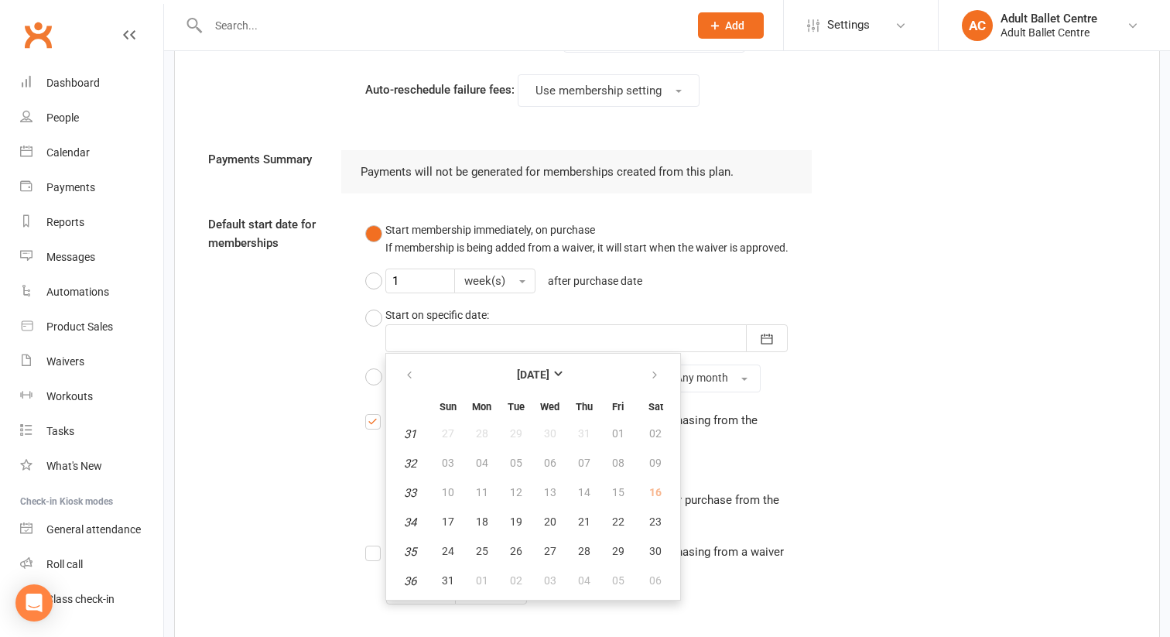
click at [808, 404] on div "Start membership immediately, on purchase If membership is being added from a w…" at bounding box center [589, 420] width 470 height 410
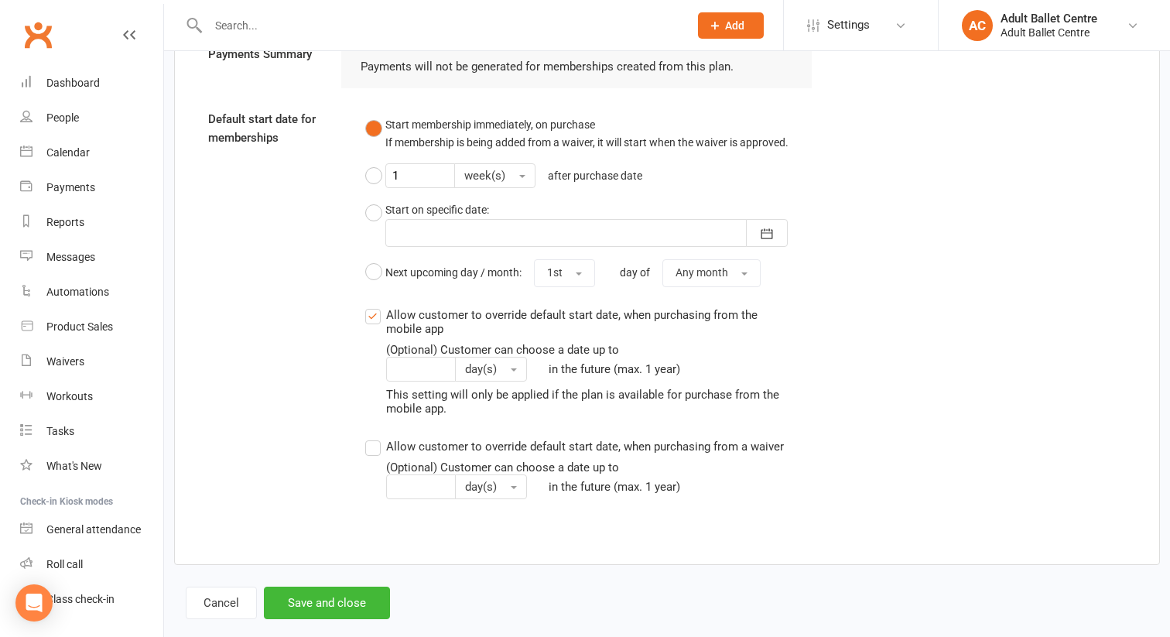
scroll to position [1797, 0]
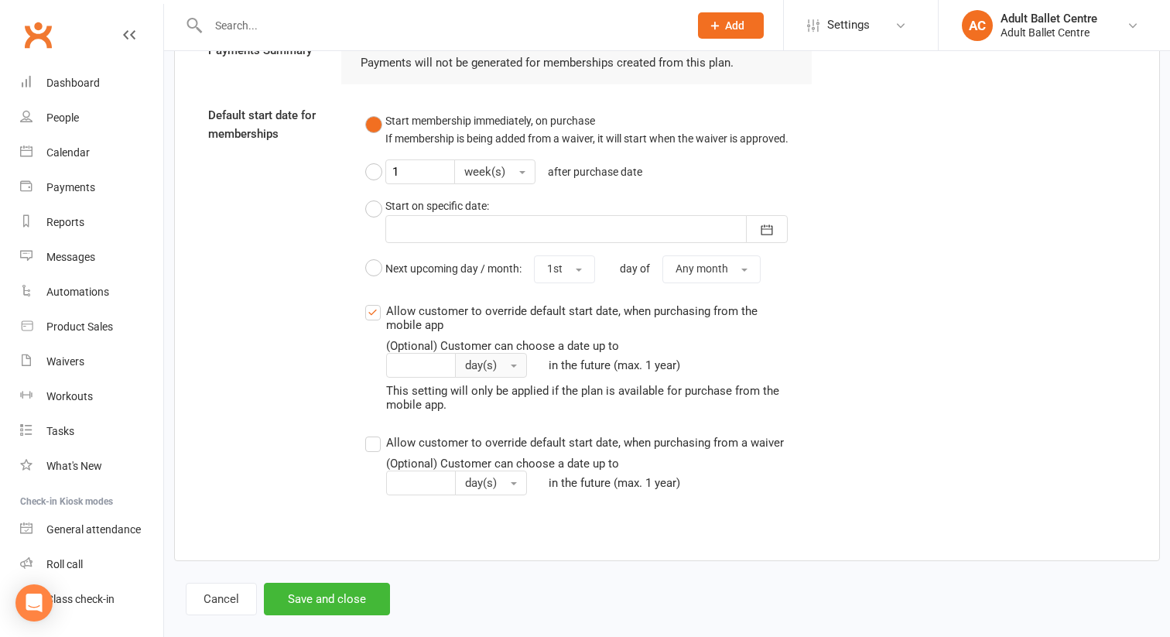
click at [497, 358] on span "day(s)" at bounding box center [481, 365] width 32 height 14
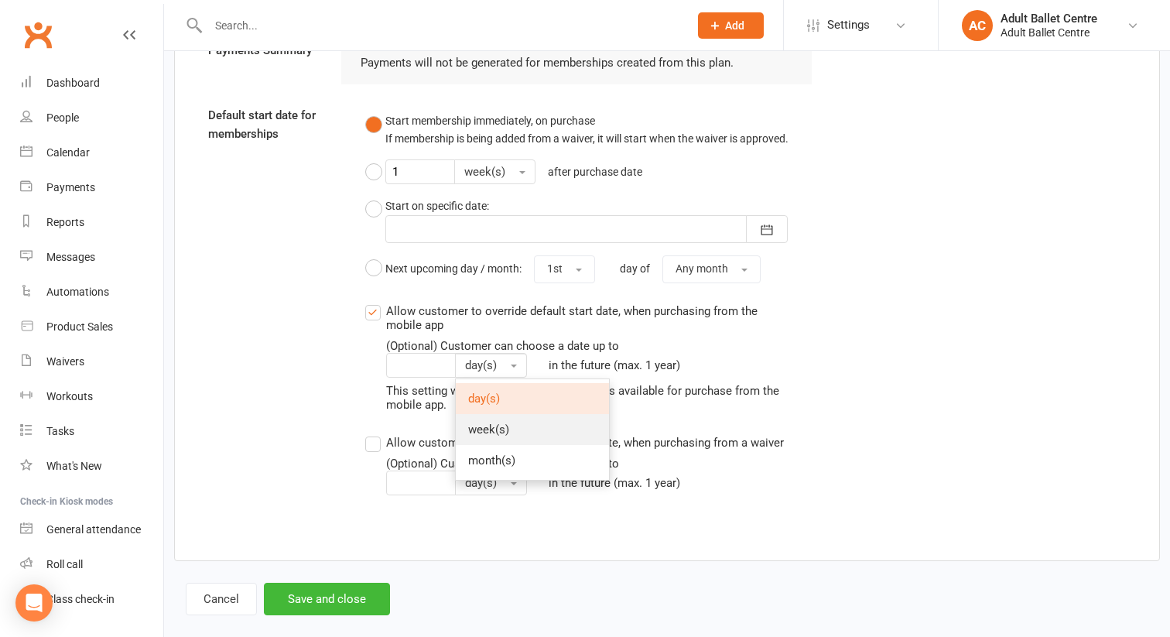
click at [509, 422] on span "week(s)" at bounding box center [488, 429] width 41 height 14
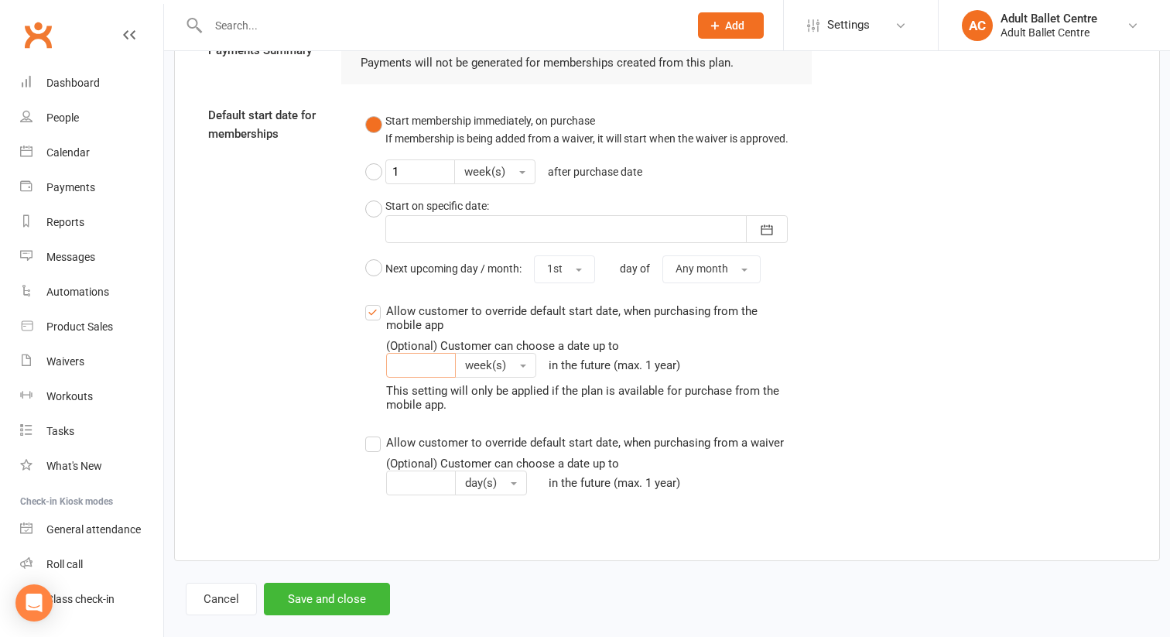
click at [456, 353] on input "Allow customer to override default start date, when purchasing from the mobile …" at bounding box center [421, 365] width 70 height 25
type input "2"
click at [809, 334] on div "Allow customer to override default start date, when purchasing from the mobile …" at bounding box center [588, 357] width 447 height 110
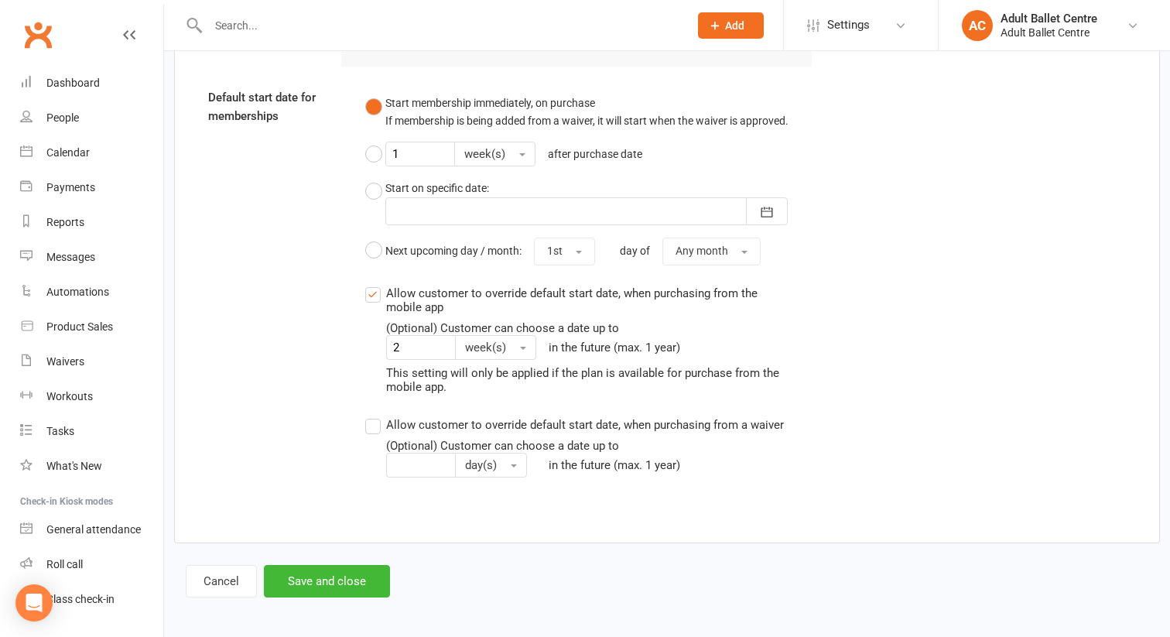
scroll to position [1815, 0]
click at [348, 566] on button "Save and close" at bounding box center [327, 580] width 126 height 32
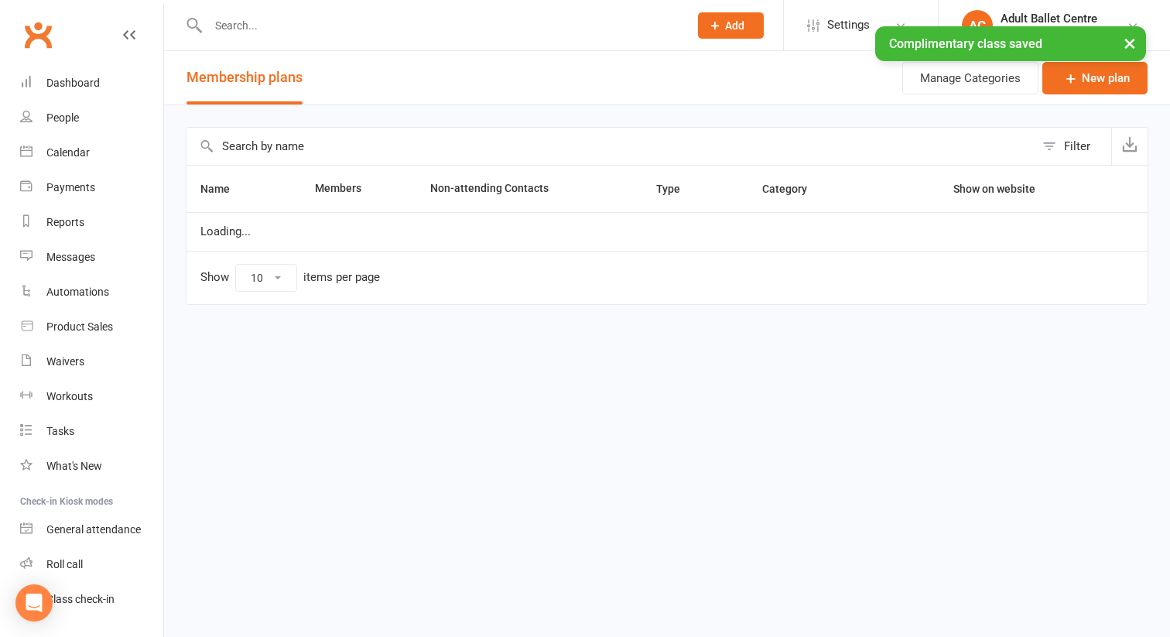
select select "50"
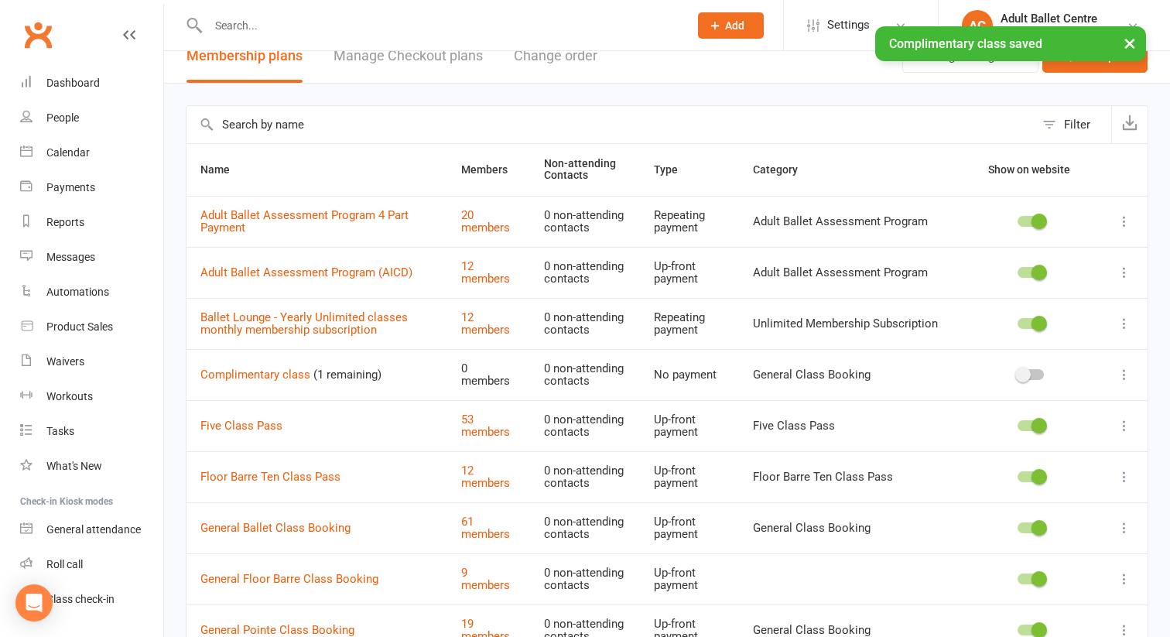
scroll to position [26, 0]
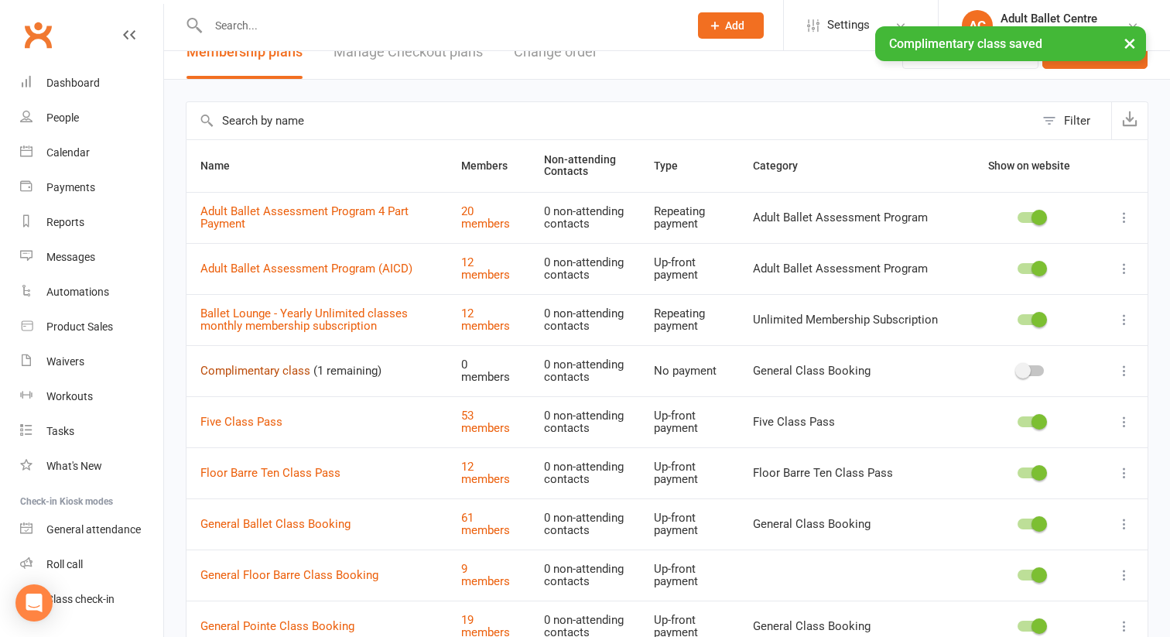
click at [287, 375] on link "Complimentary class" at bounding box center [255, 371] width 110 height 14
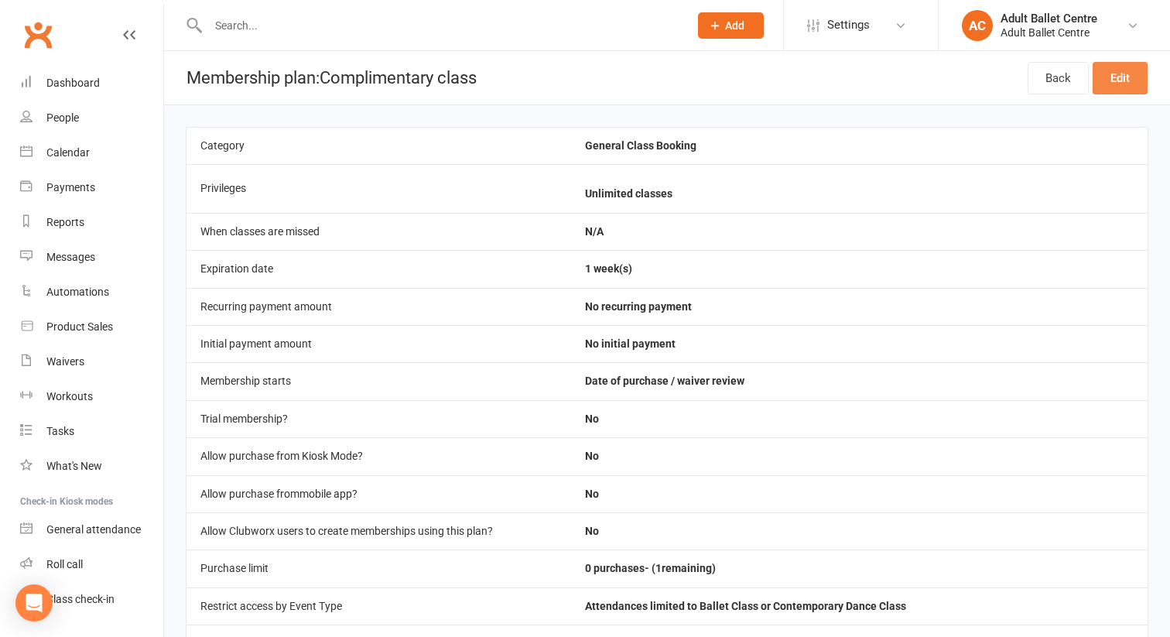
click at [1110, 78] on link "Edit" at bounding box center [1120, 78] width 55 height 32
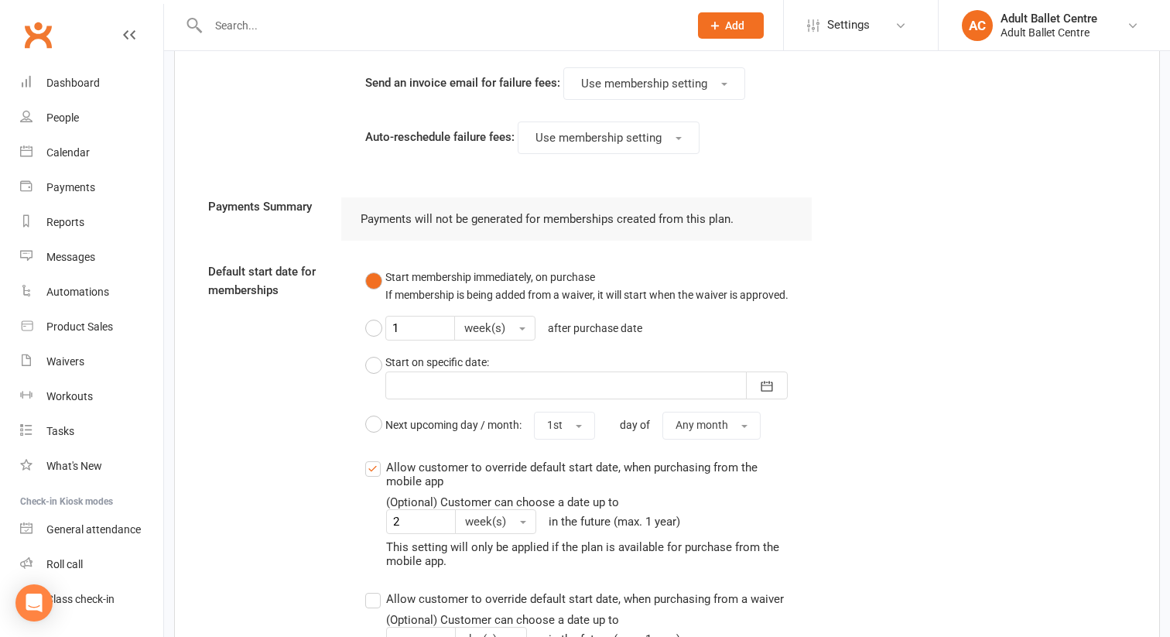
scroll to position [1832, 0]
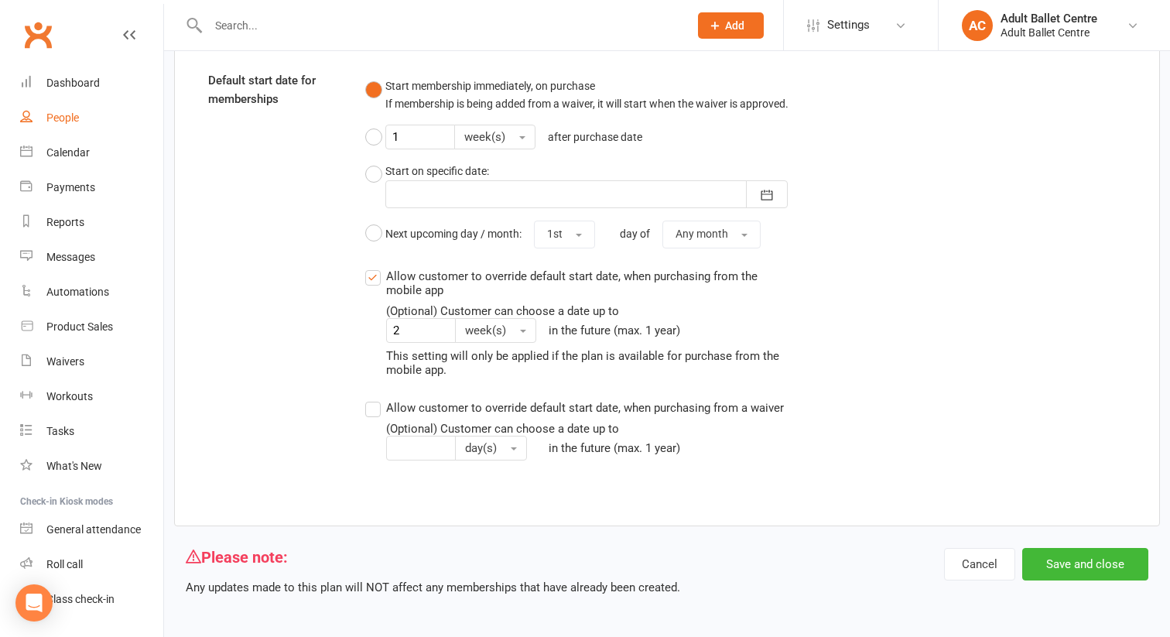
click at [74, 118] on div "People" at bounding box center [62, 117] width 32 height 12
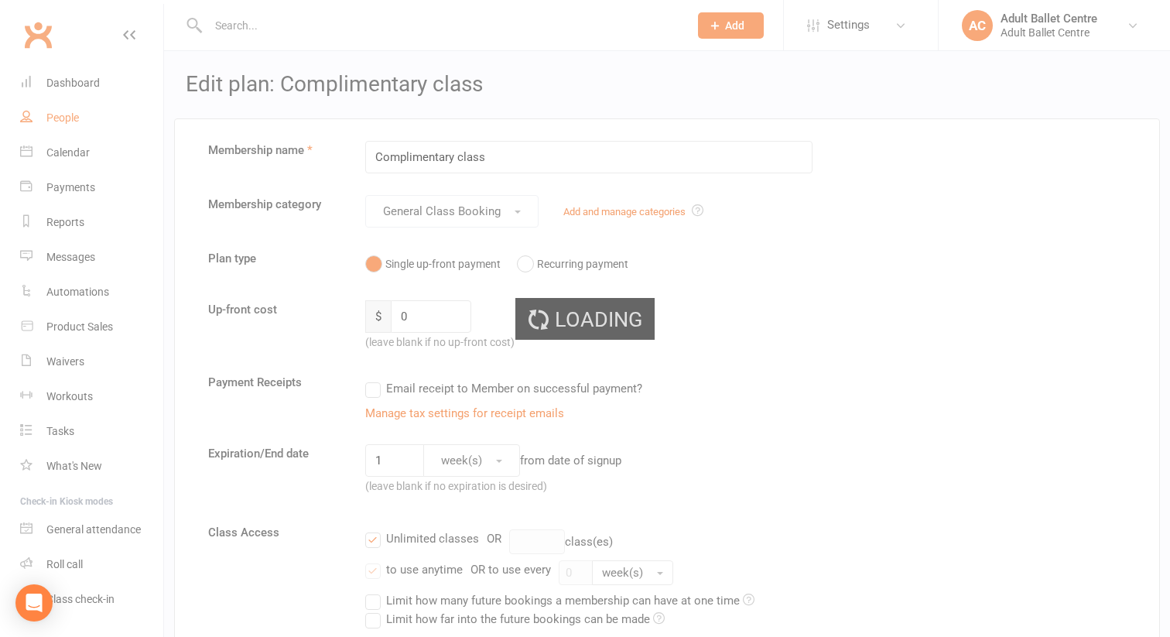
select select "100"
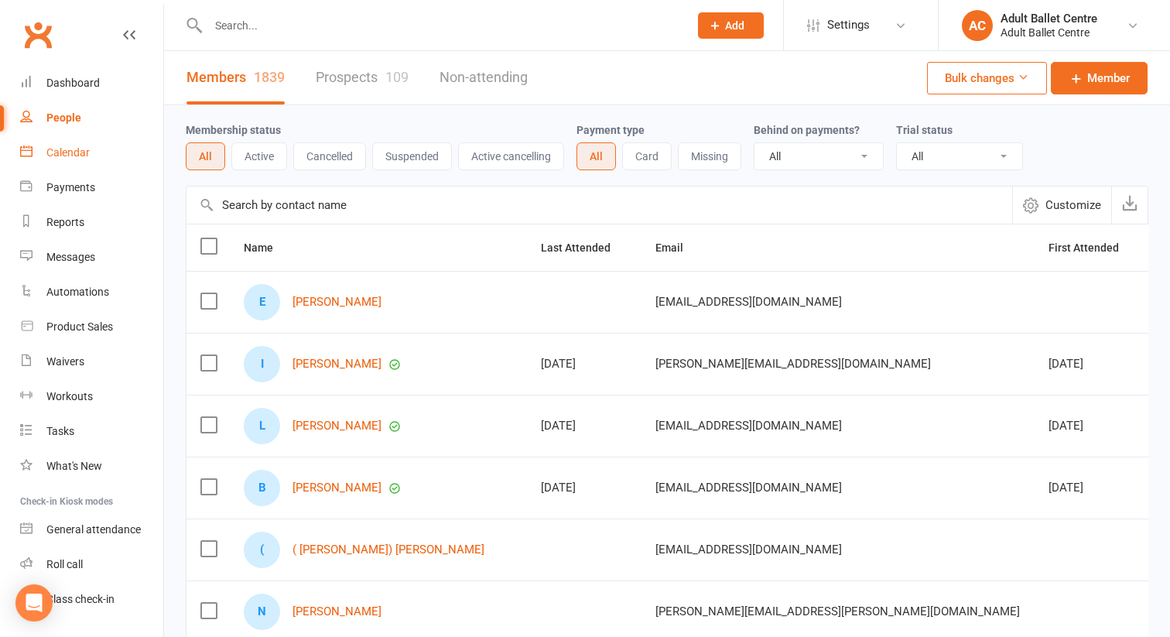
click at [73, 153] on div "Calendar" at bounding box center [67, 152] width 43 height 12
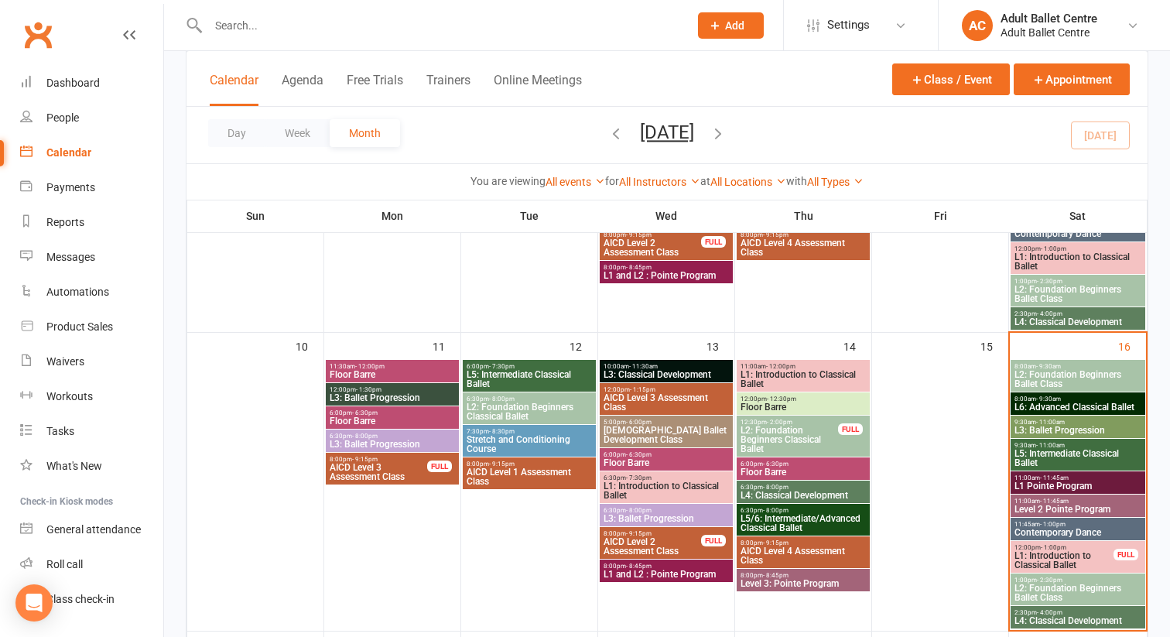
scroll to position [602, 0]
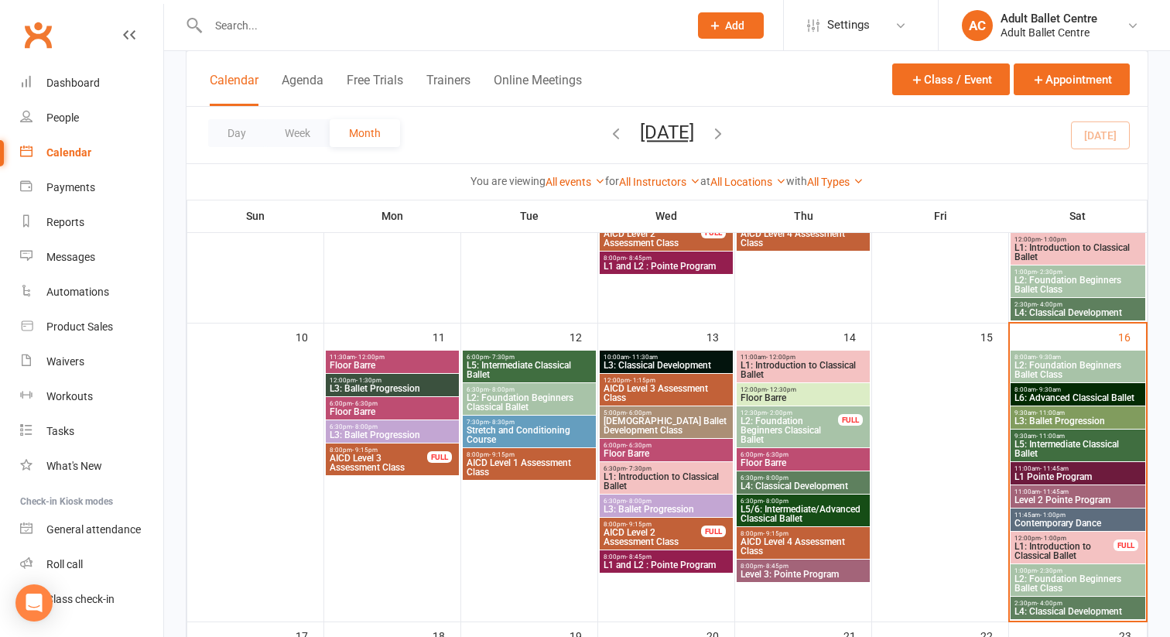
click at [1114, 357] on span "8:00am - 9:30am" at bounding box center [1078, 357] width 128 height 7
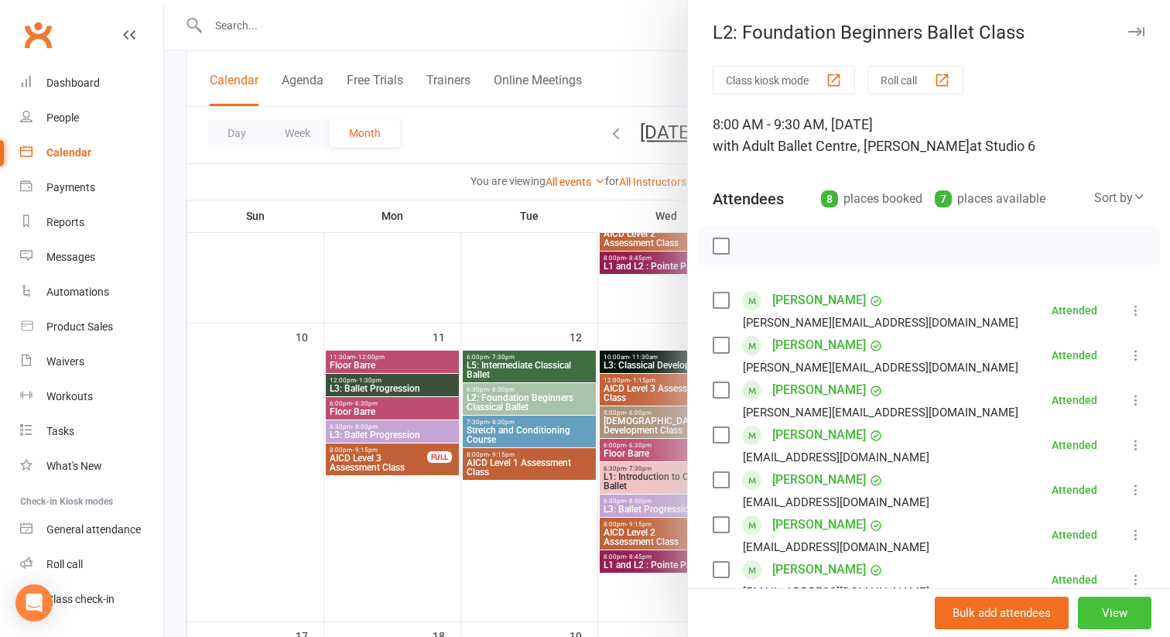
click at [1107, 624] on button "View" at bounding box center [1115, 613] width 74 height 32
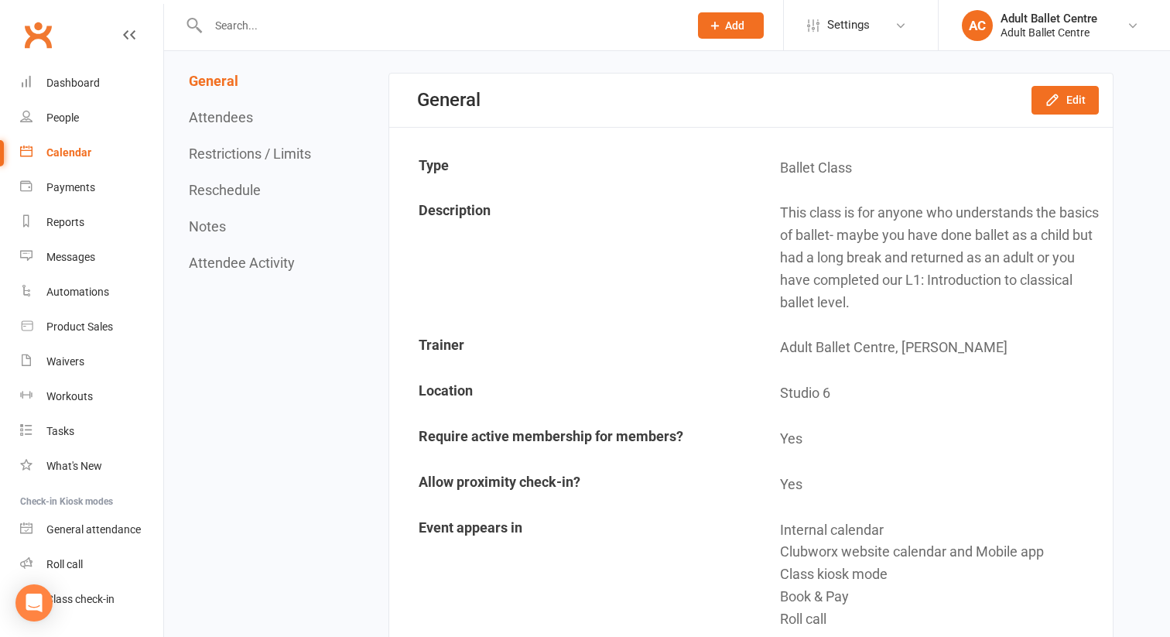
scroll to position [133, 0]
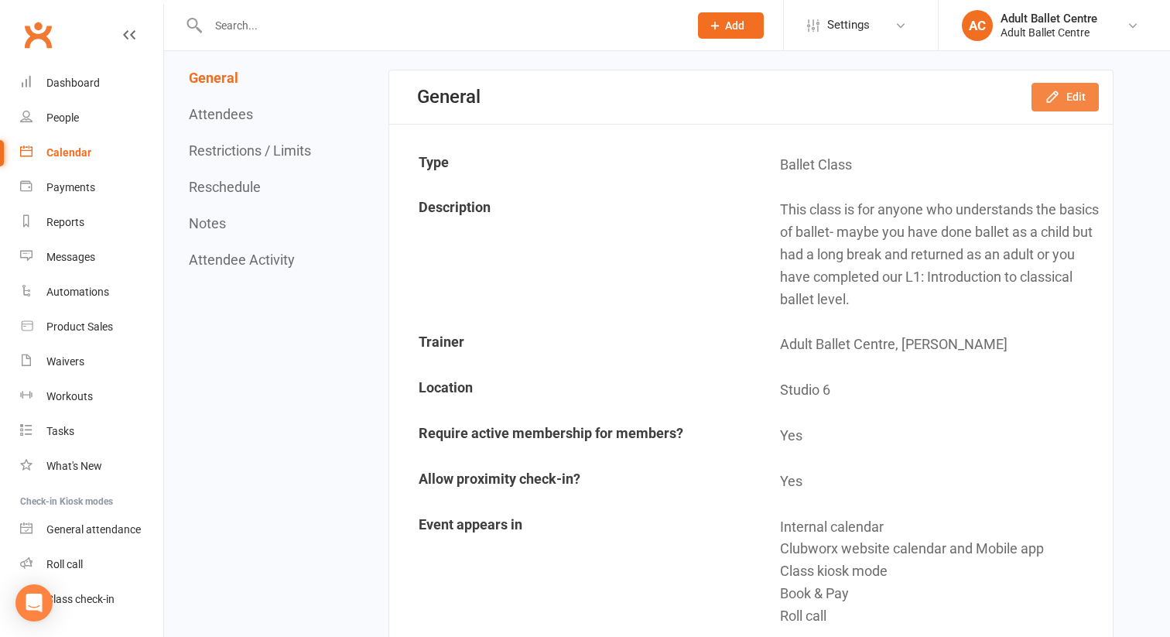
click at [1061, 86] on button "Edit" at bounding box center [1064, 97] width 67 height 28
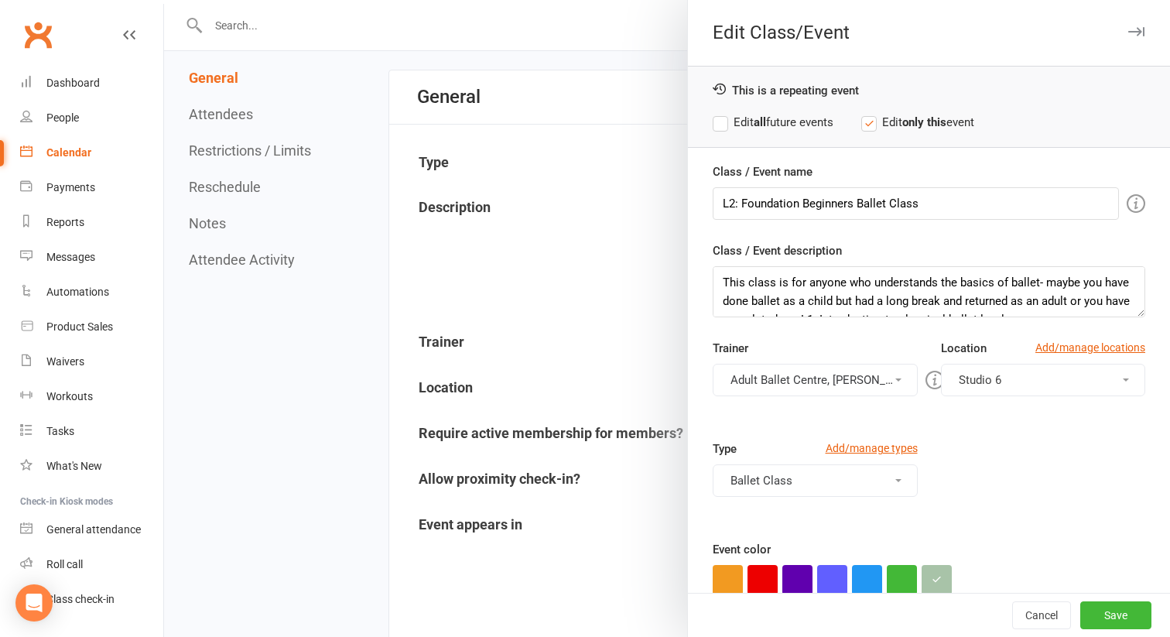
scroll to position [19, 0]
click at [824, 368] on button "Adult Ballet Centre, [PERSON_NAME]" at bounding box center [815, 380] width 205 height 32
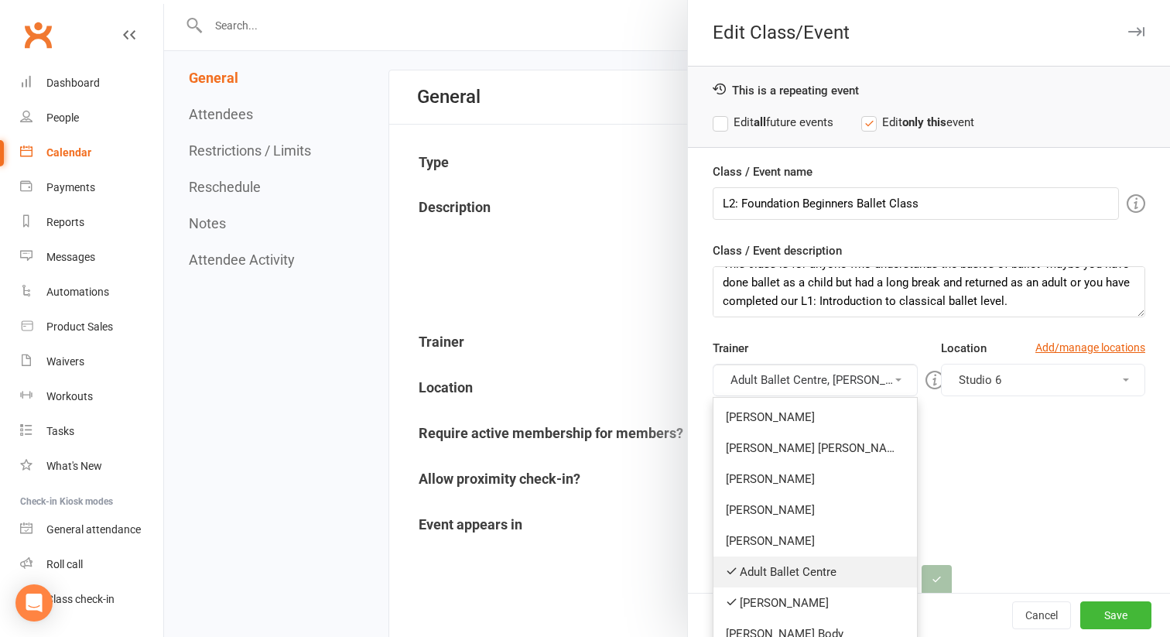
click at [785, 577] on link "Adult Ballet Centre" at bounding box center [815, 571] width 204 height 31
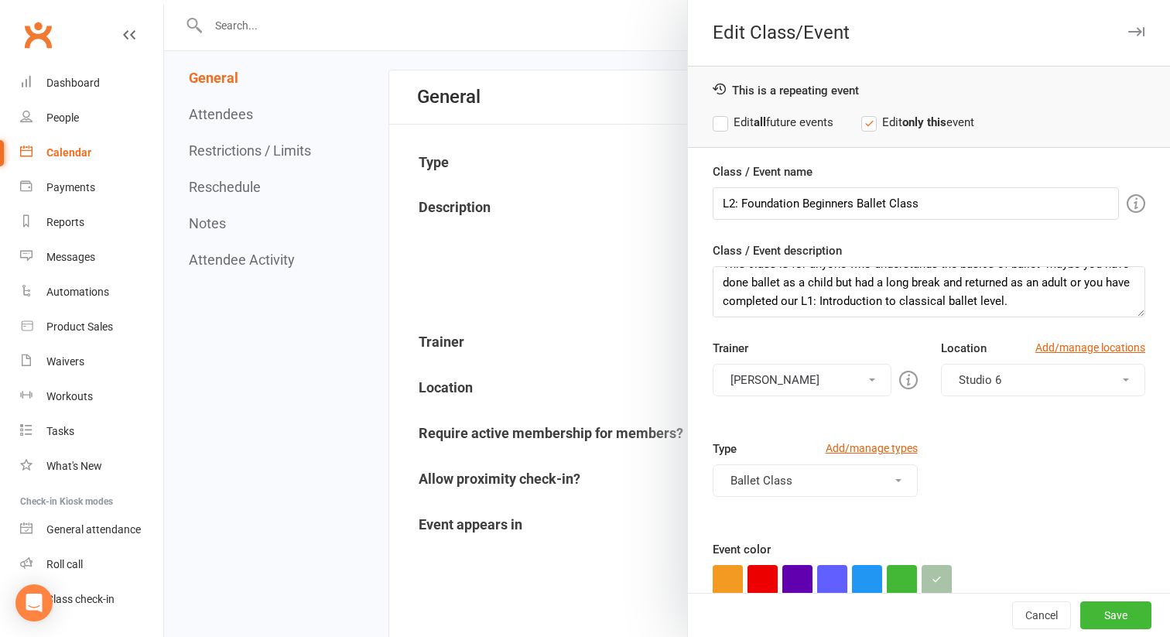
click at [845, 380] on button "[PERSON_NAME]" at bounding box center [802, 380] width 179 height 32
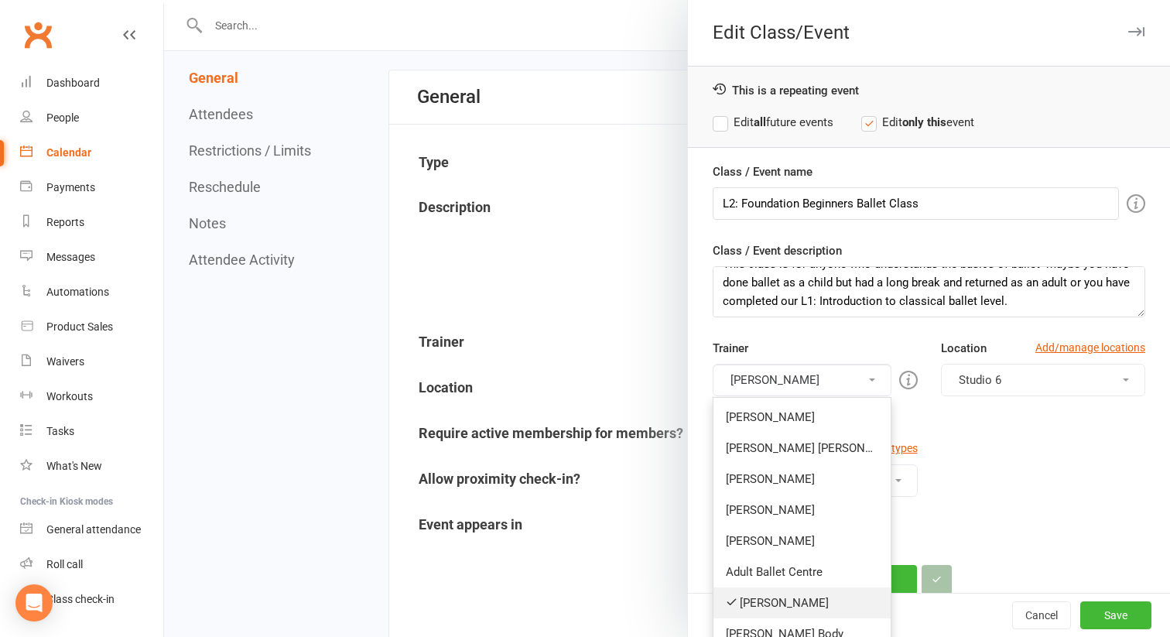
click at [785, 598] on link "[PERSON_NAME]" at bounding box center [801, 602] width 177 height 31
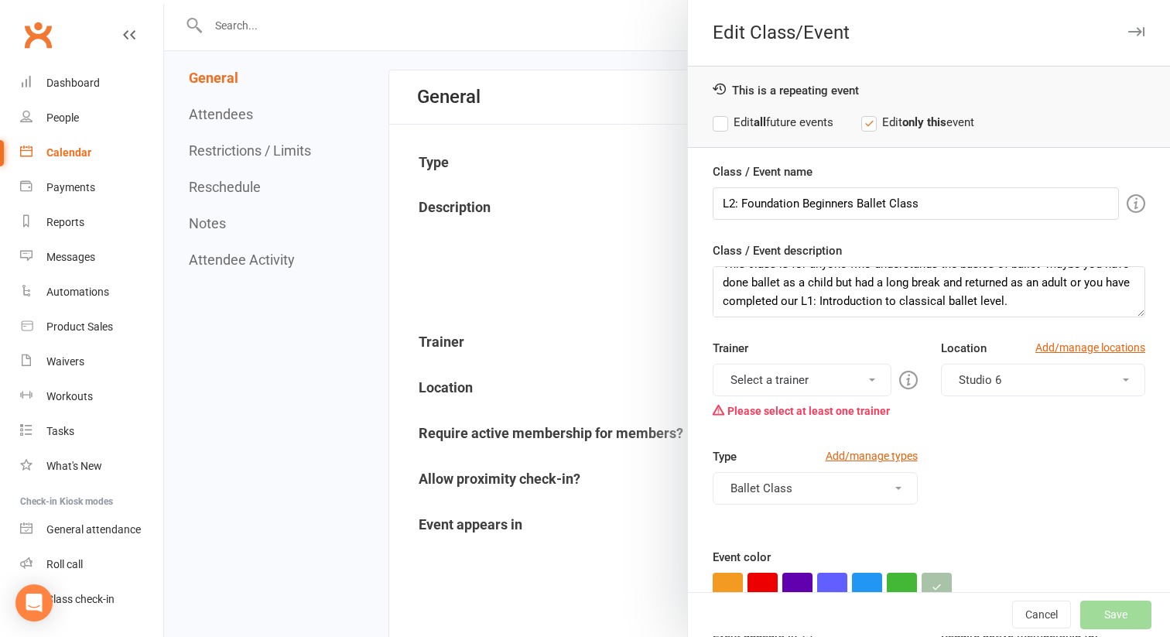
click at [831, 385] on button "Select a trainer" at bounding box center [802, 380] width 179 height 32
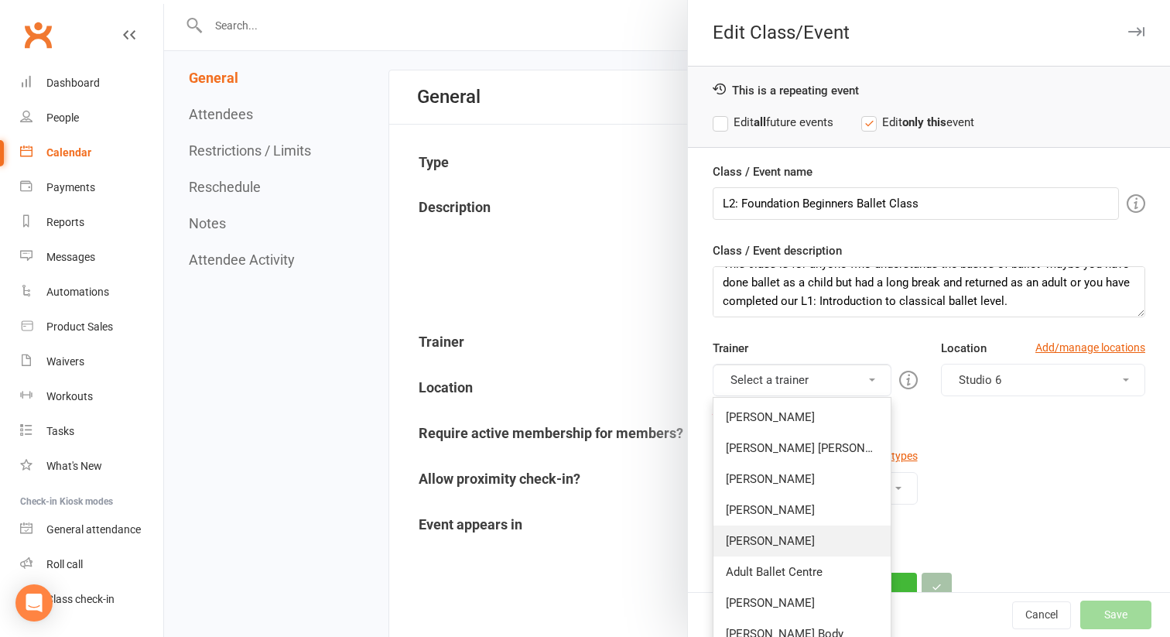
click at [770, 542] on link "[PERSON_NAME]" at bounding box center [801, 540] width 177 height 31
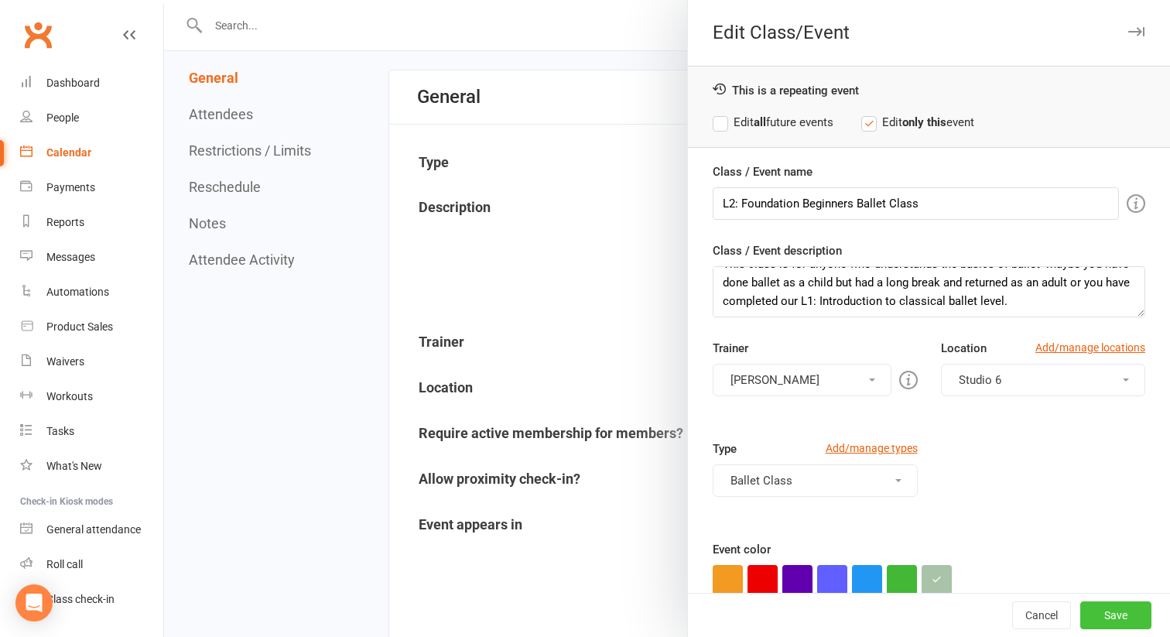
click at [1089, 617] on button "Save" at bounding box center [1115, 615] width 71 height 28
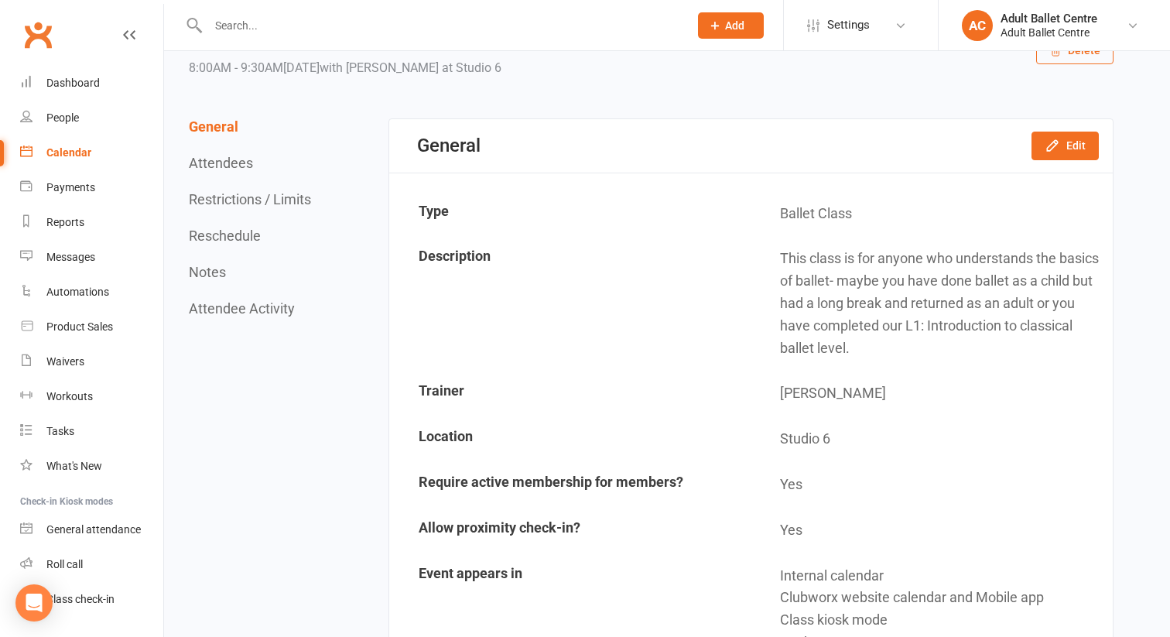
scroll to position [0, 0]
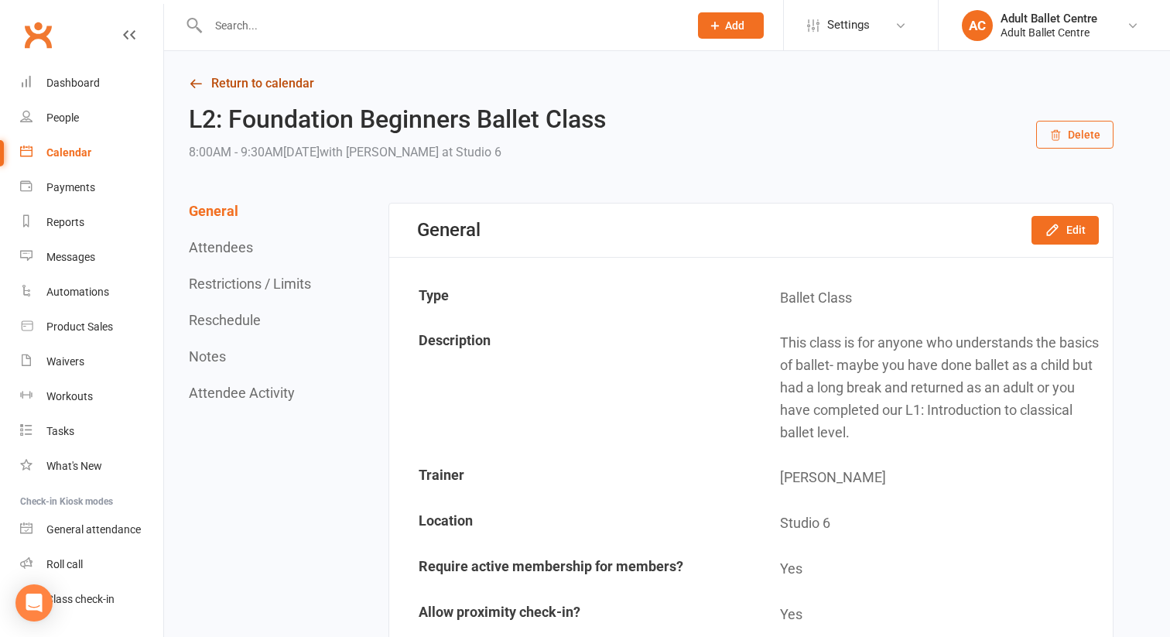
click at [214, 79] on link "Return to calendar" at bounding box center [651, 84] width 925 height 22
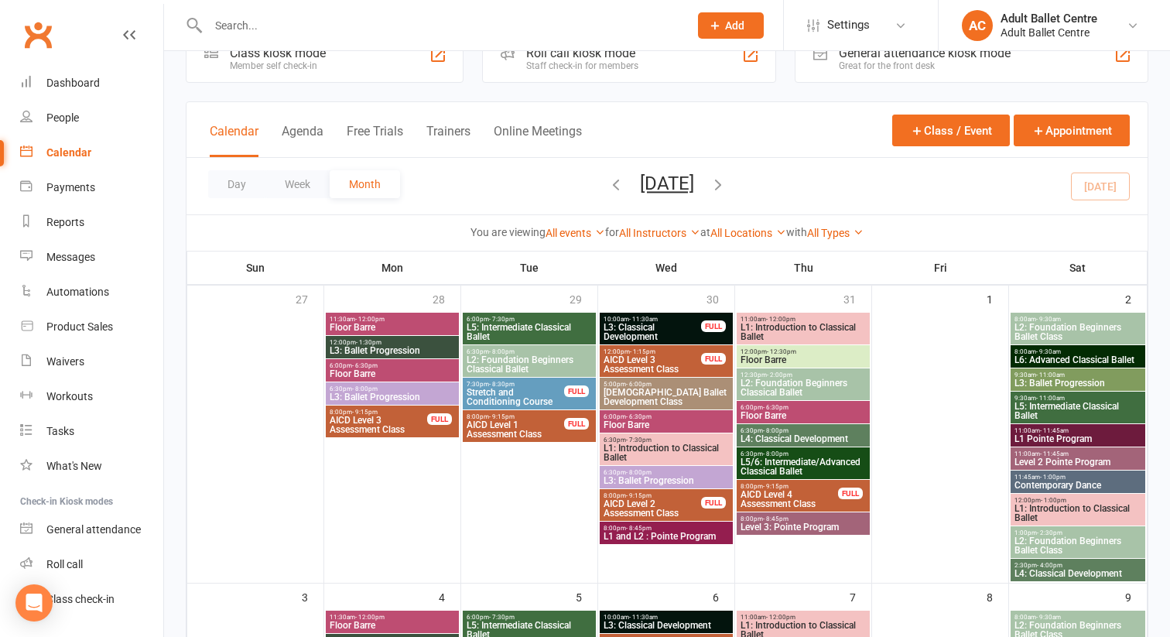
scroll to position [87, 0]
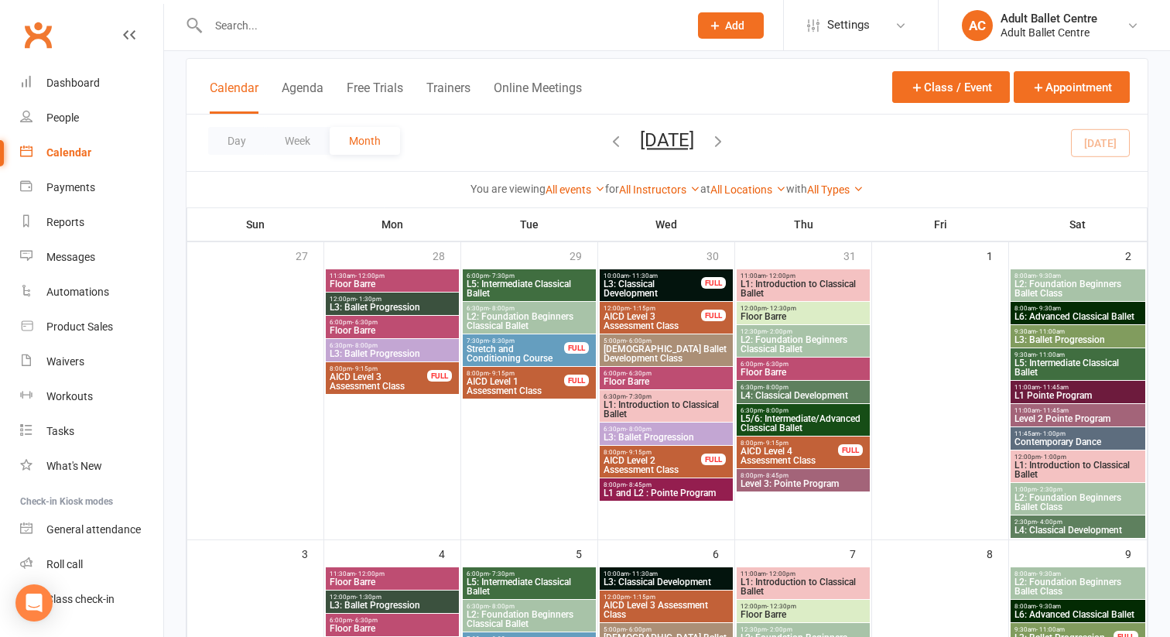
click at [1041, 337] on span "L3: Ballet Progression" at bounding box center [1078, 339] width 128 height 9
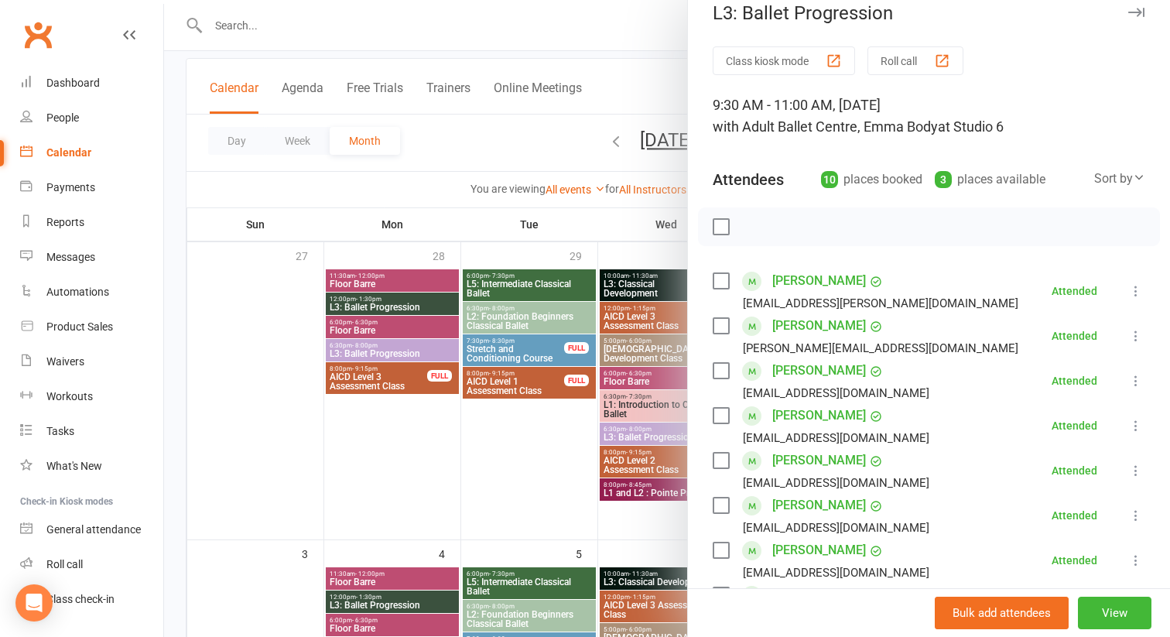
scroll to position [0, 0]
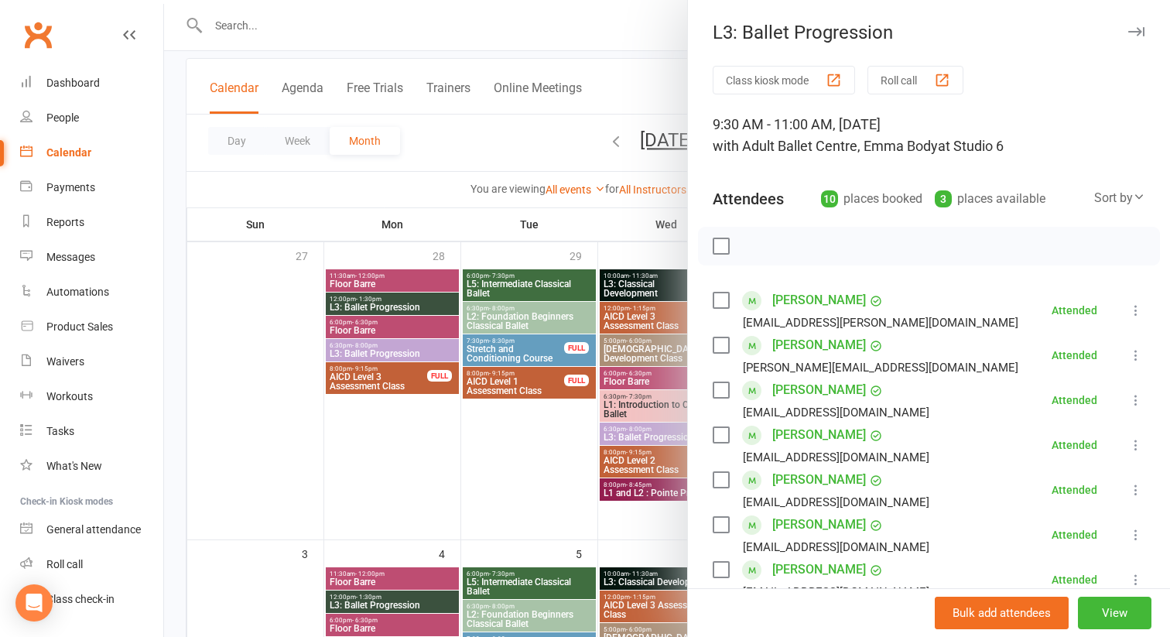
click at [484, 463] on div at bounding box center [667, 318] width 1006 height 637
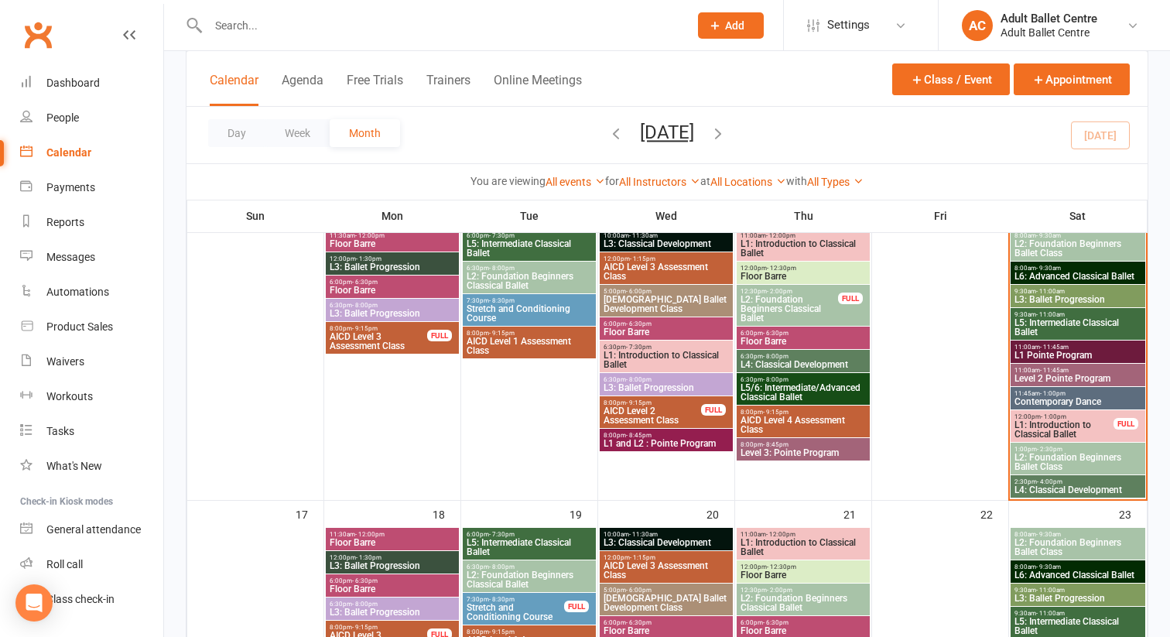
scroll to position [717, 0]
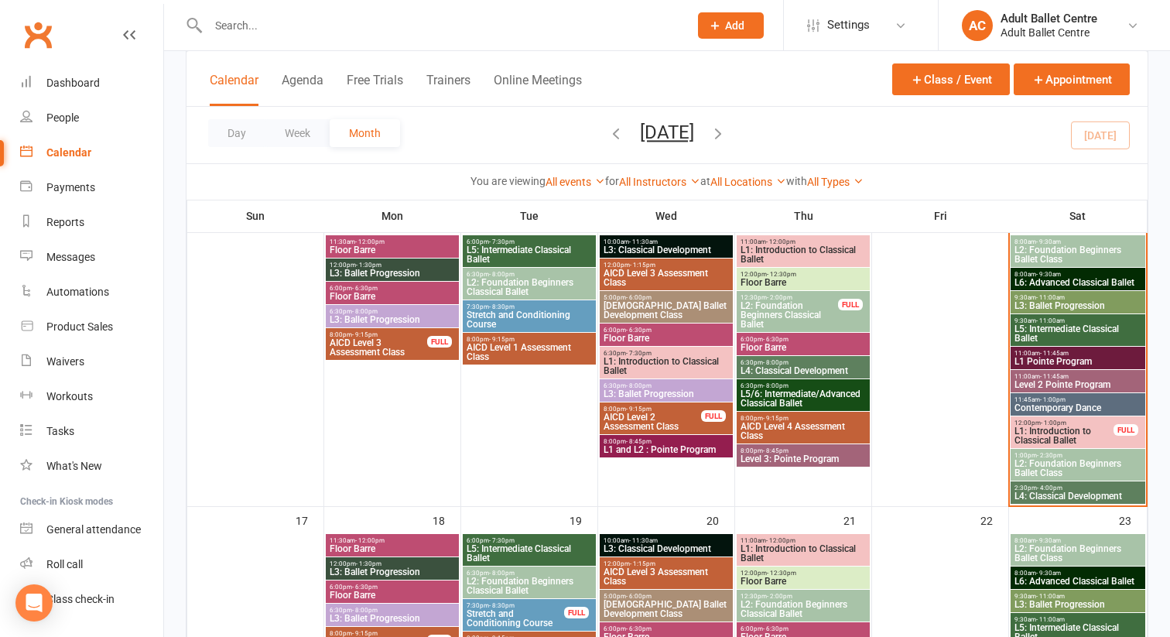
click at [1075, 301] on span "L3: Ballet Progression" at bounding box center [1078, 305] width 128 height 9
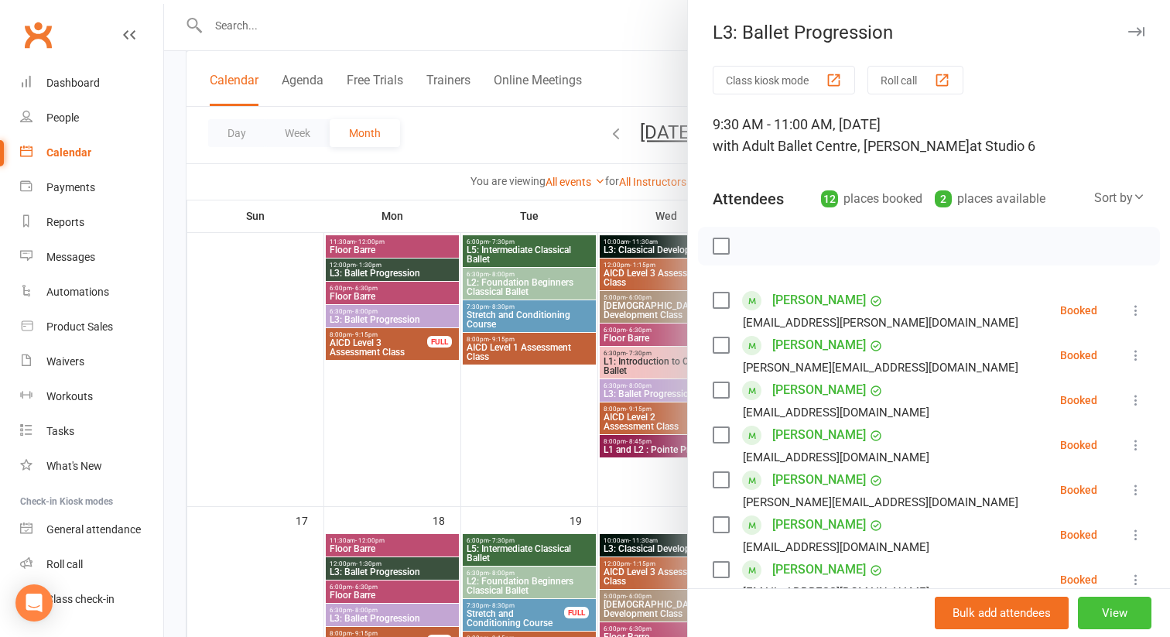
click at [1111, 609] on button "View" at bounding box center [1115, 613] width 74 height 32
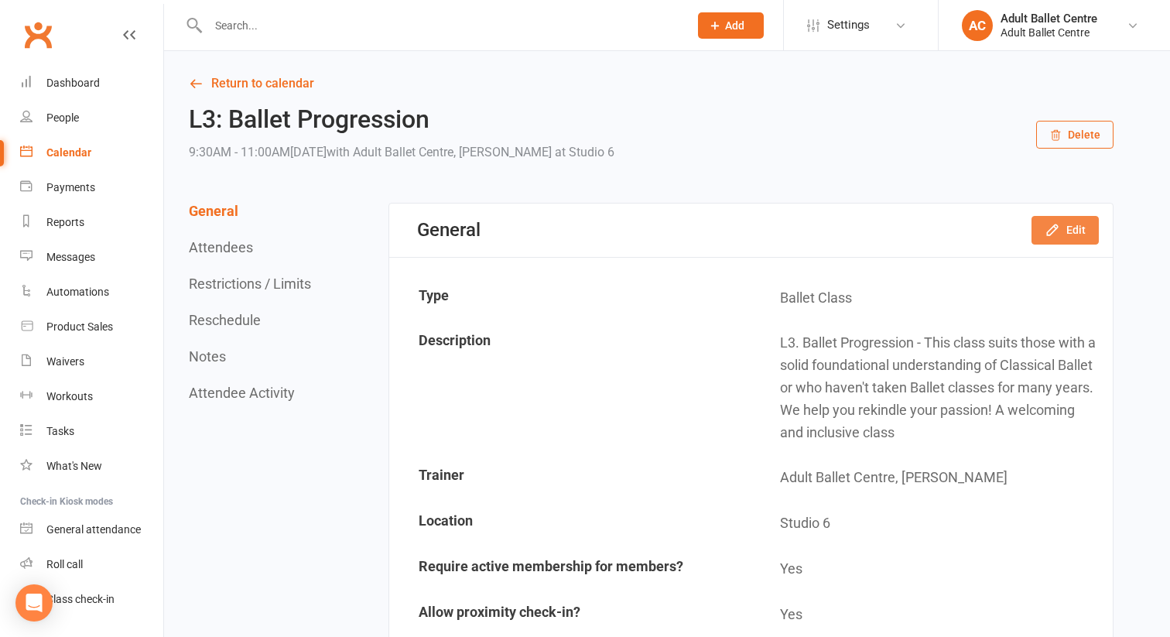
click at [1049, 224] on icon "button" at bounding box center [1052, 229] width 15 height 15
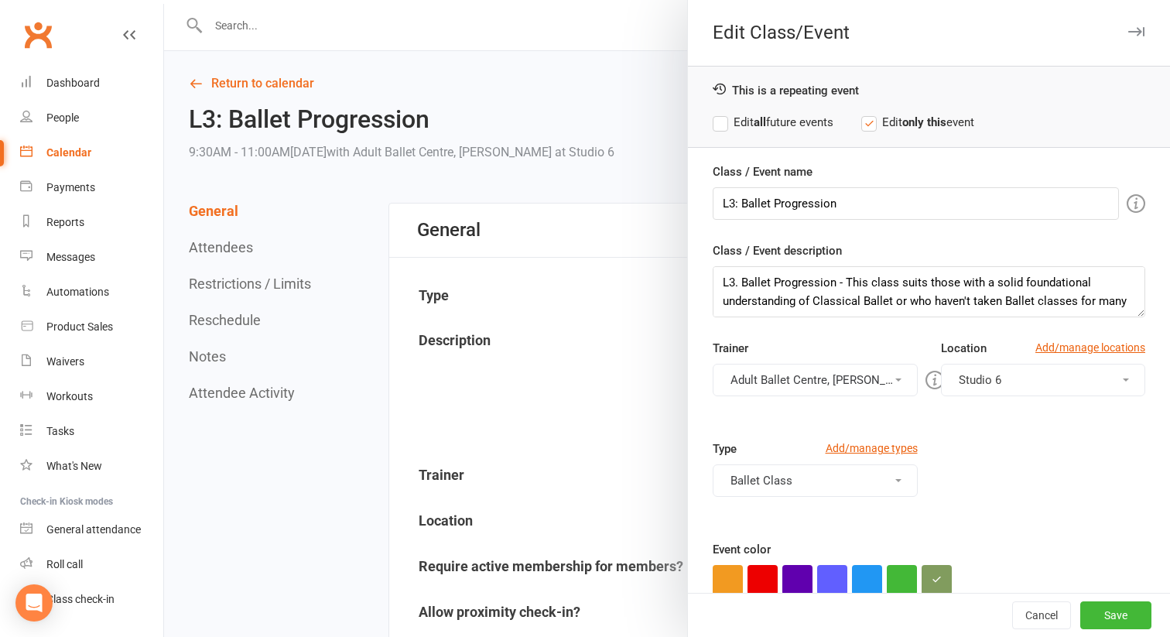
click at [843, 375] on button "Adult Ballet Centre, [PERSON_NAME]" at bounding box center [815, 380] width 205 height 32
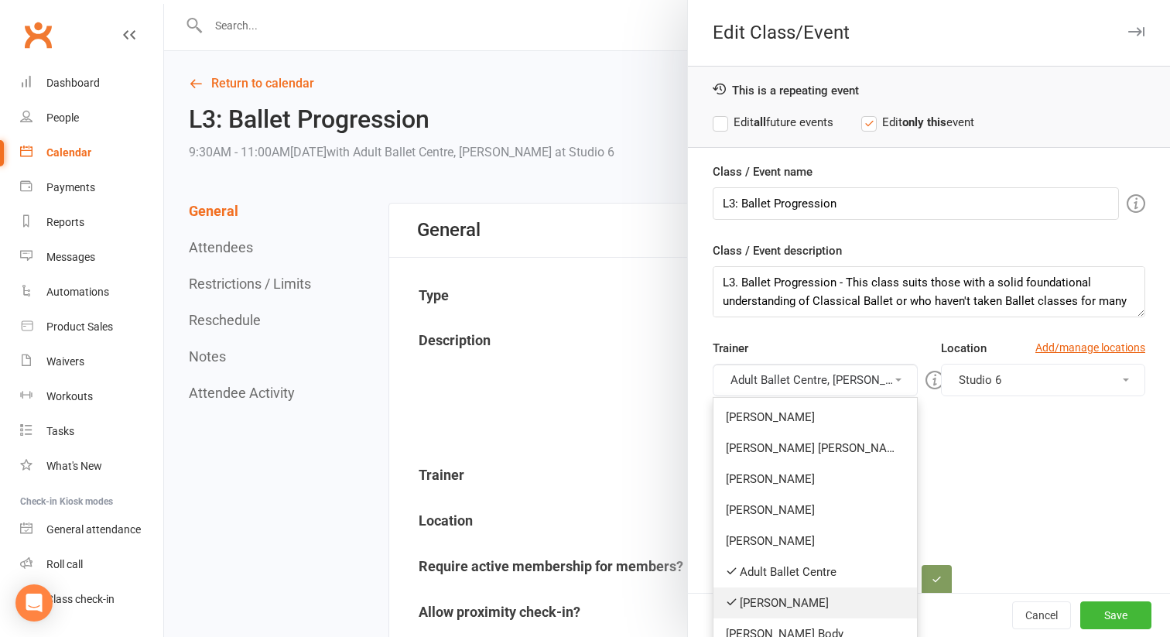
click at [765, 601] on link "[PERSON_NAME]" at bounding box center [815, 602] width 204 height 31
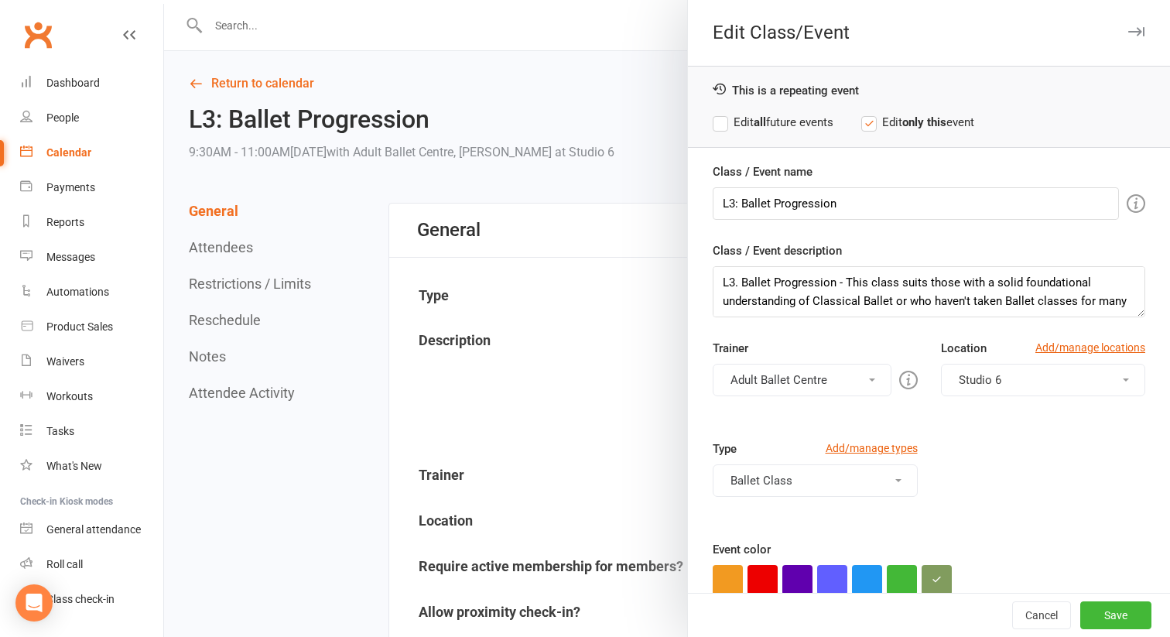
click at [854, 385] on button "Adult Ballet Centre" at bounding box center [802, 380] width 179 height 32
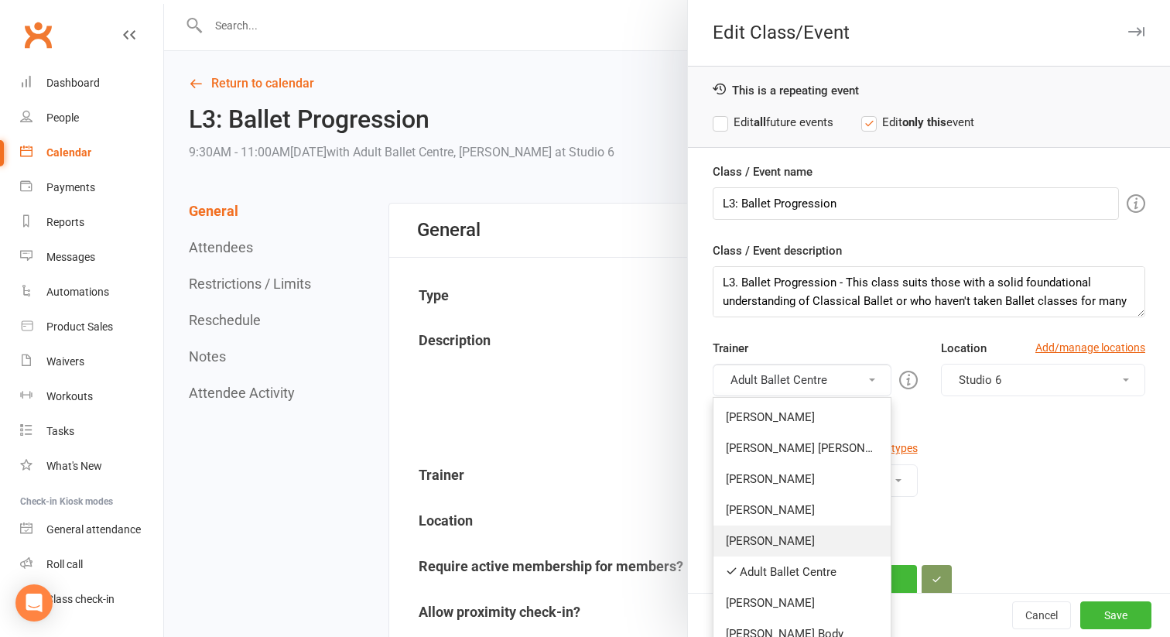
click at [781, 535] on link "[PERSON_NAME]" at bounding box center [801, 540] width 177 height 31
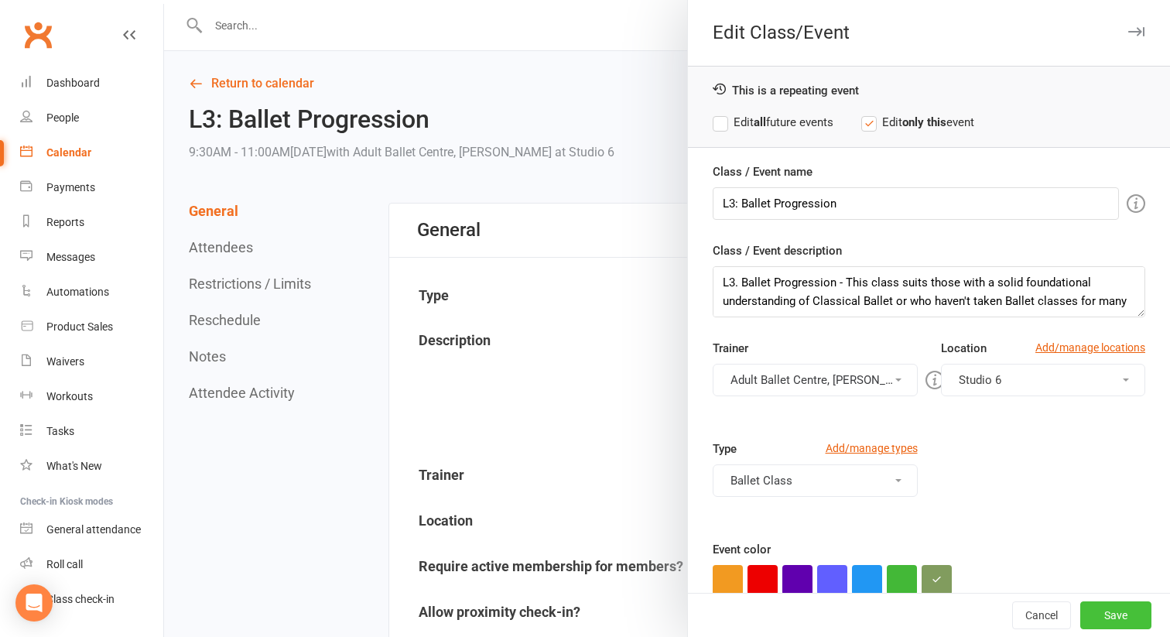
click at [1100, 616] on button "Save" at bounding box center [1115, 615] width 71 height 28
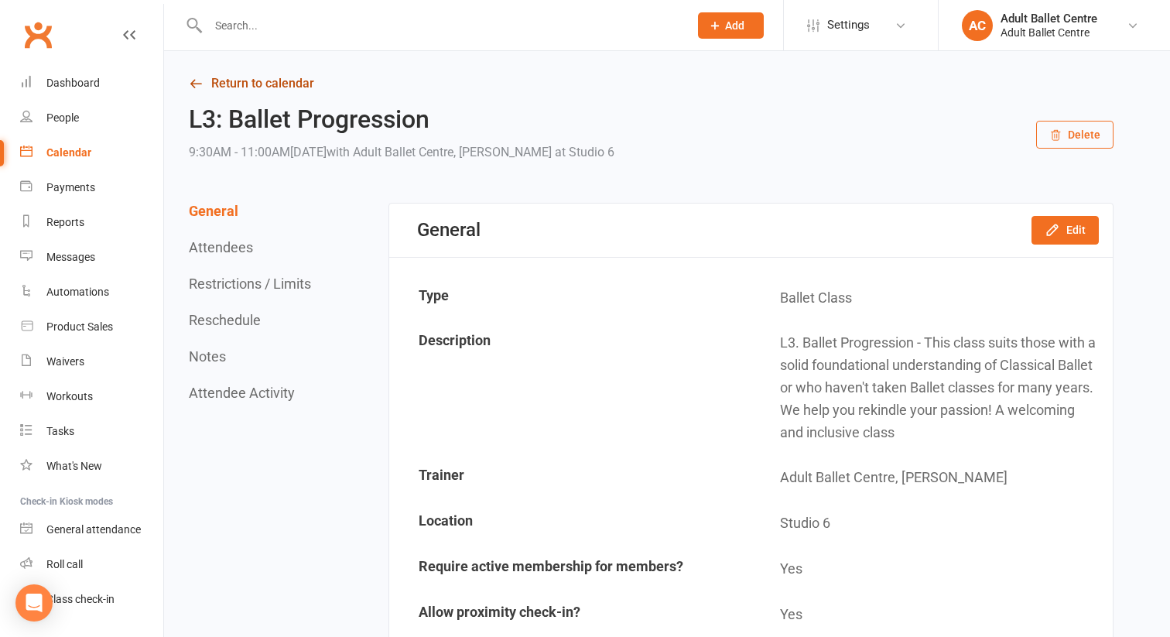
click at [291, 81] on link "Return to calendar" at bounding box center [651, 84] width 925 height 22
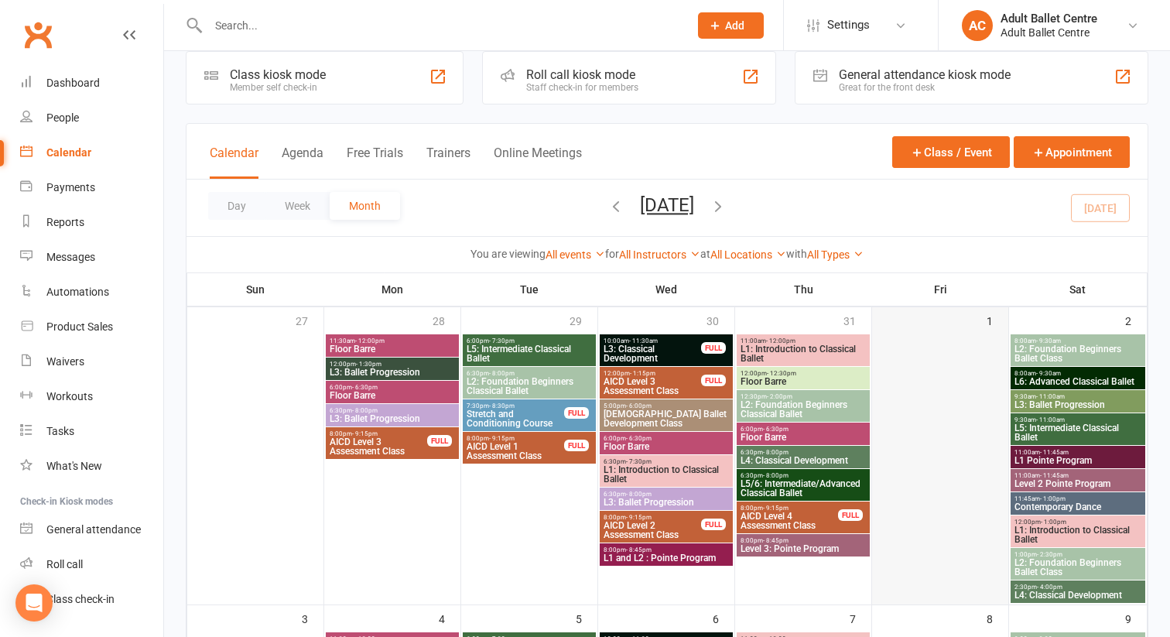
scroll to position [36, 0]
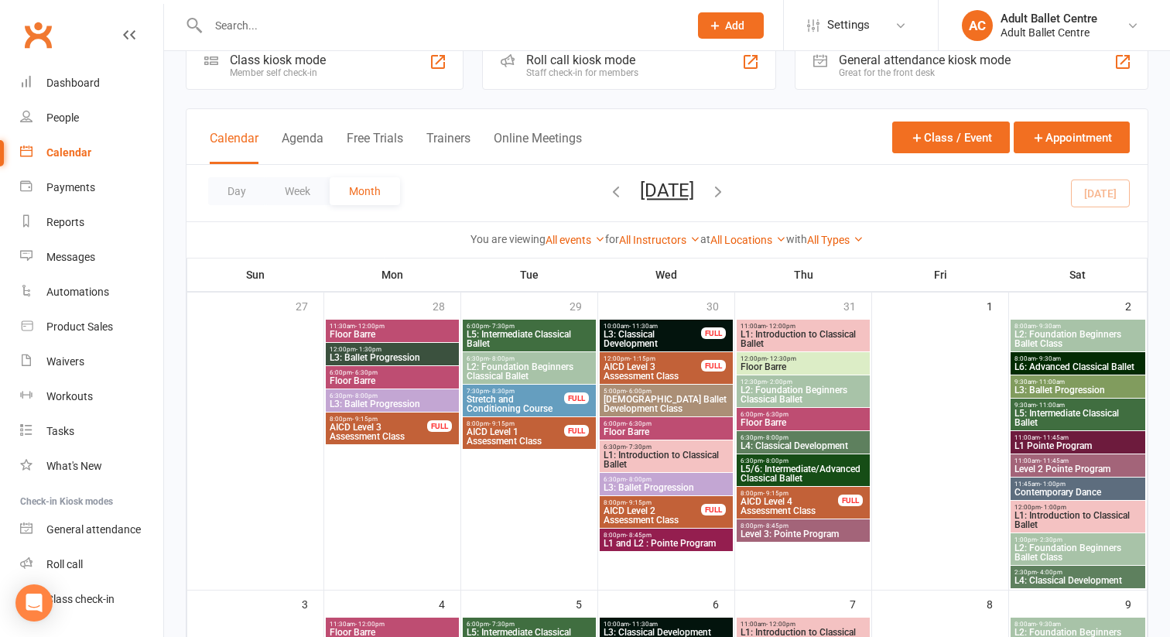
click at [1042, 438] on span "- 11:45am" at bounding box center [1054, 437] width 29 height 7
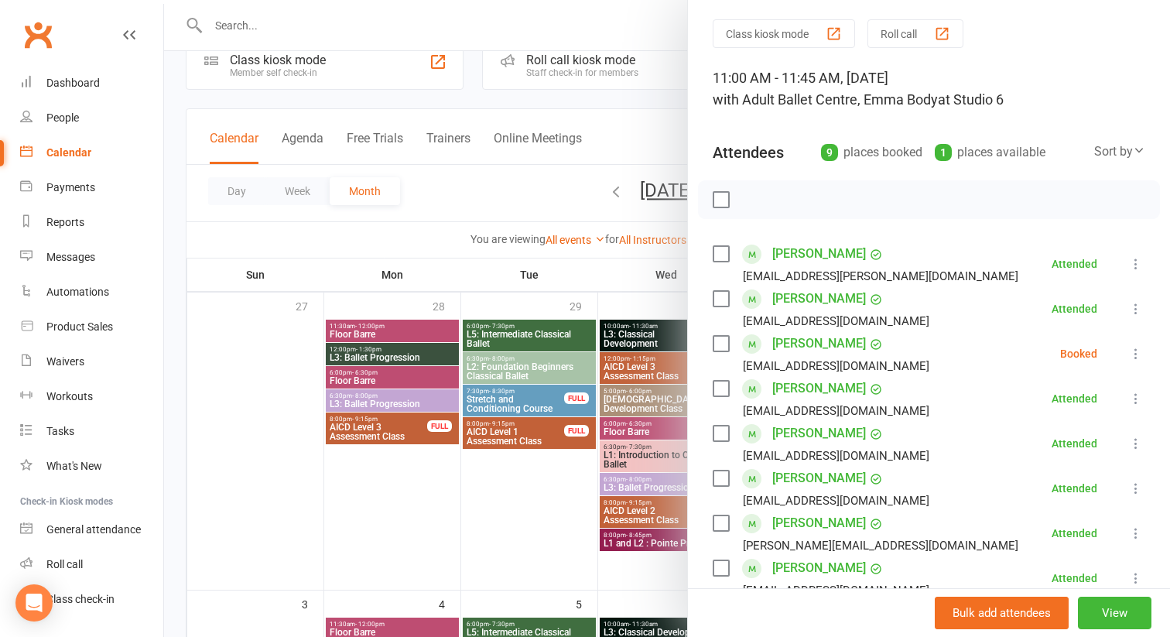
scroll to position [56, 0]
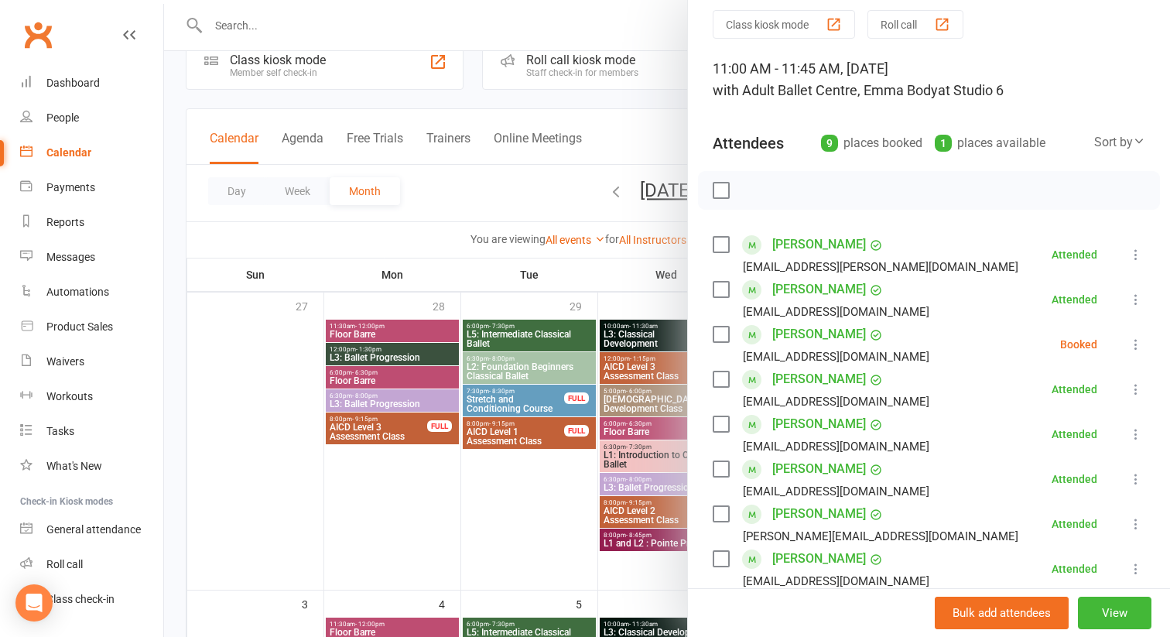
click at [483, 525] on div at bounding box center [667, 318] width 1006 height 637
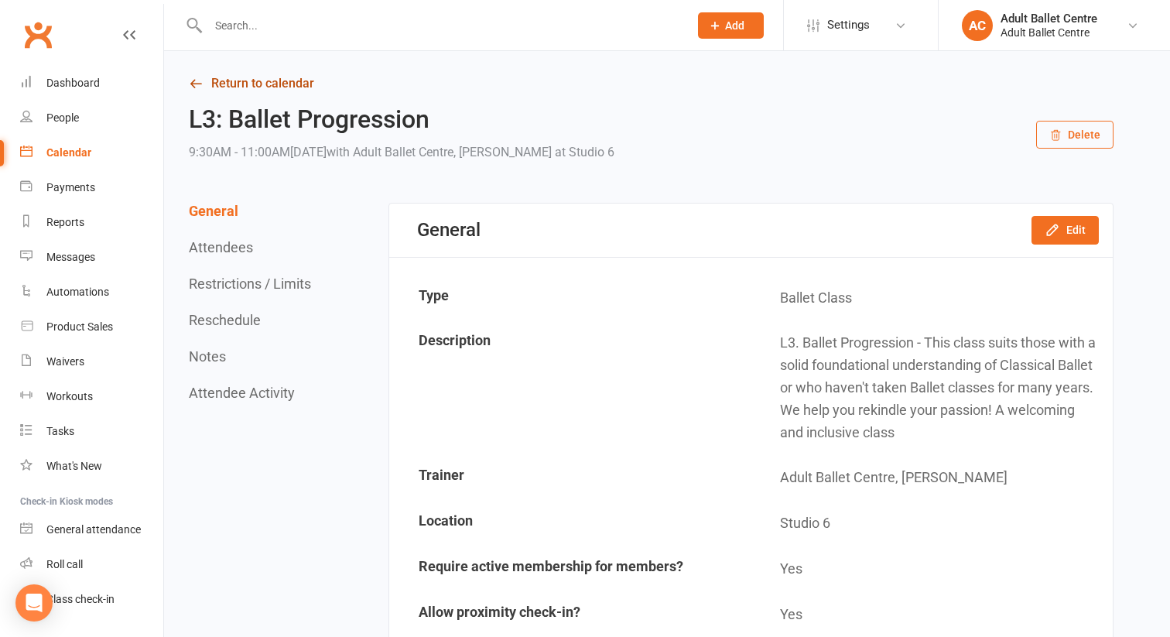
click at [226, 79] on link "Return to calendar" at bounding box center [651, 84] width 925 height 22
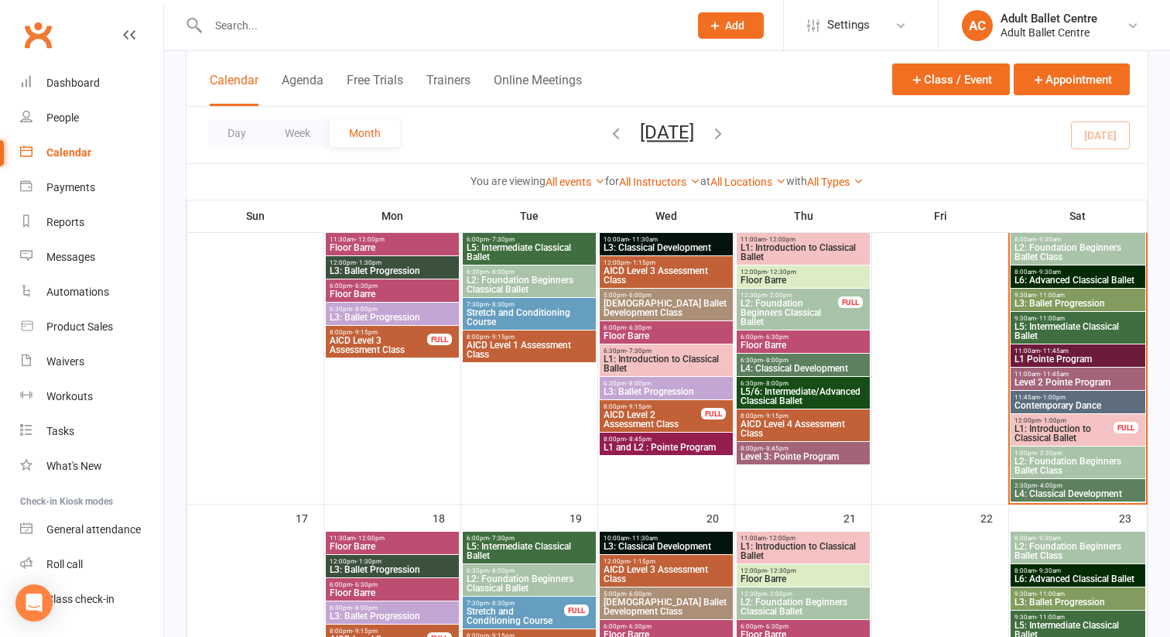
scroll to position [733, 0]
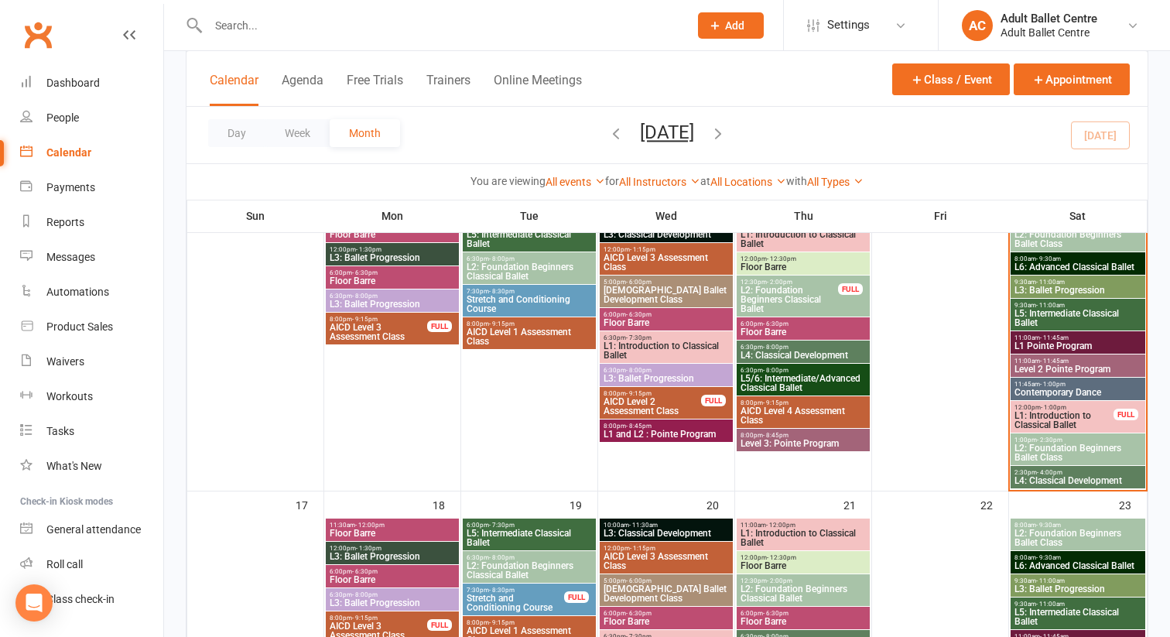
click at [1057, 289] on span "L3: Ballet Progression" at bounding box center [1078, 290] width 128 height 9
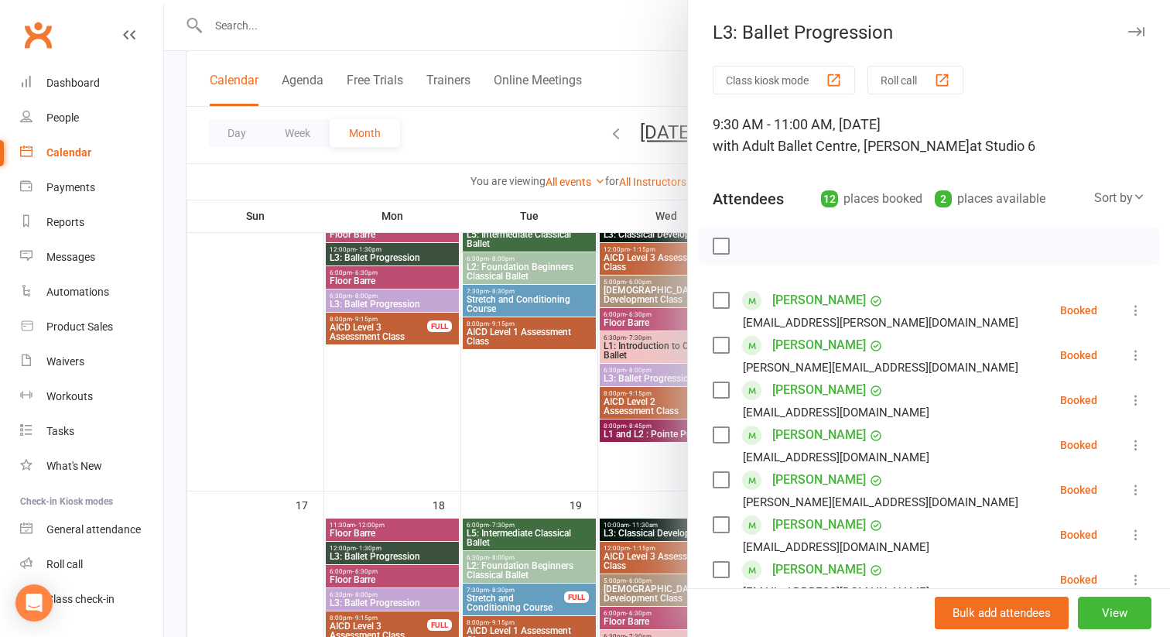
click at [602, 215] on div at bounding box center [667, 318] width 1006 height 637
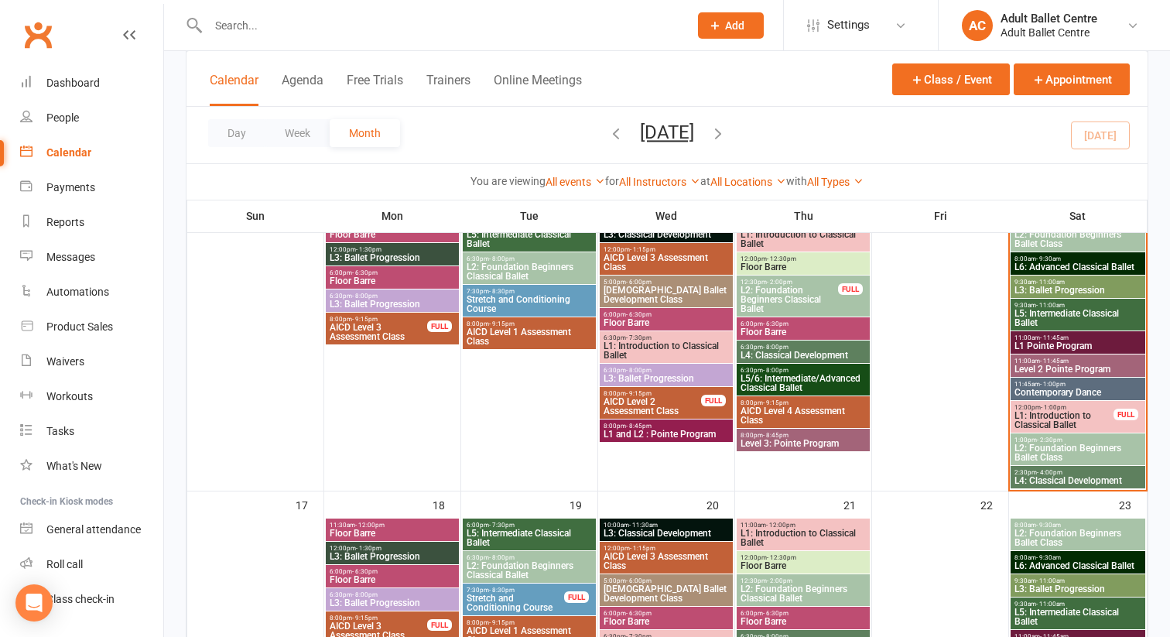
click at [1062, 344] on span "L1 Pointe Program" at bounding box center [1078, 345] width 128 height 9
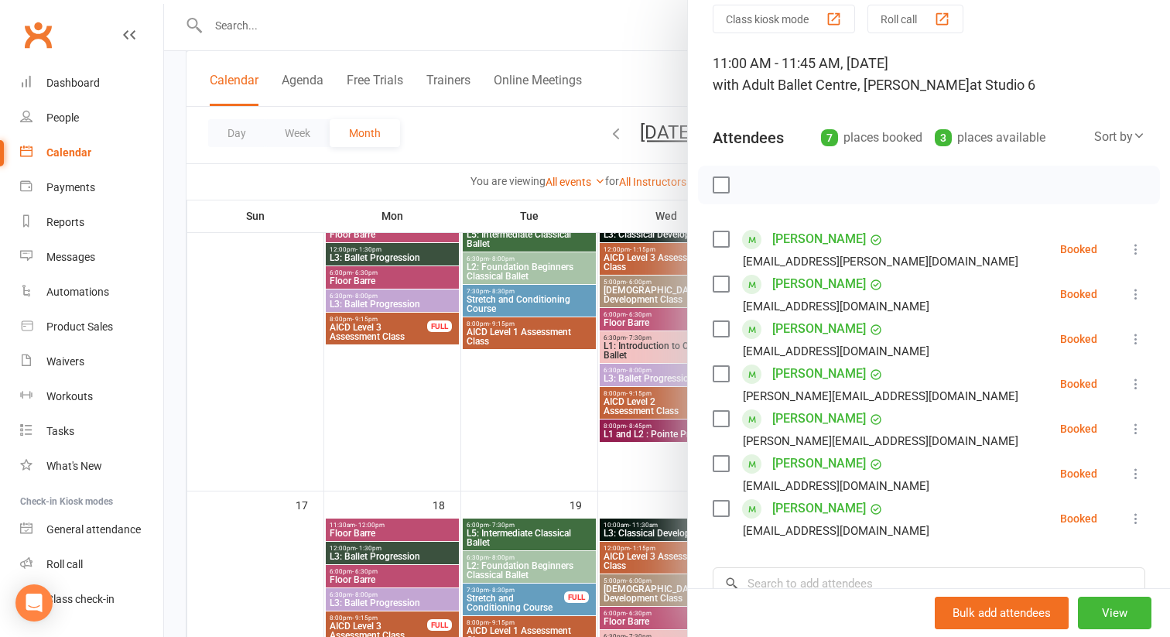
scroll to position [87, 0]
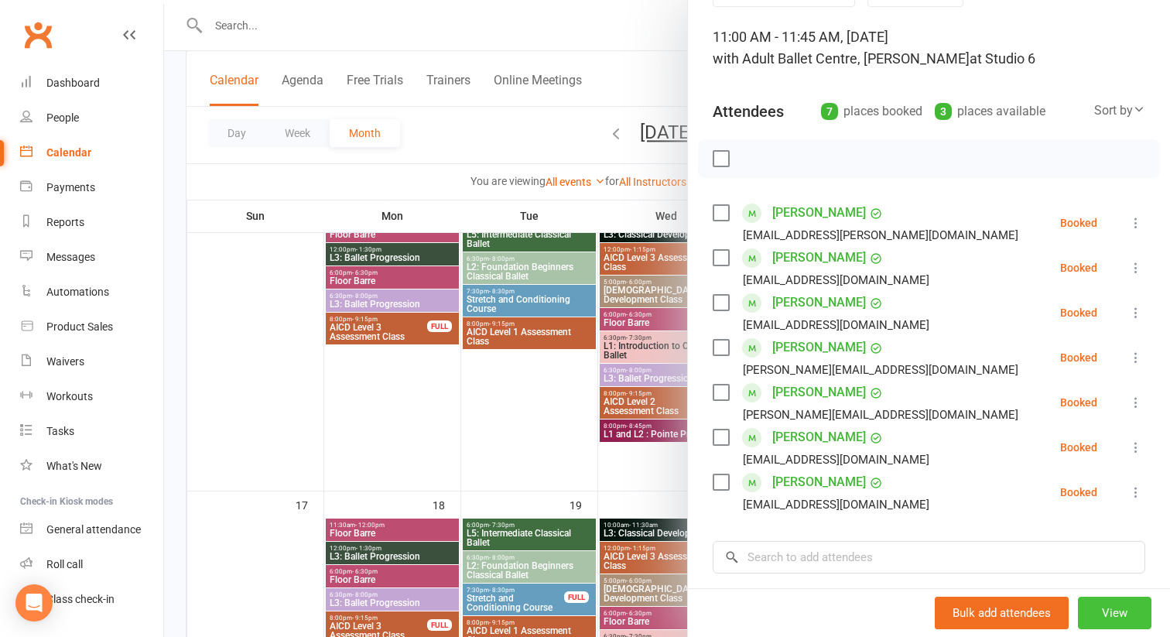
click at [1107, 607] on button "View" at bounding box center [1115, 613] width 74 height 32
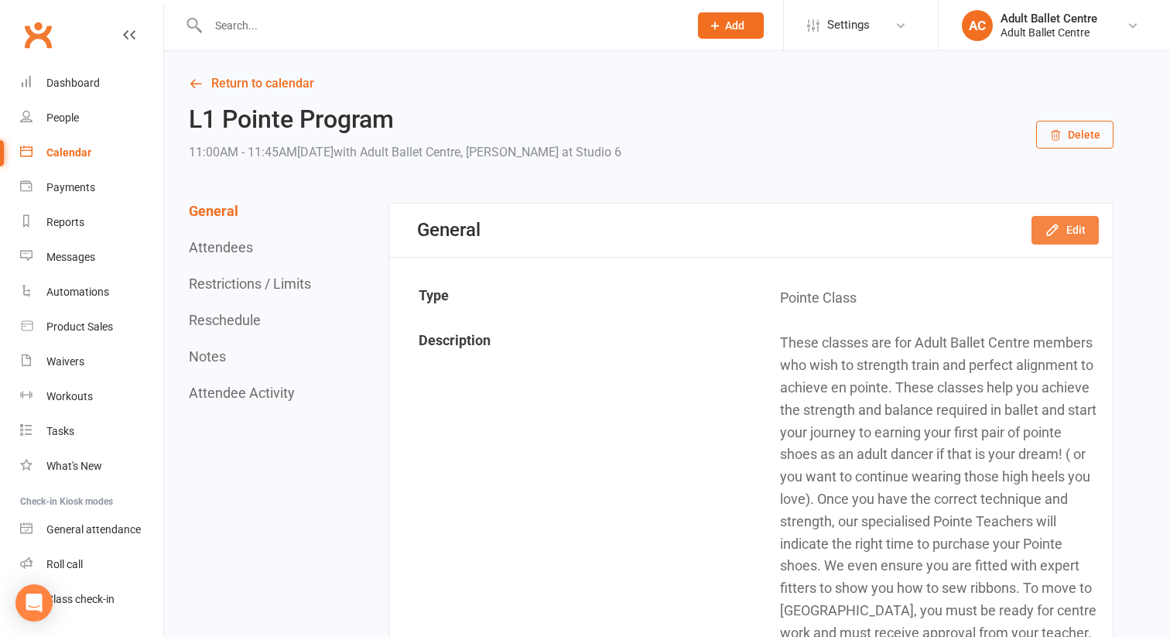
click at [1051, 234] on icon "button" at bounding box center [1052, 230] width 10 height 10
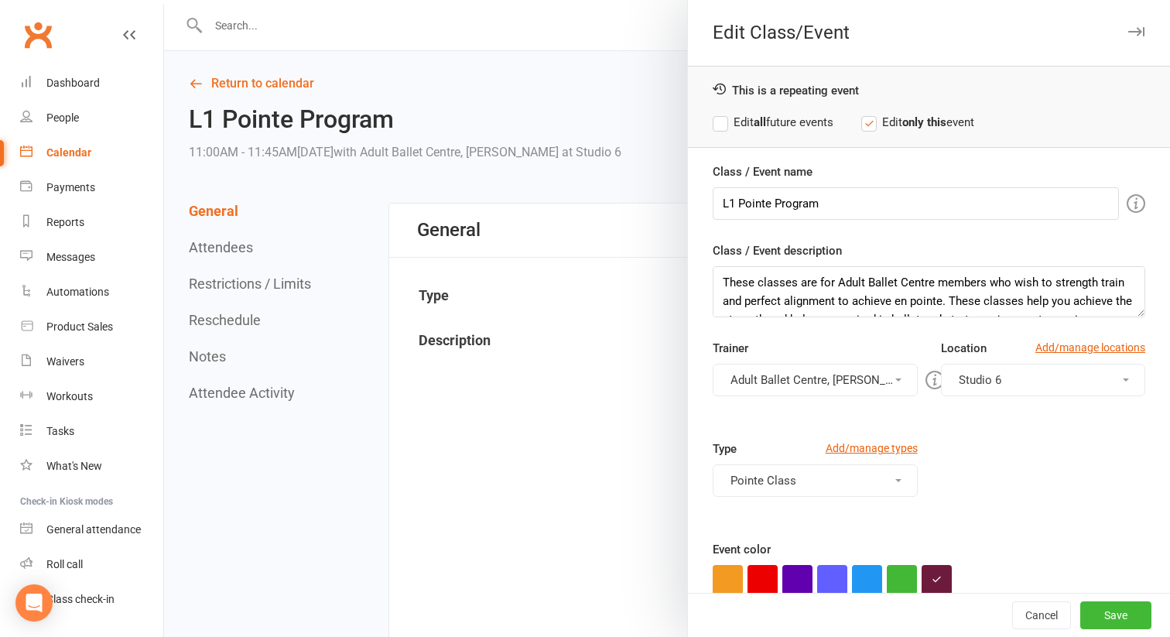
click at [857, 378] on button "Adult Ballet Centre, [PERSON_NAME]" at bounding box center [815, 380] width 205 height 32
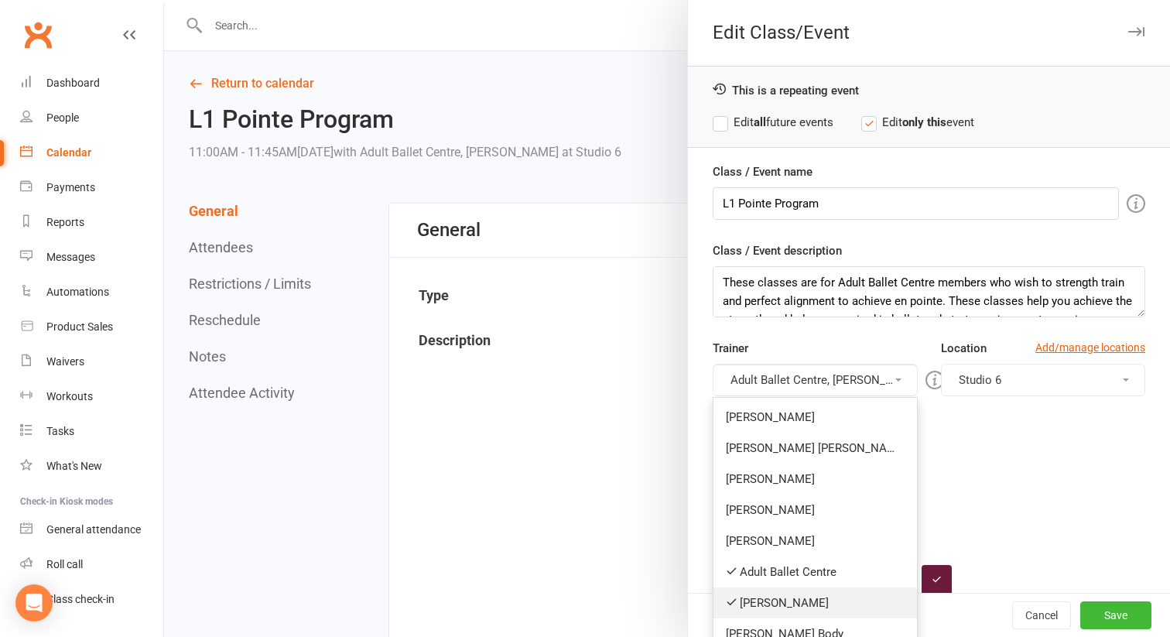
click at [792, 607] on link "[PERSON_NAME]" at bounding box center [815, 602] width 204 height 31
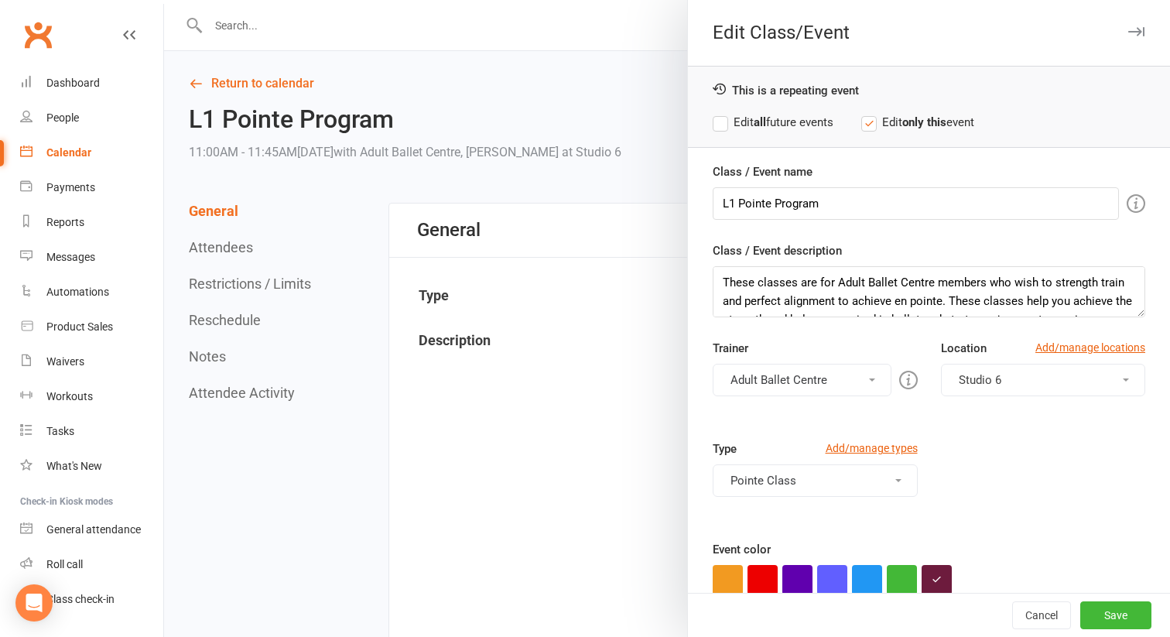
click at [830, 381] on button "Adult Ballet Centre" at bounding box center [802, 380] width 179 height 32
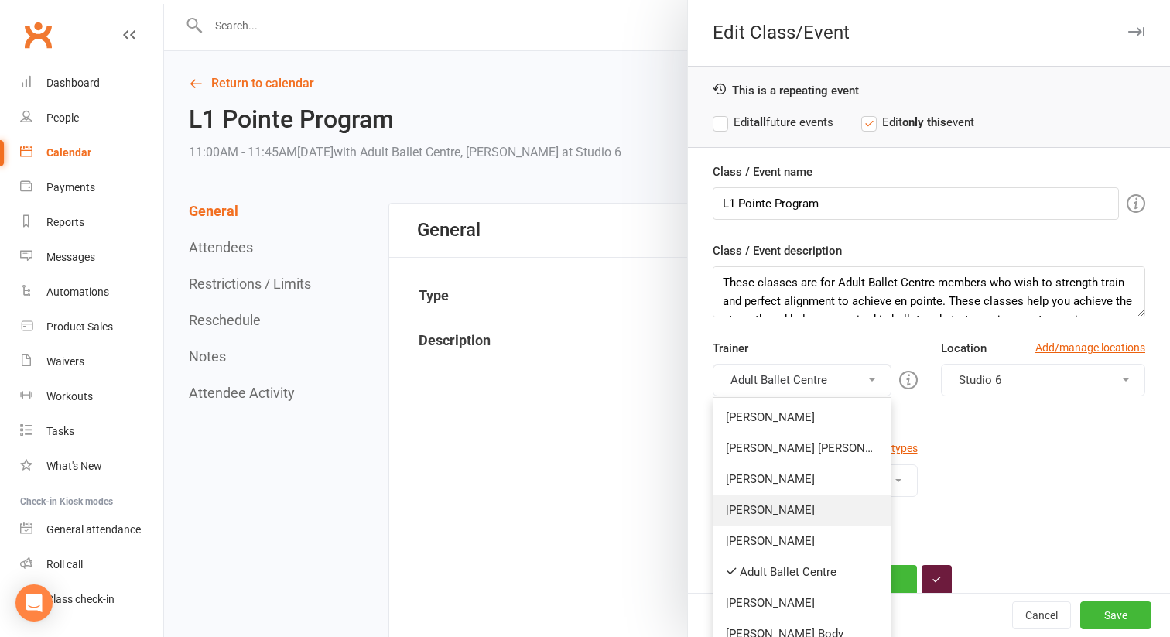
click at [802, 511] on link "[PERSON_NAME]" at bounding box center [801, 509] width 177 height 31
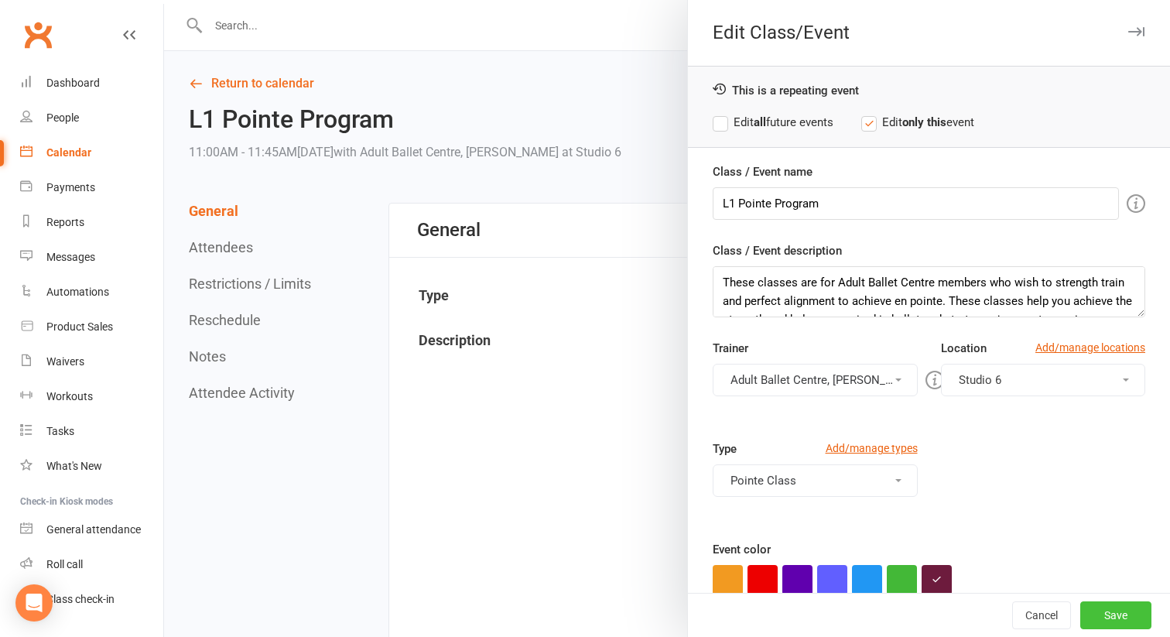
click at [1110, 617] on button "Save" at bounding box center [1115, 615] width 71 height 28
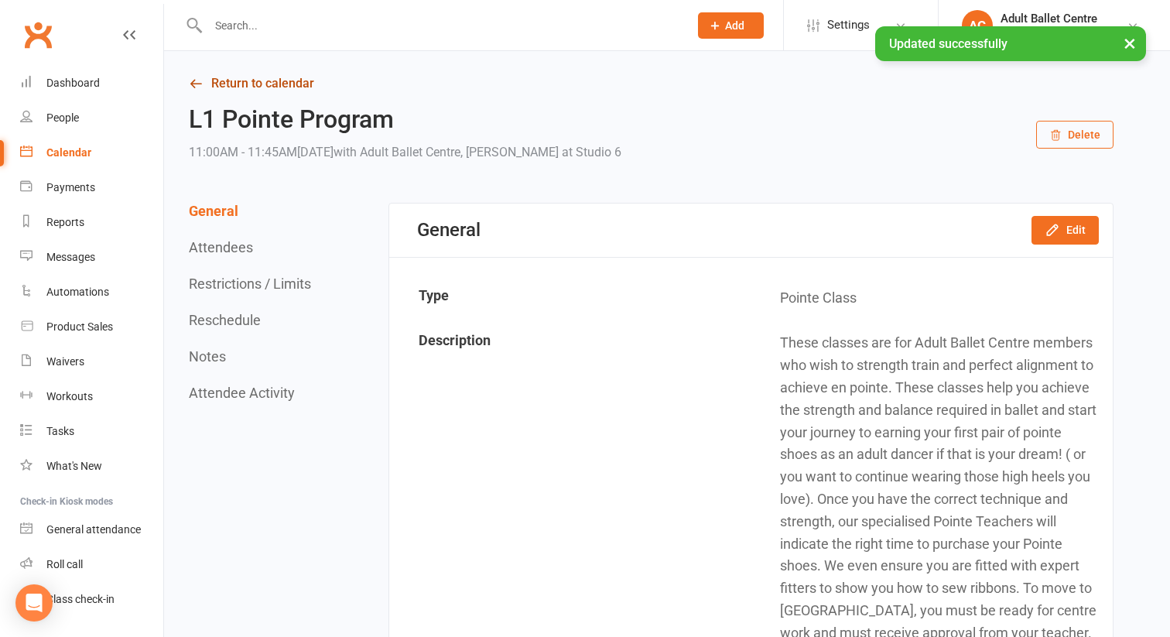
click at [258, 82] on link "Return to calendar" at bounding box center [651, 84] width 925 height 22
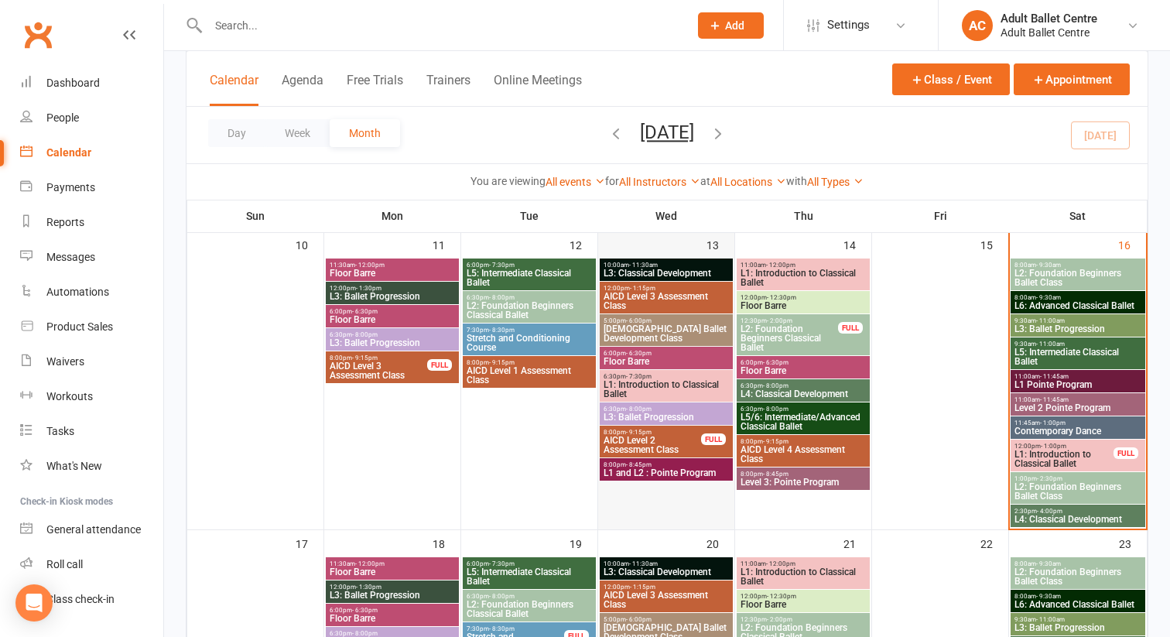
scroll to position [699, 0]
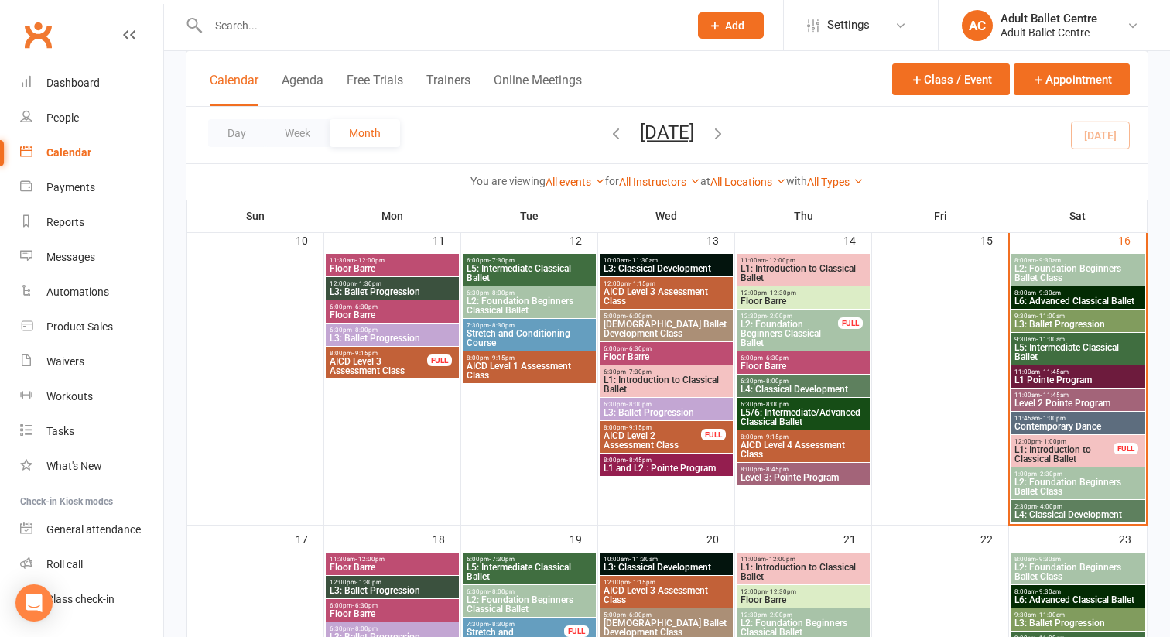
click at [1056, 445] on span "L1: Introduction to Classical Ballet" at bounding box center [1064, 454] width 101 height 19
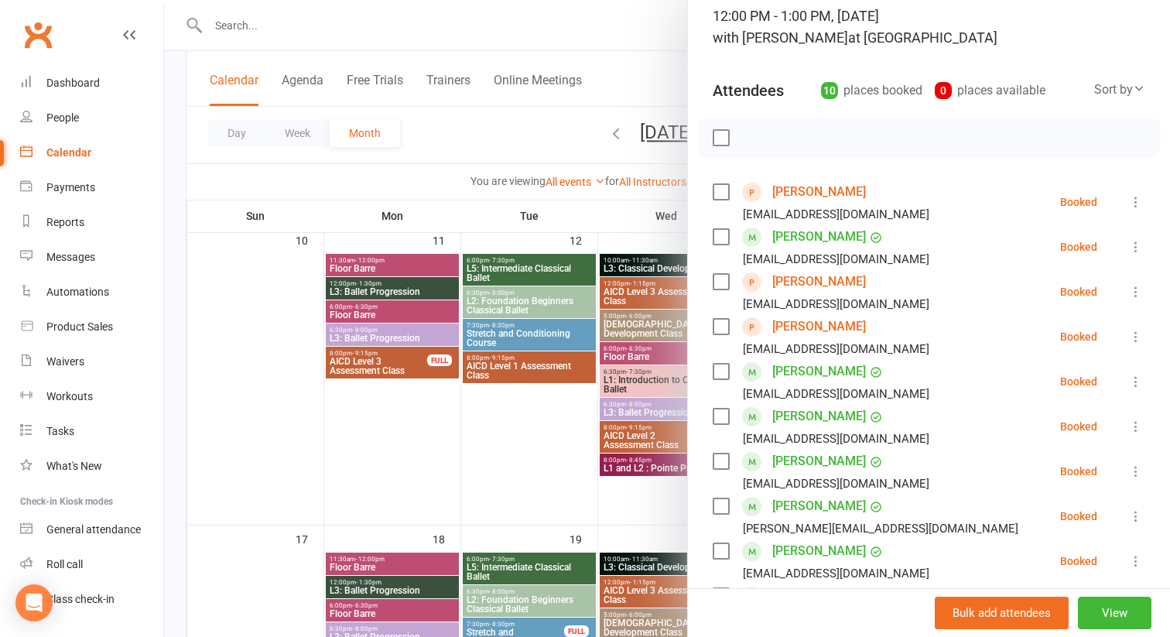
scroll to position [0, 0]
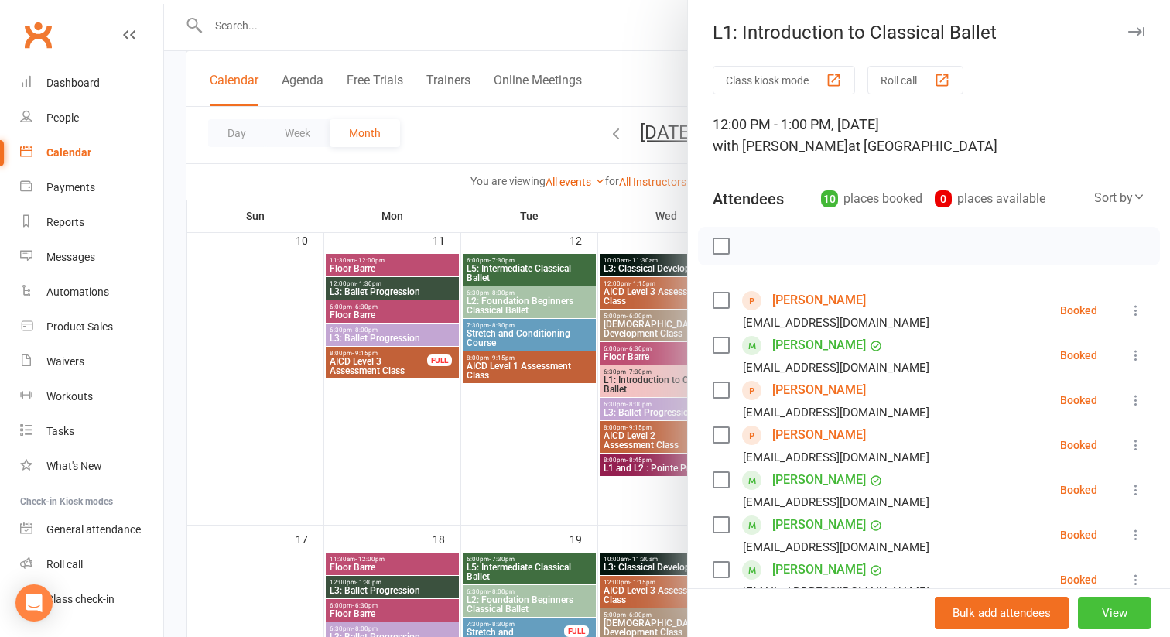
click at [1092, 608] on button "View" at bounding box center [1115, 613] width 74 height 32
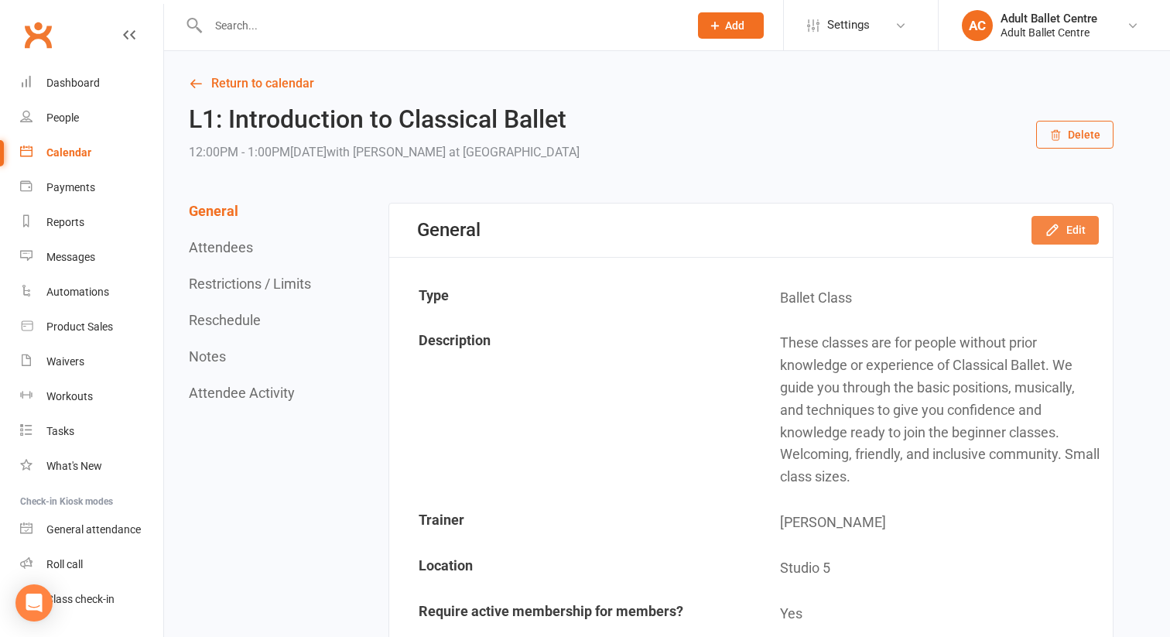
click at [1054, 234] on icon "button" at bounding box center [1052, 229] width 15 height 15
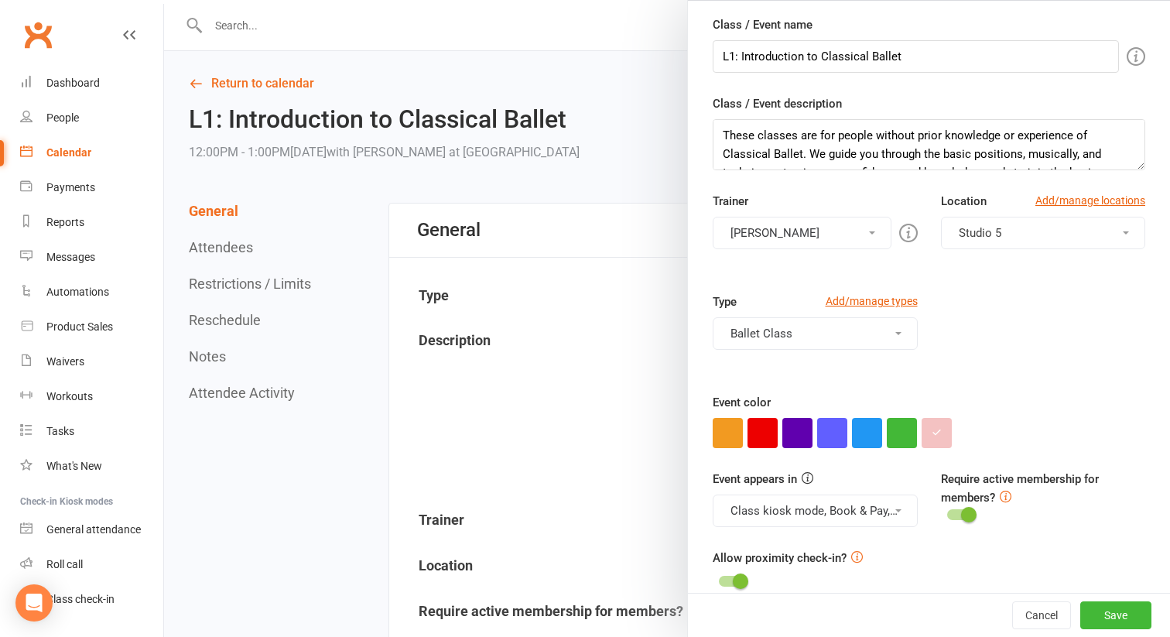
scroll to position [168, 0]
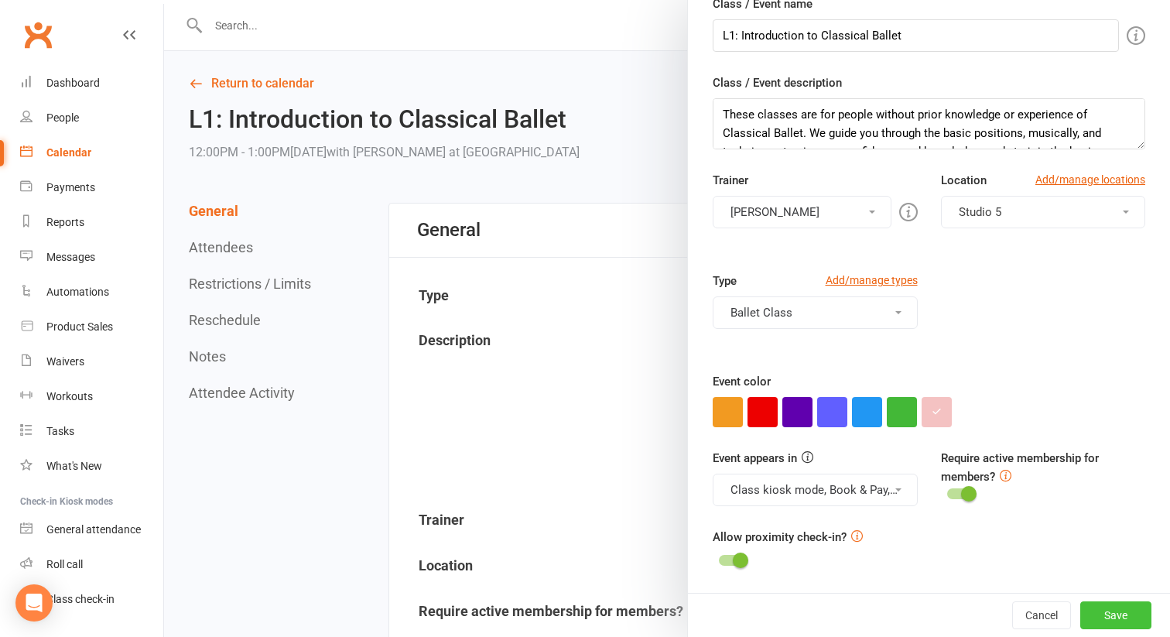
click at [1126, 617] on button "Save" at bounding box center [1115, 615] width 71 height 28
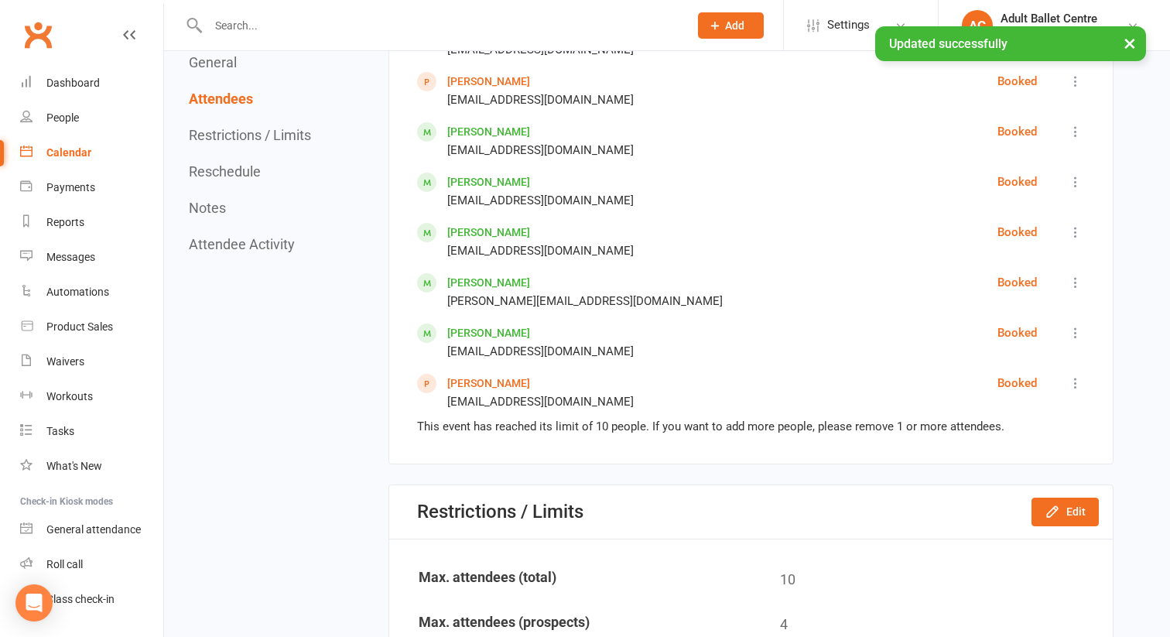
scroll to position [1152, 0]
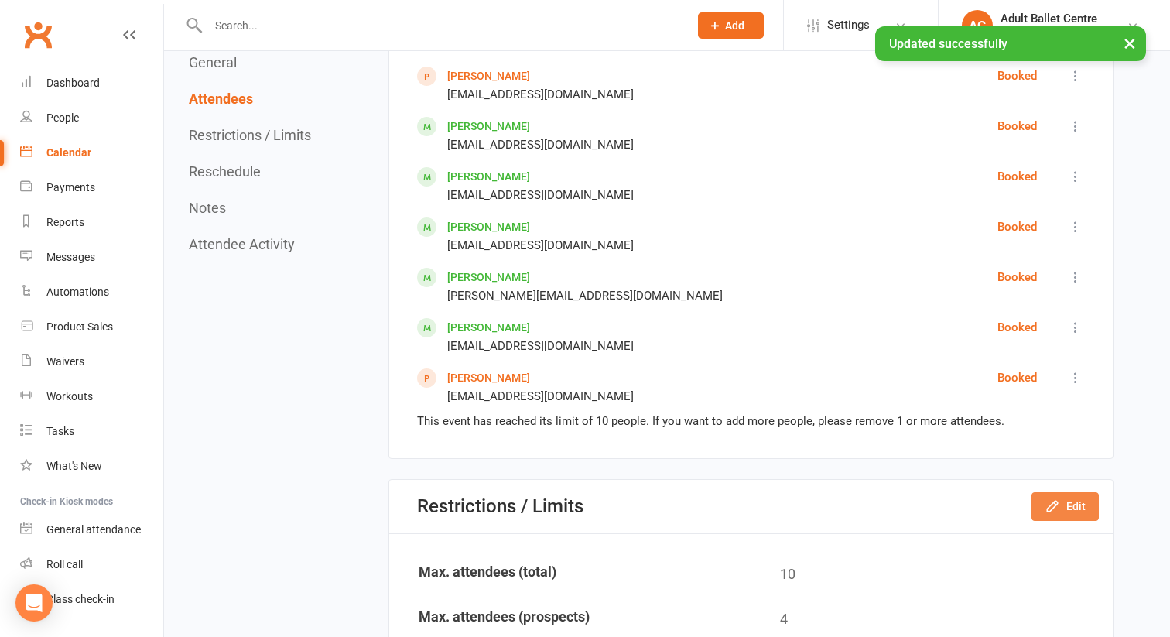
click at [1069, 502] on button "Edit" at bounding box center [1064, 506] width 67 height 28
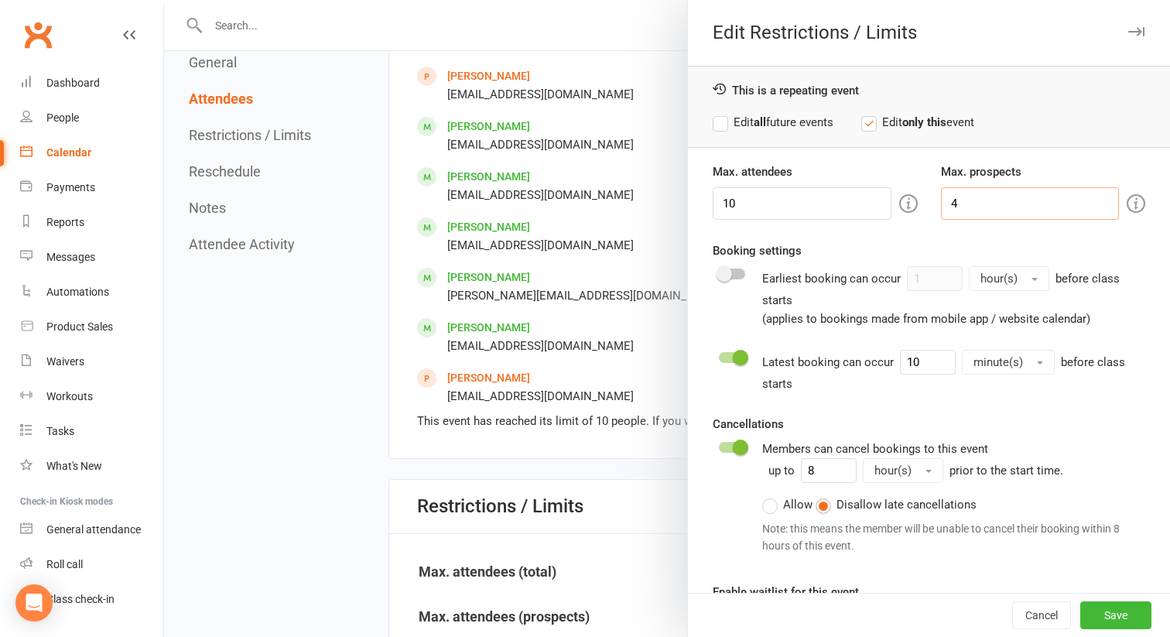
click at [998, 212] on input "4" at bounding box center [1030, 203] width 179 height 32
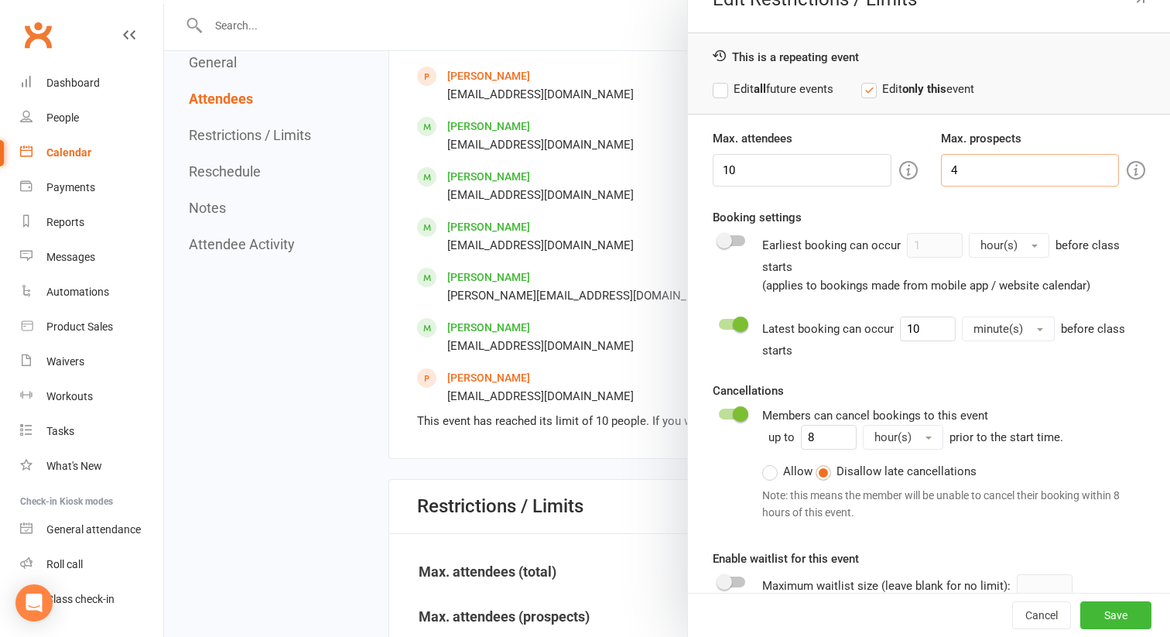
scroll to position [61, 0]
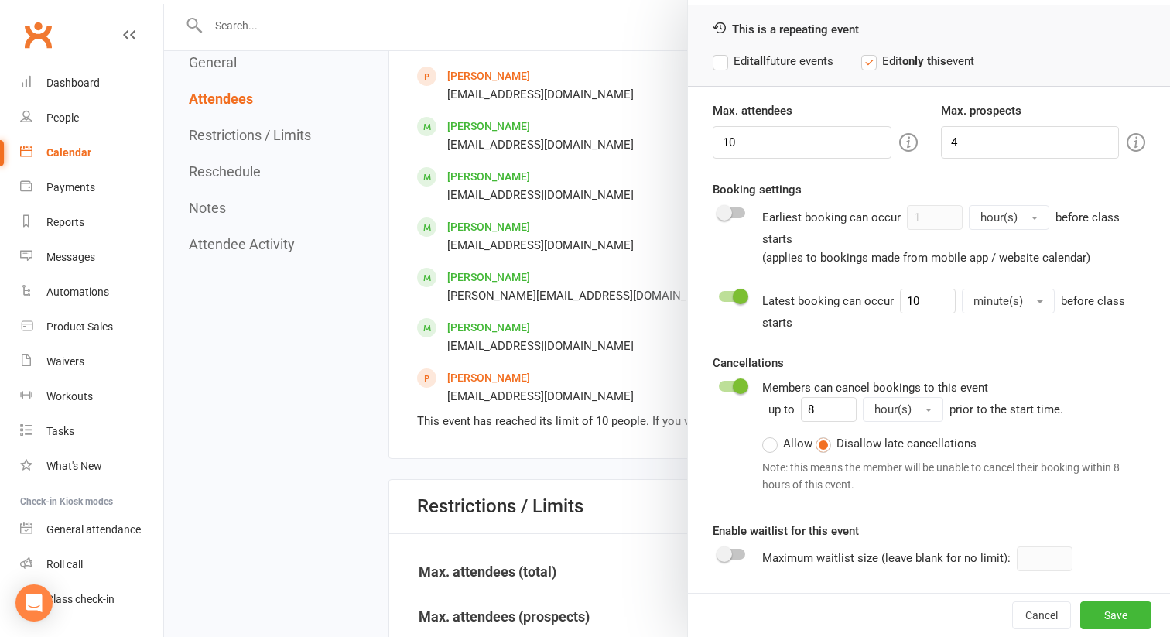
click at [734, 555] on div at bounding box center [732, 554] width 26 height 11
click at [719, 552] on input "checkbox" at bounding box center [719, 552] width 0 height 0
click at [1055, 560] on input "number" at bounding box center [1045, 558] width 56 height 25
type input "2"
click at [1104, 611] on button "Save" at bounding box center [1115, 615] width 71 height 28
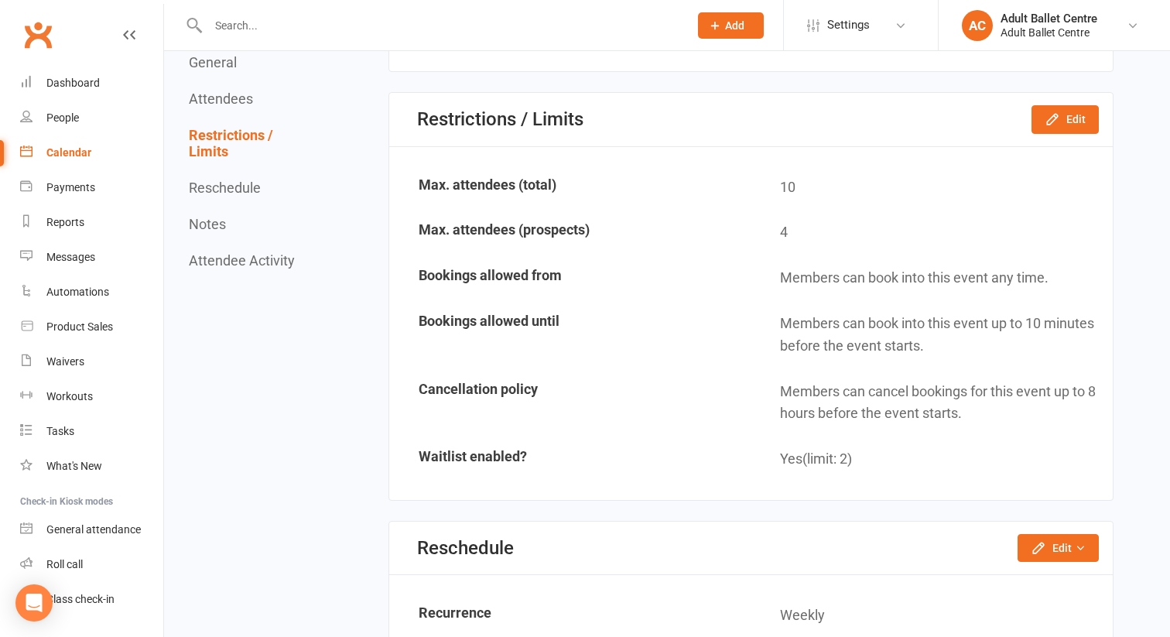
scroll to position [1675, 0]
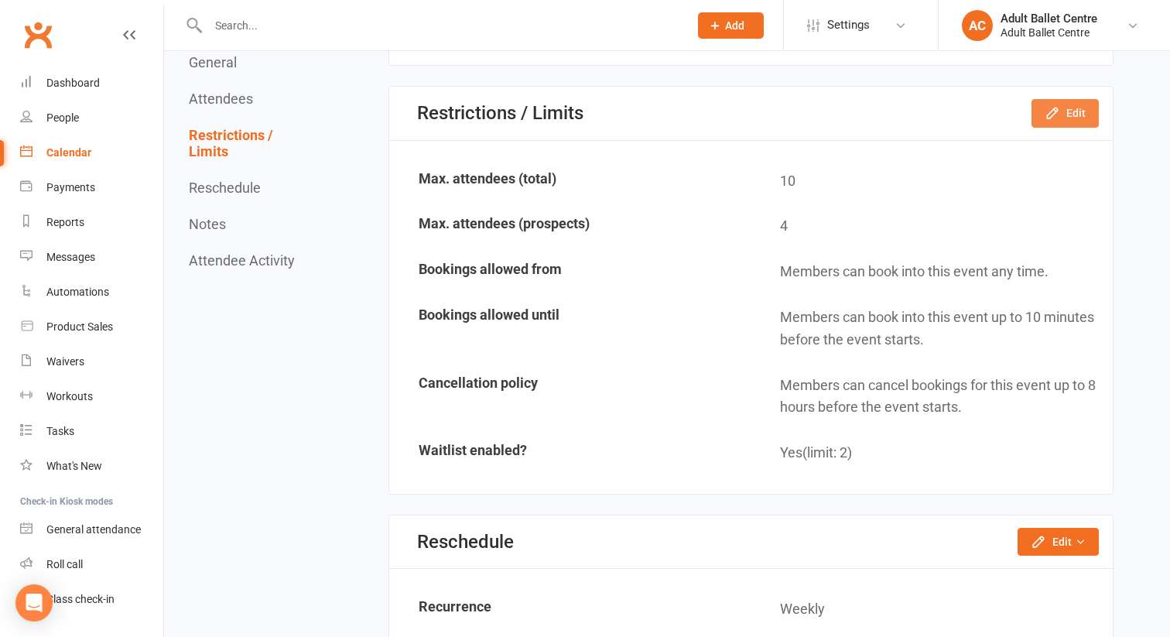
click at [1044, 121] on button "Edit" at bounding box center [1064, 113] width 67 height 28
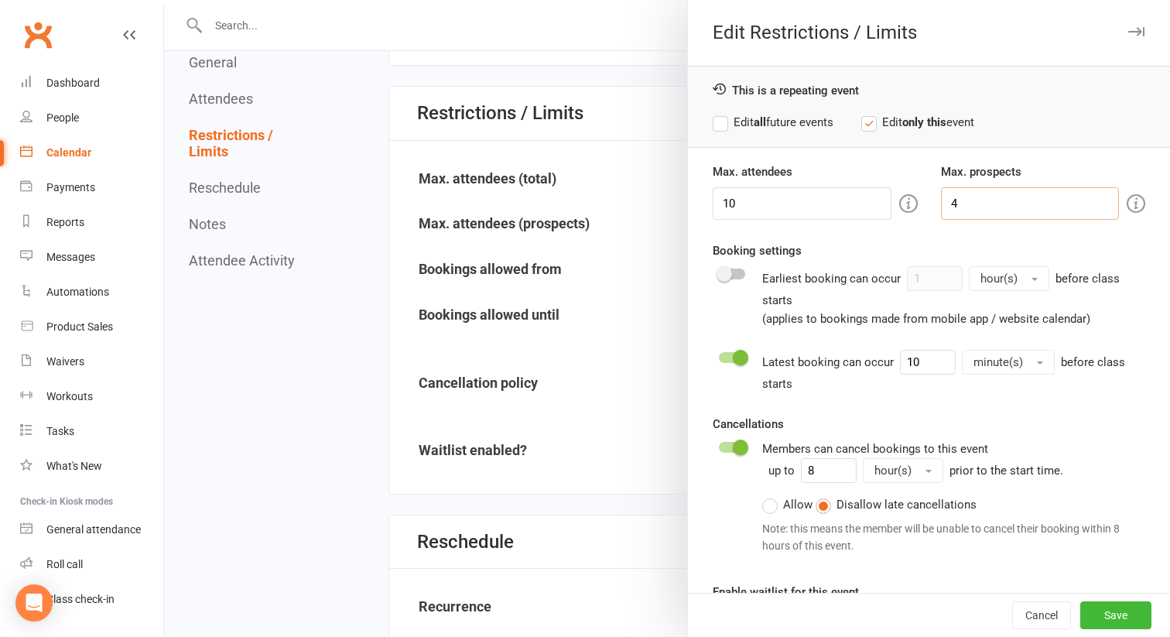
click at [979, 204] on input "4" at bounding box center [1030, 203] width 179 height 32
type input "3"
click at [1086, 614] on button "Save" at bounding box center [1115, 615] width 71 height 28
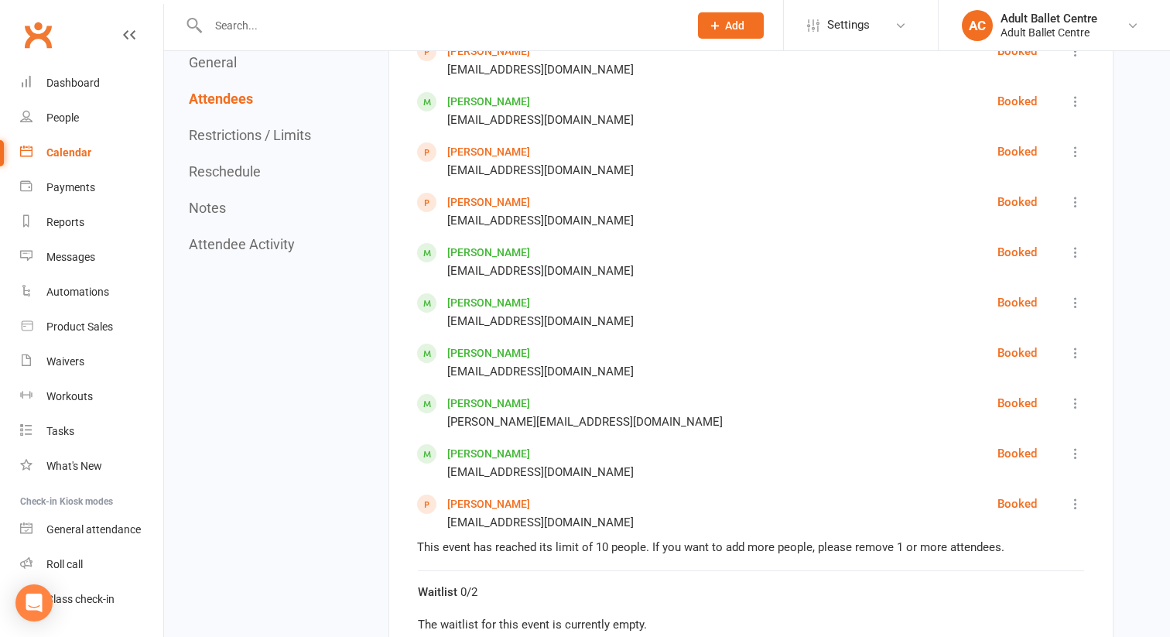
scroll to position [1063, 0]
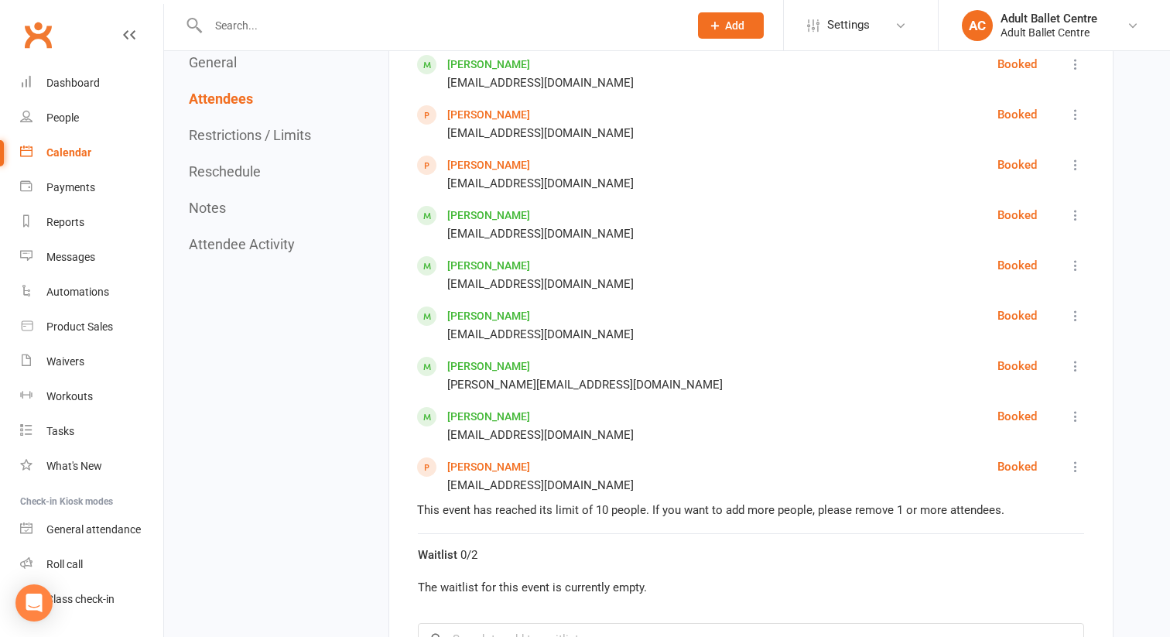
click at [63, 149] on div "Calendar" at bounding box center [68, 152] width 45 height 12
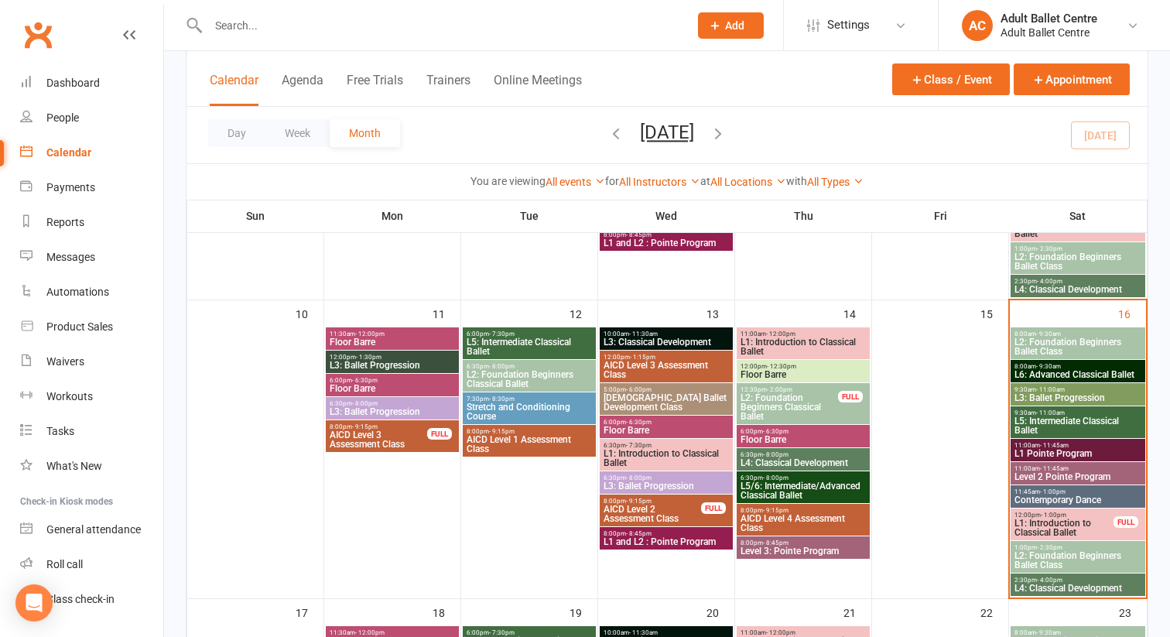
scroll to position [636, 0]
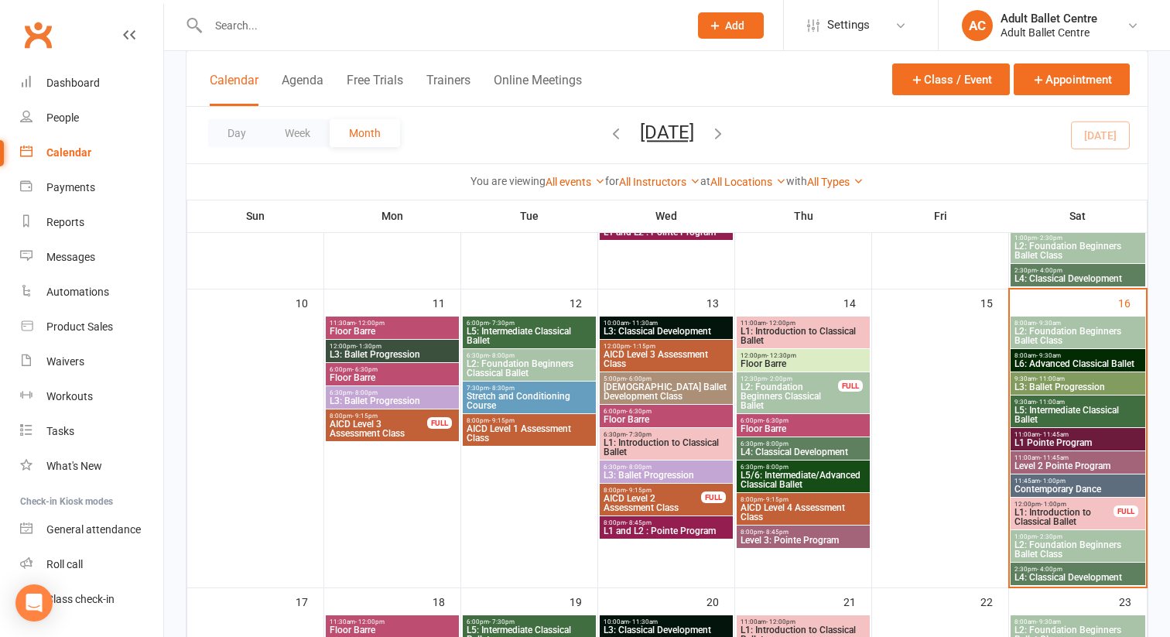
click at [1028, 554] on span "L2: Foundation Beginners Ballet Class" at bounding box center [1078, 549] width 128 height 19
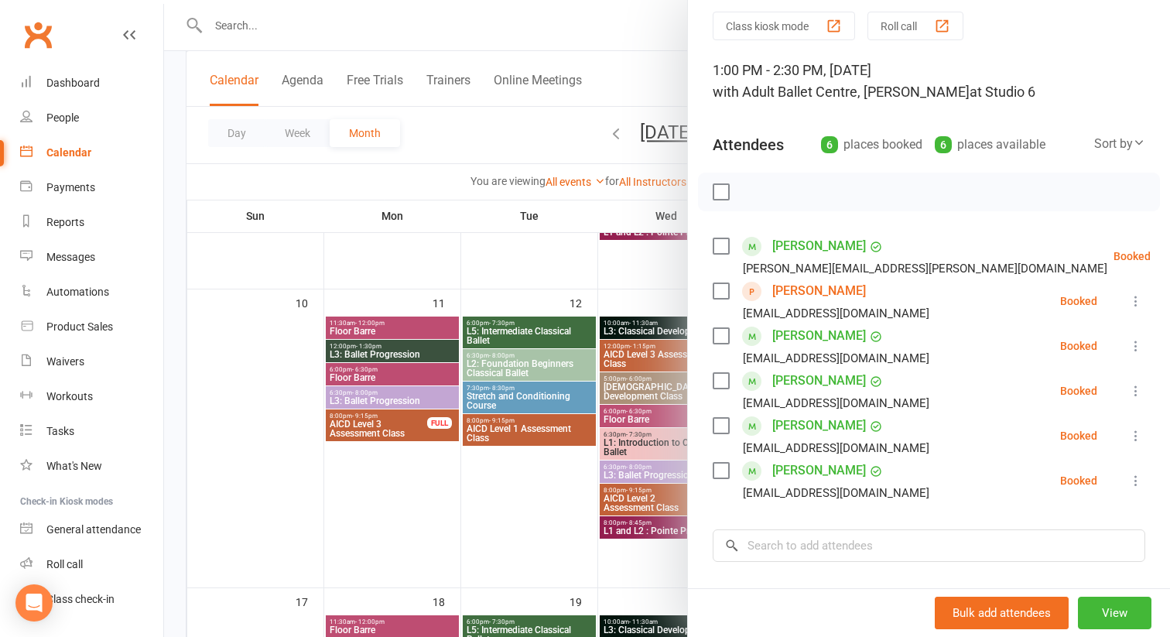
scroll to position [0, 0]
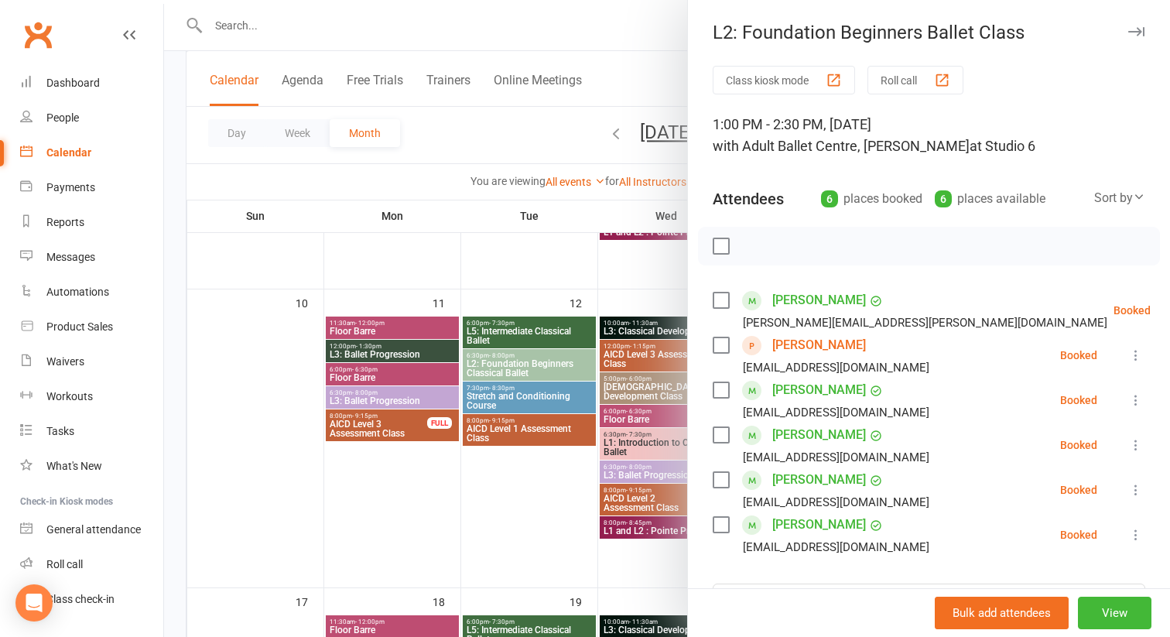
click at [645, 16] on div at bounding box center [667, 318] width 1006 height 637
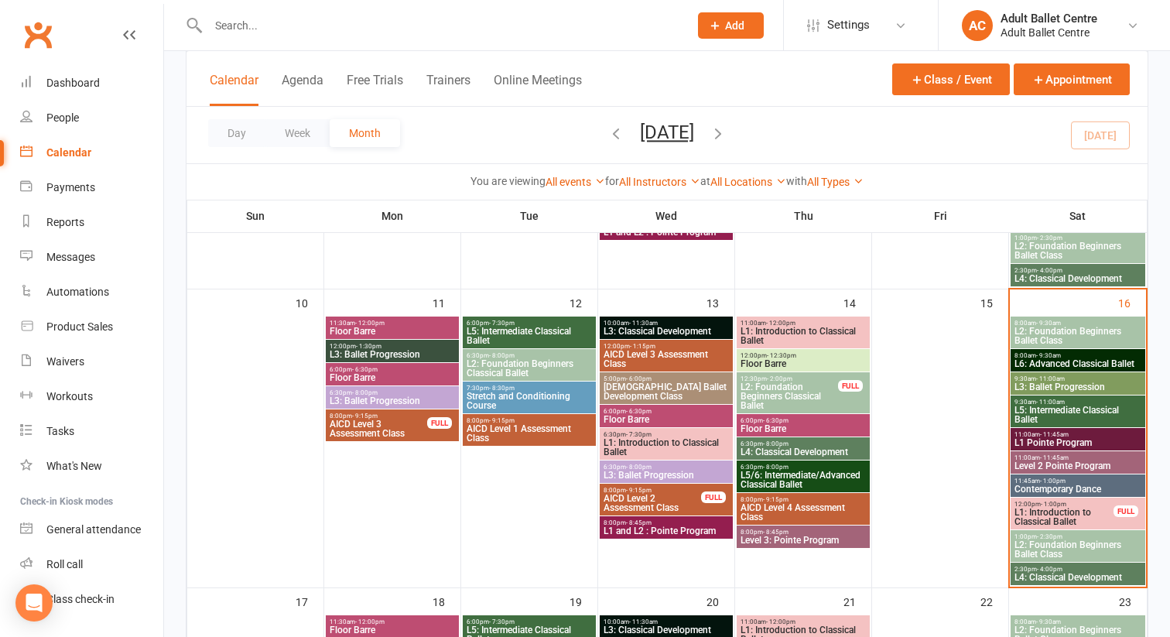
click at [1063, 580] on span "L4: Classical Development" at bounding box center [1078, 577] width 128 height 9
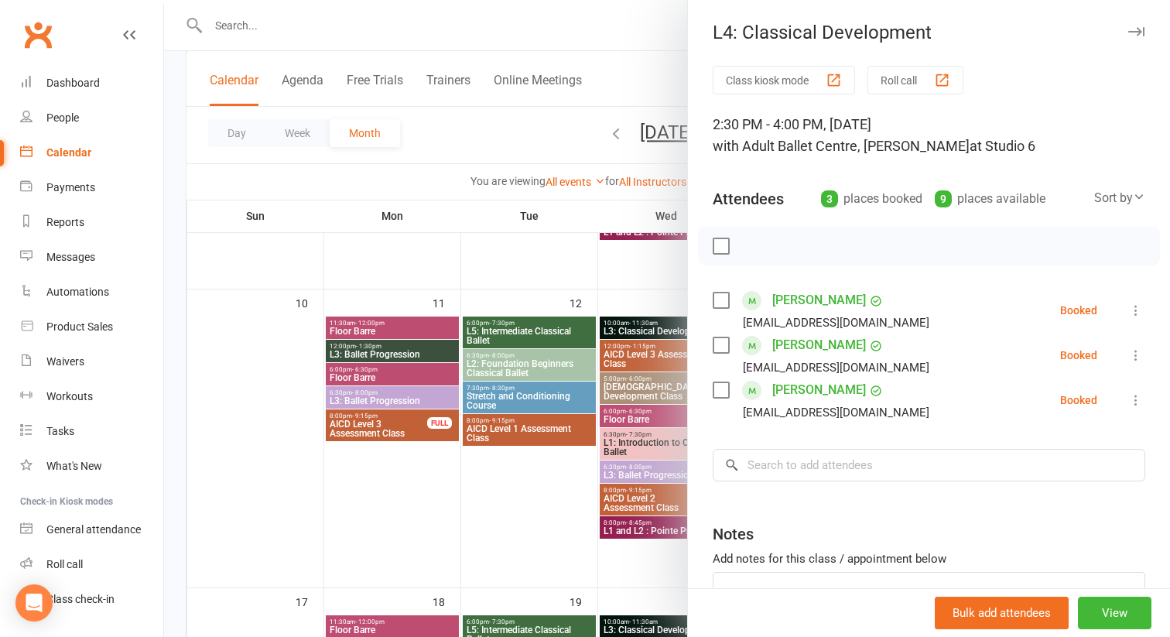
click at [639, 80] on div at bounding box center [667, 318] width 1006 height 637
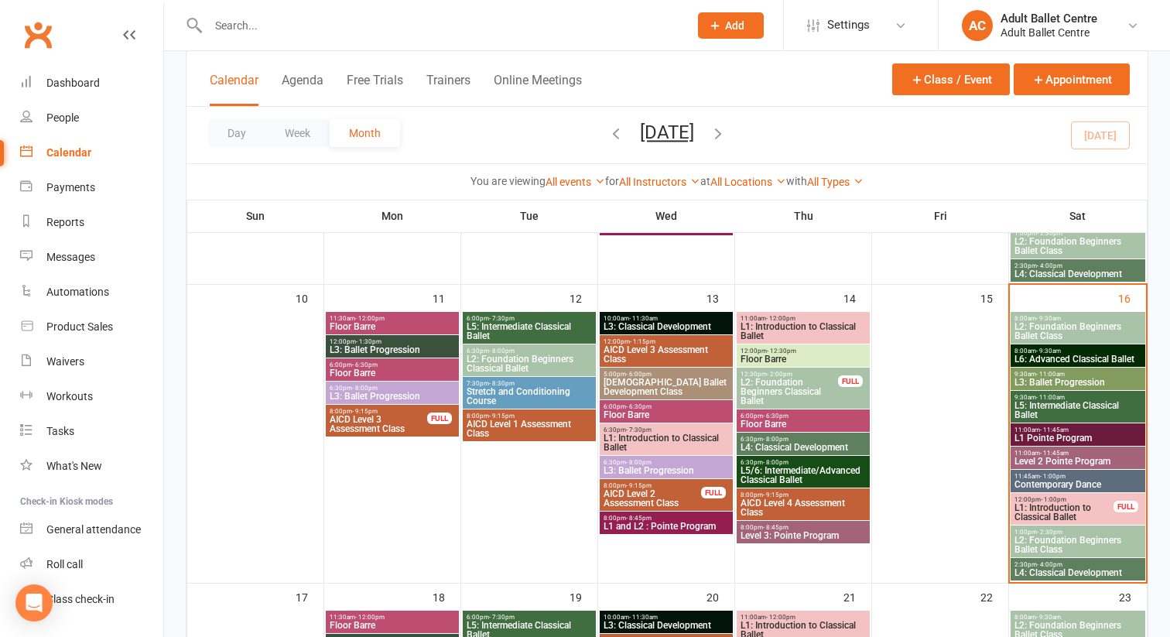
scroll to position [628, 0]
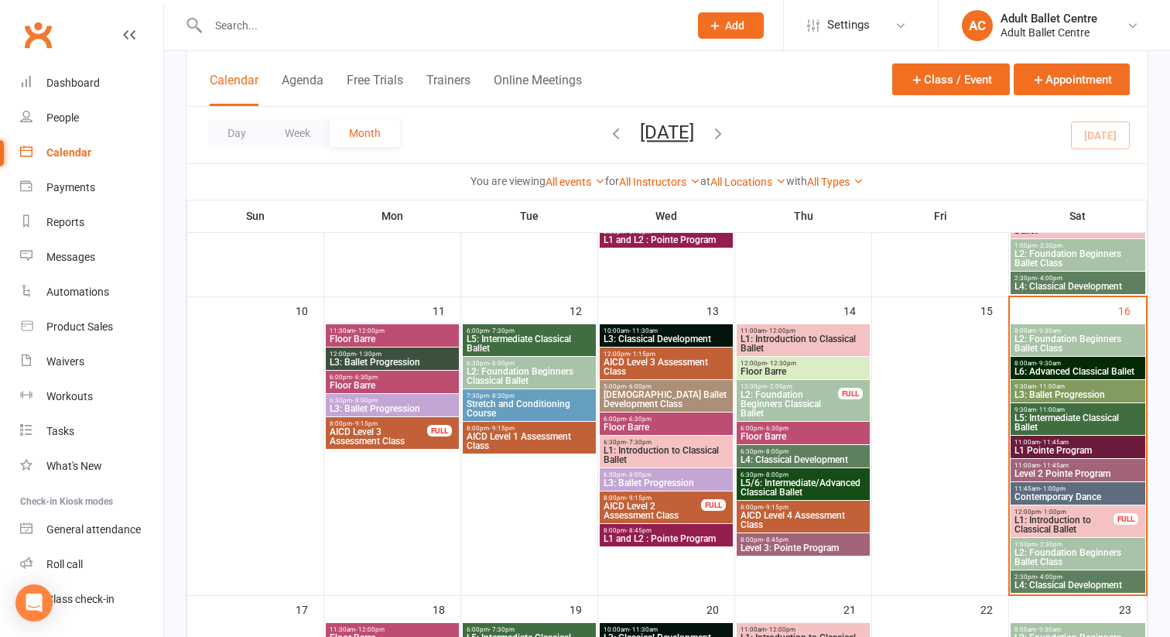
click at [83, 152] on div "Calendar" at bounding box center [68, 152] width 45 height 12
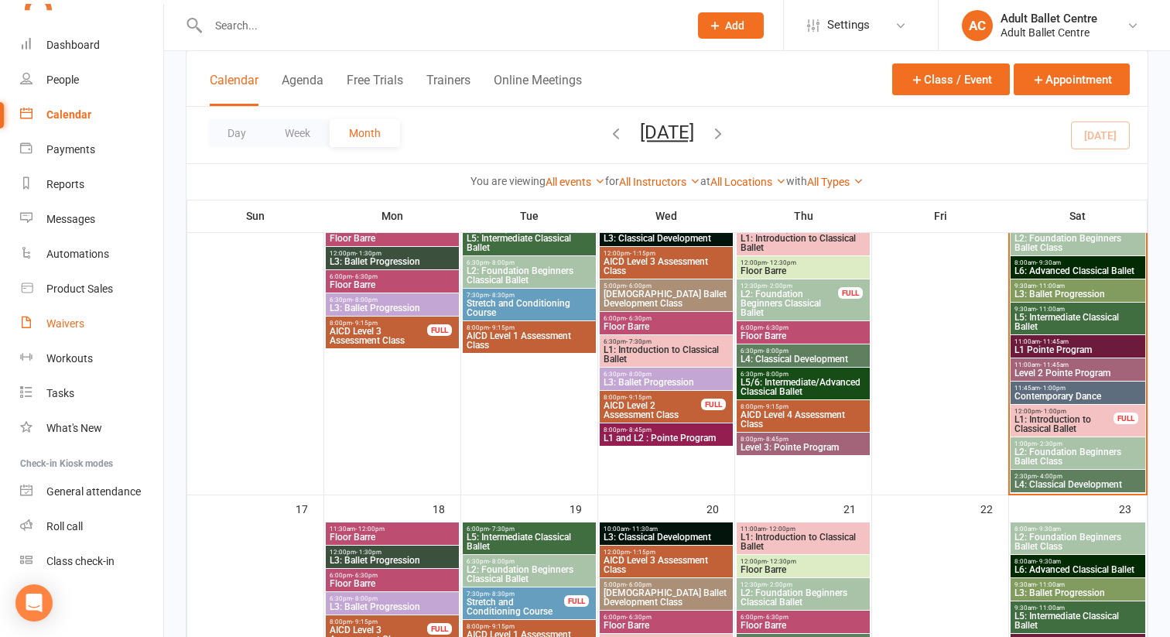
scroll to position [0, 0]
